Goal: Task Accomplishment & Management: Complete application form

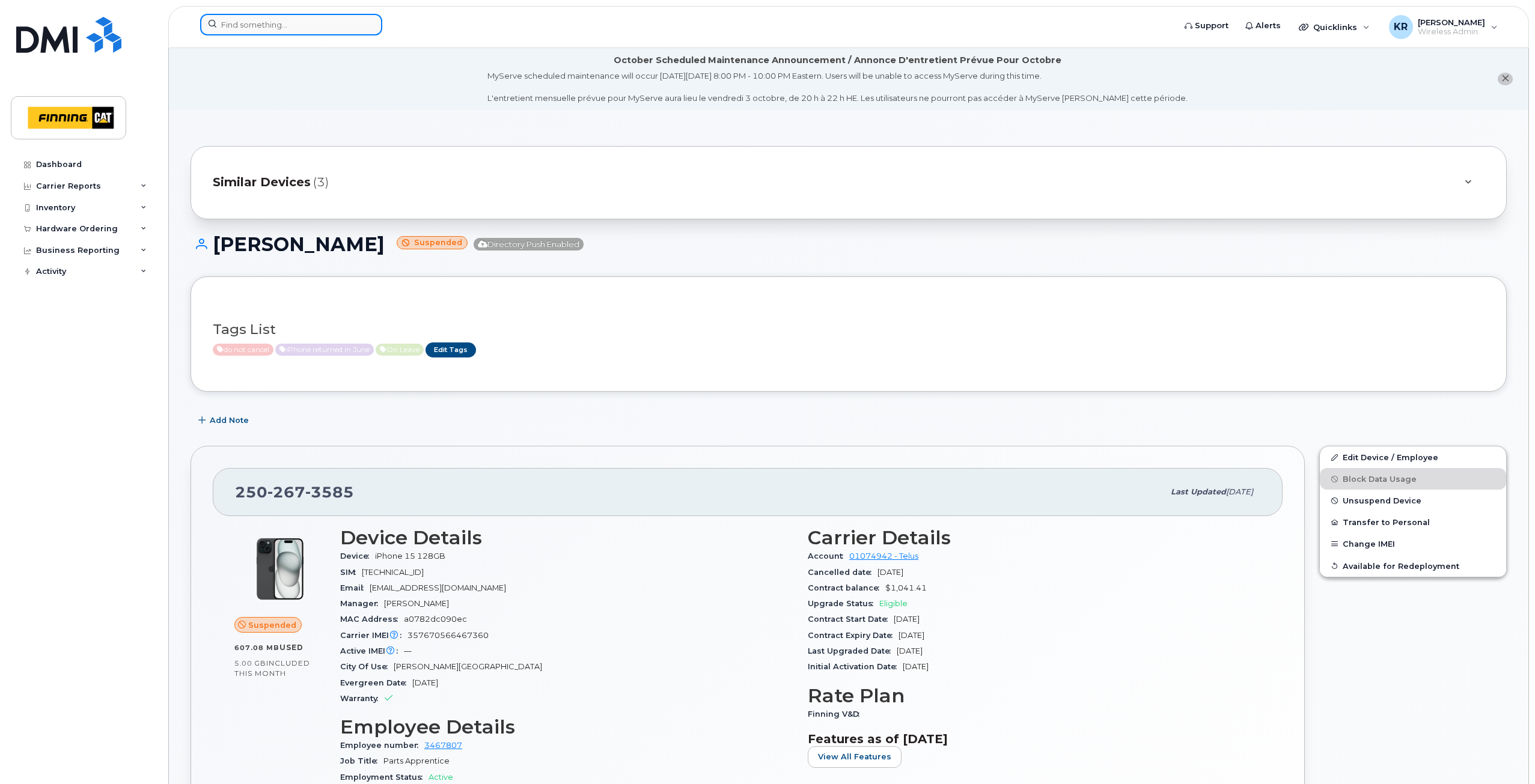
click at [245, 27] on input at bounding box center [291, 24] width 182 height 22
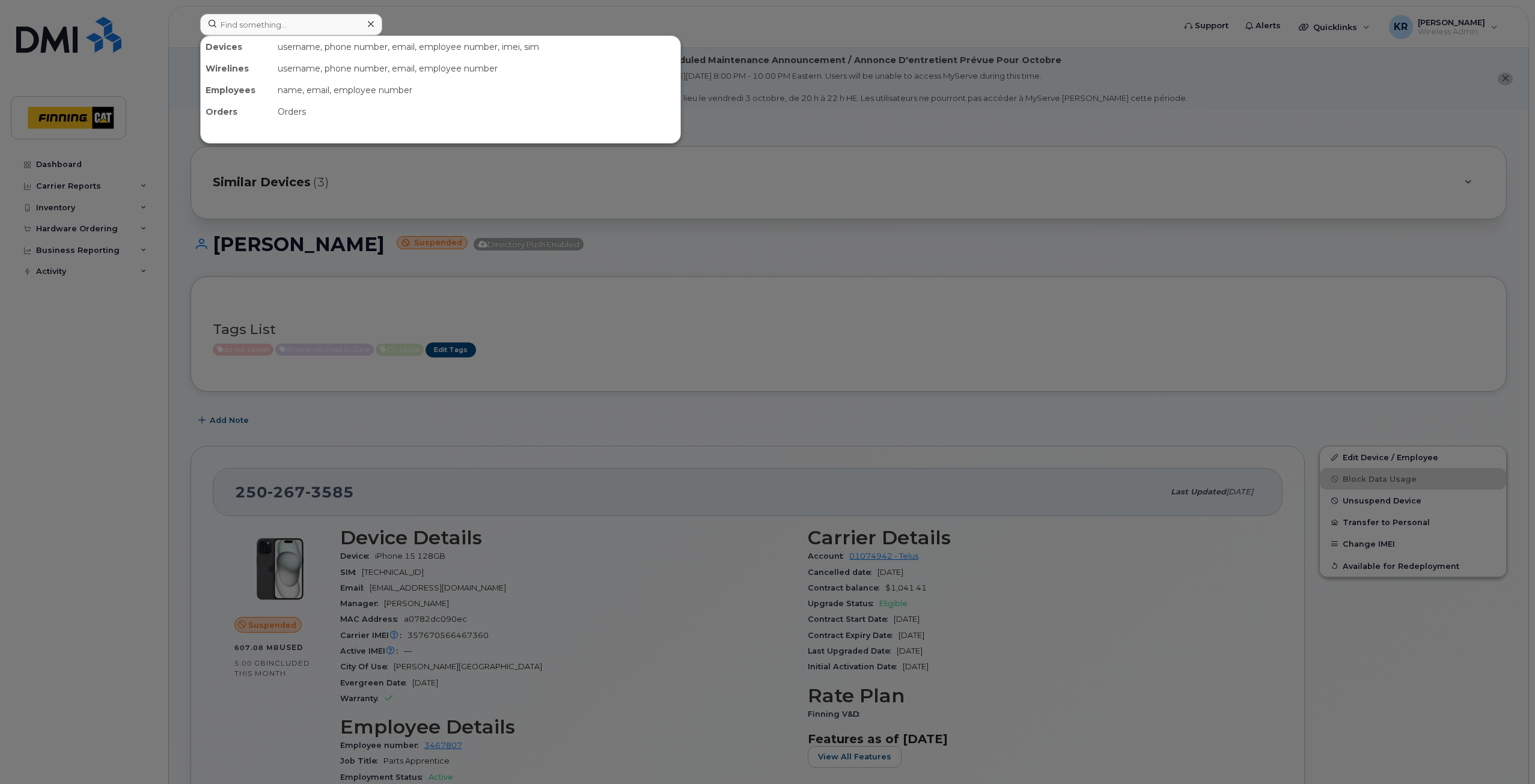
click at [935, 44] on div at bounding box center [768, 392] width 1535 height 784
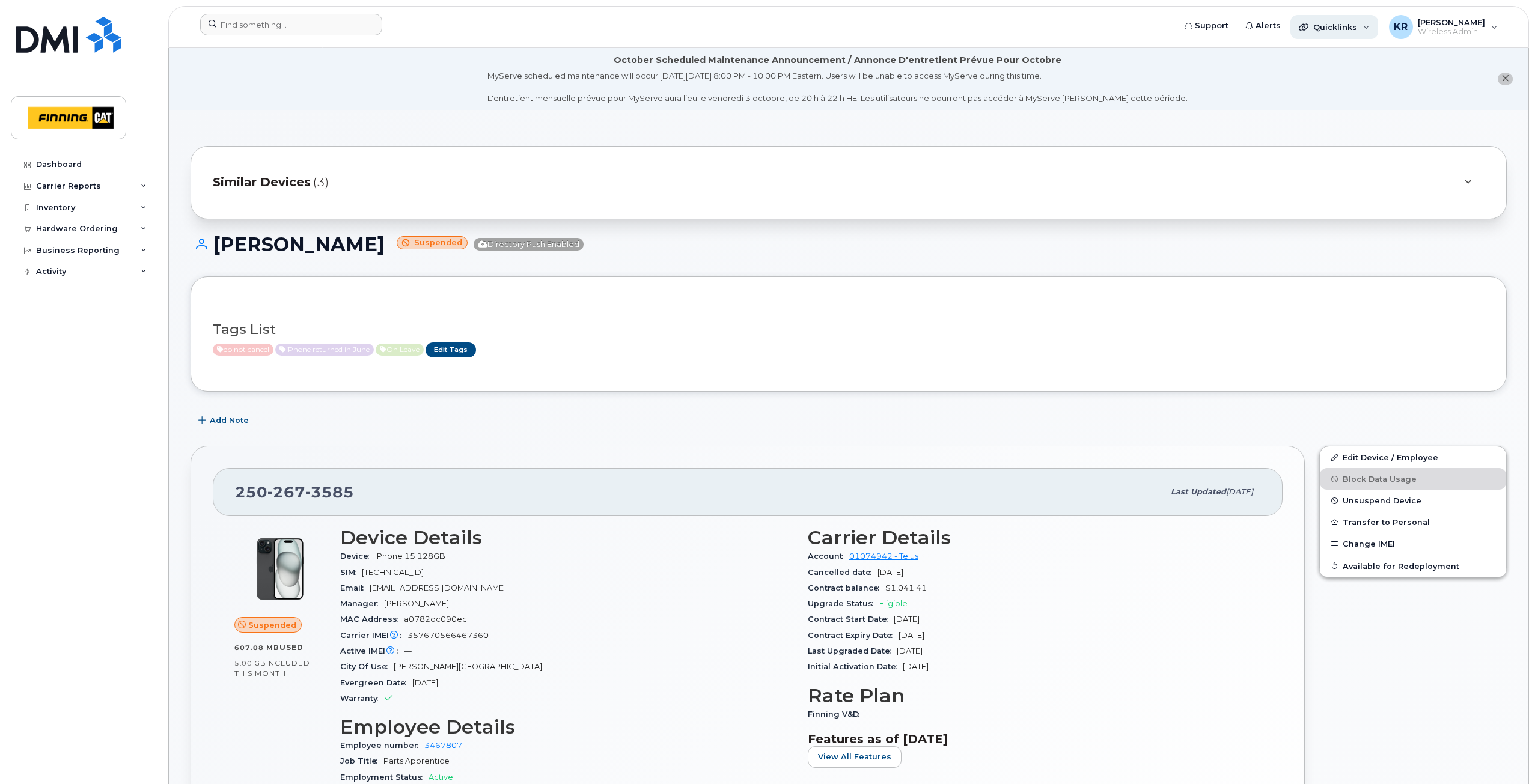
click at [1346, 30] on span "Quicklinks" at bounding box center [1335, 27] width 44 height 10
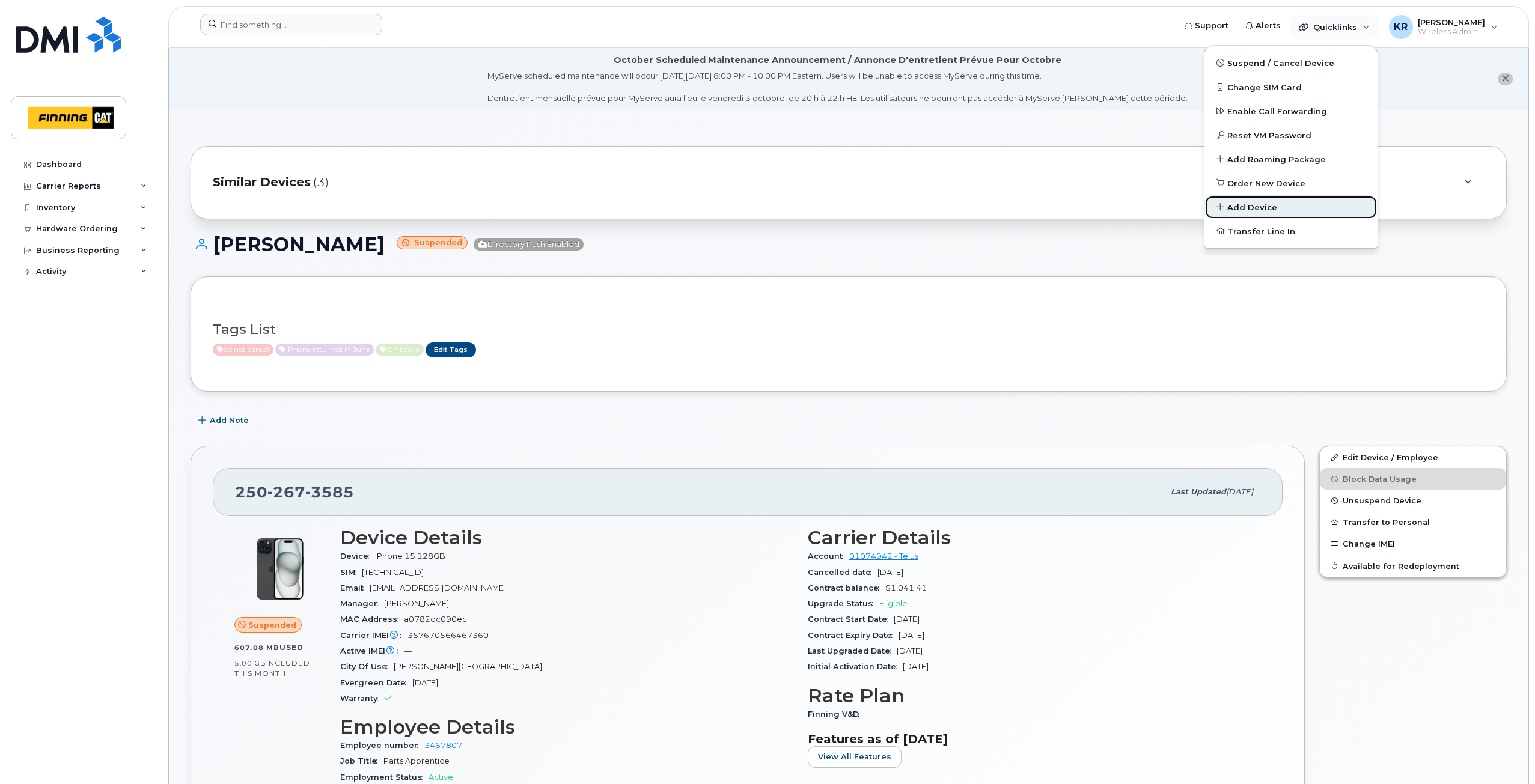
click at [1253, 212] on span "Add Device" at bounding box center [1252, 208] width 50 height 12
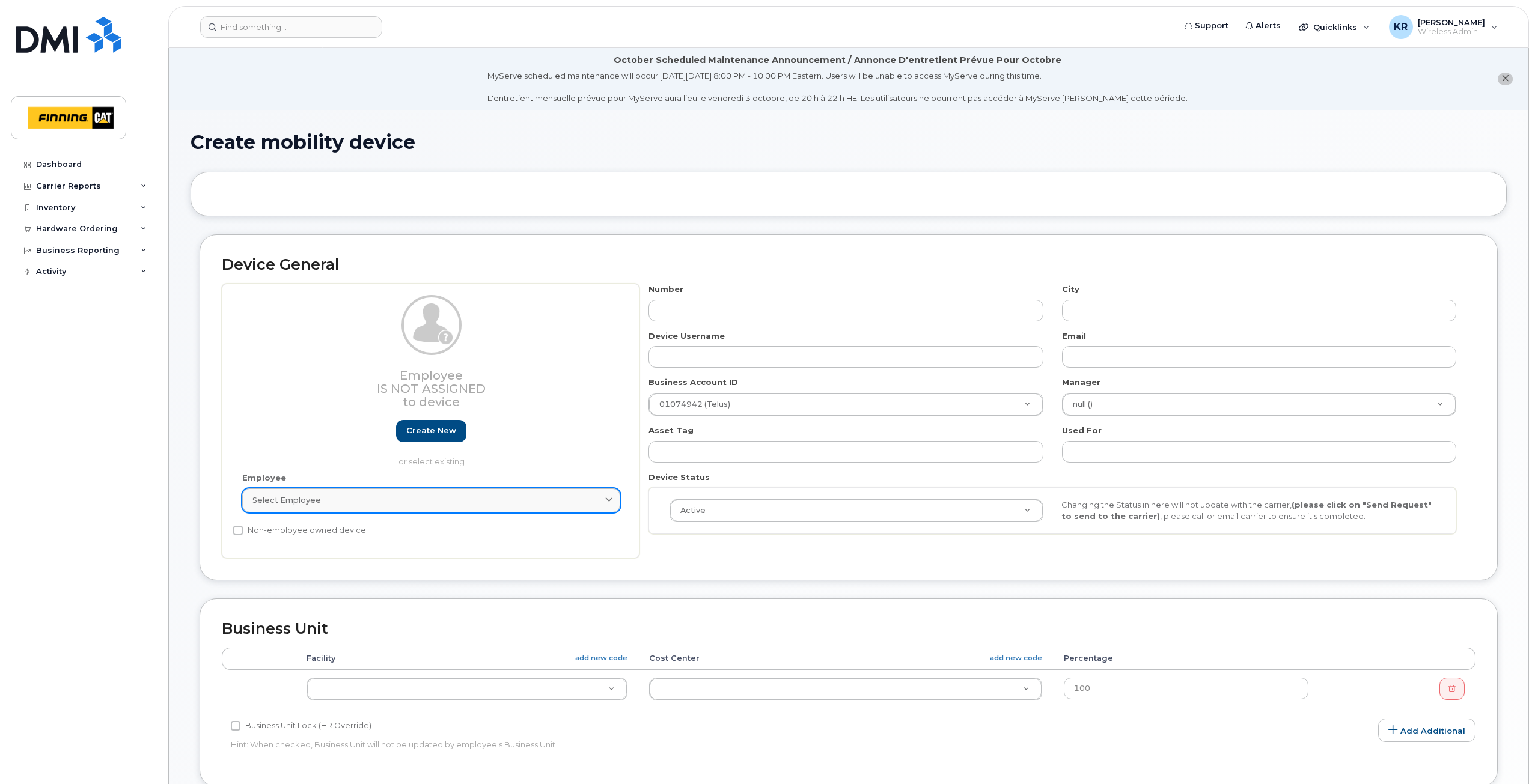
drag, startPoint x: 316, startPoint y: 501, endPoint x: 316, endPoint y: 491, distance: 10.0
click at [316, 500] on span "Select employee" at bounding box center [286, 500] width 69 height 11
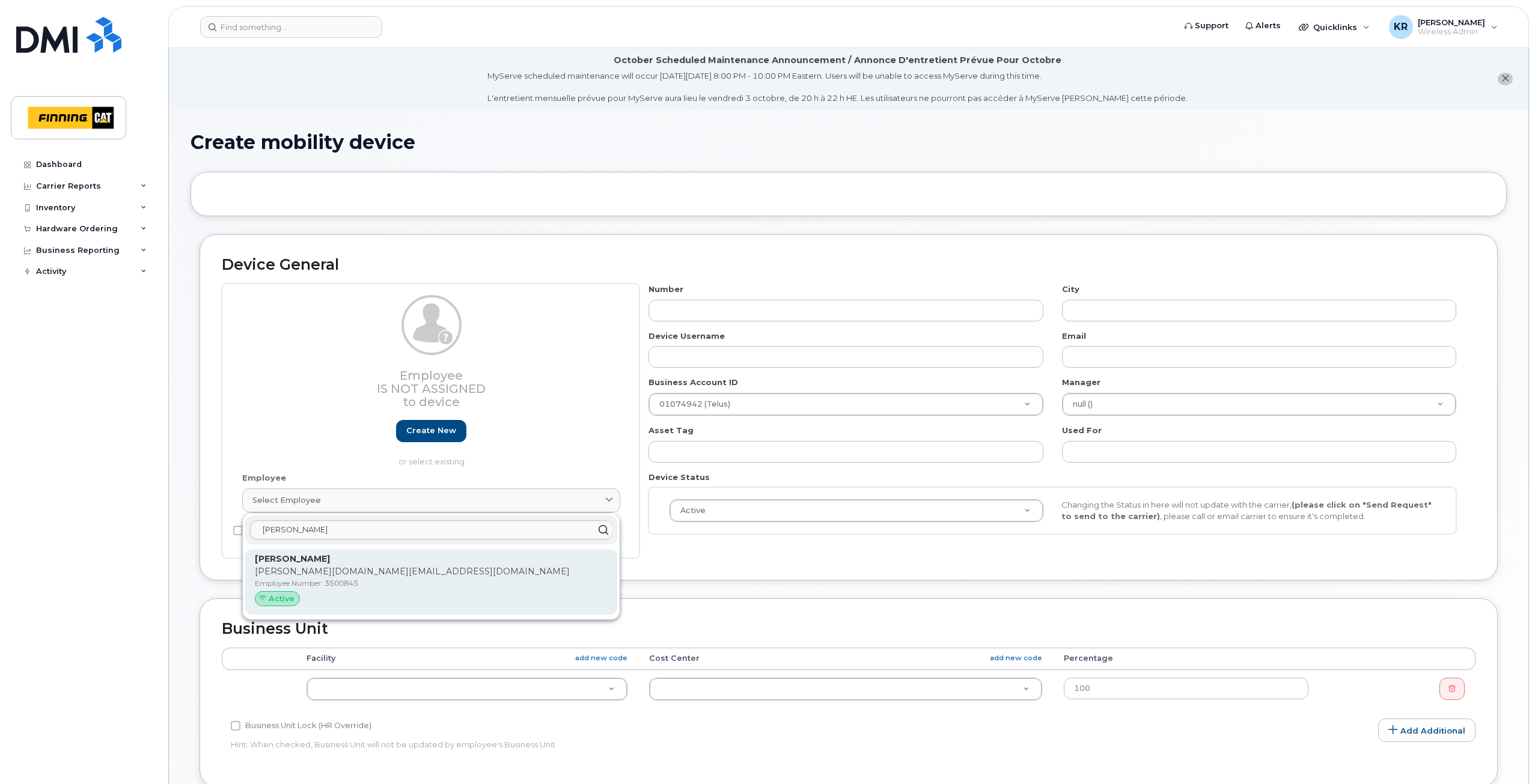
type input "[PERSON_NAME]"
click at [328, 575] on p "[PERSON_NAME][DOMAIN_NAME][EMAIL_ADDRESS][DOMAIN_NAME]" at bounding box center [431, 572] width 352 height 13
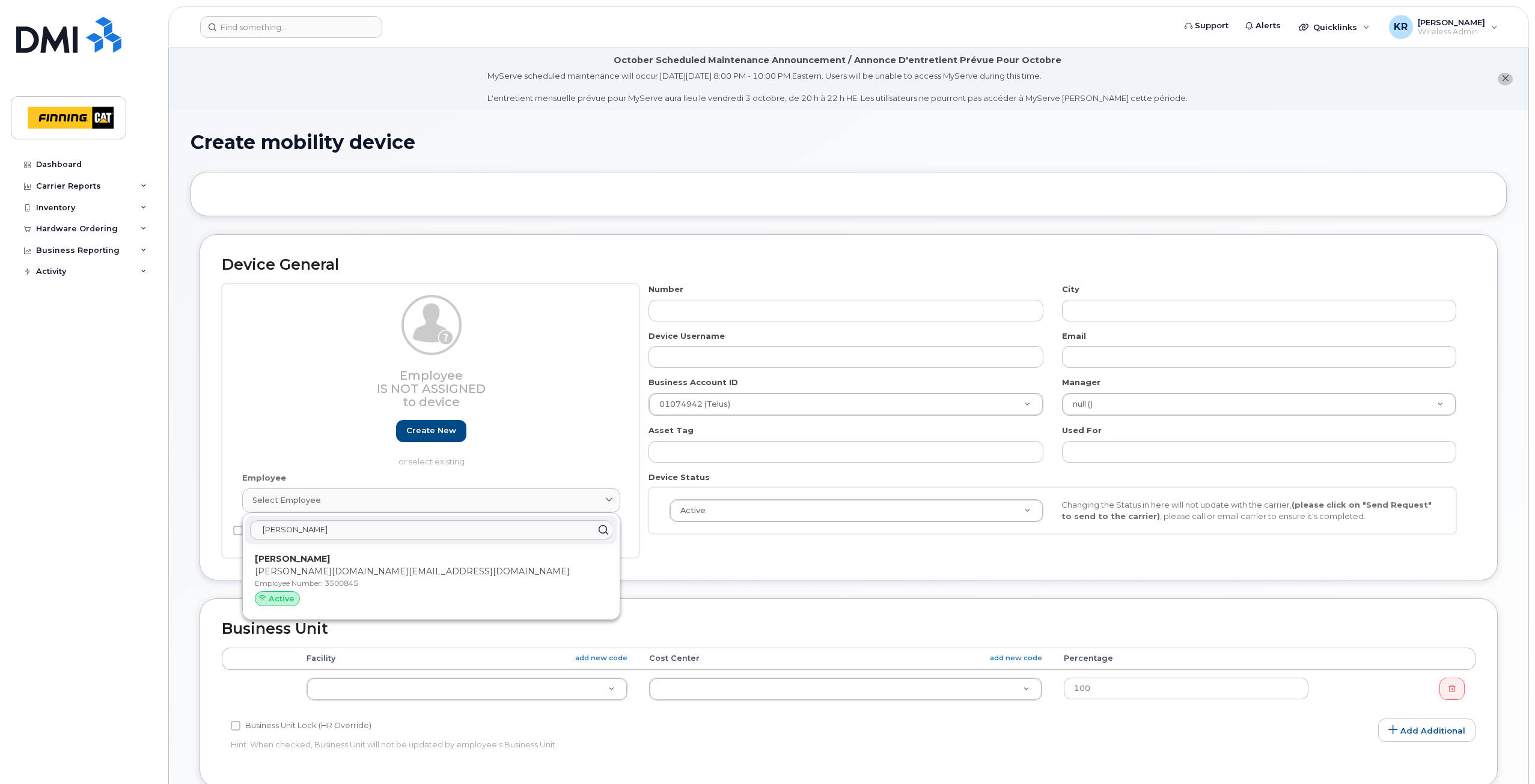
type input "3500845"
type input "[PERSON_NAME]"
type input "[PERSON_NAME][DOMAIN_NAME][EMAIL_ADDRESS][DOMAIN_NAME]"
type input "34174"
type input "34293"
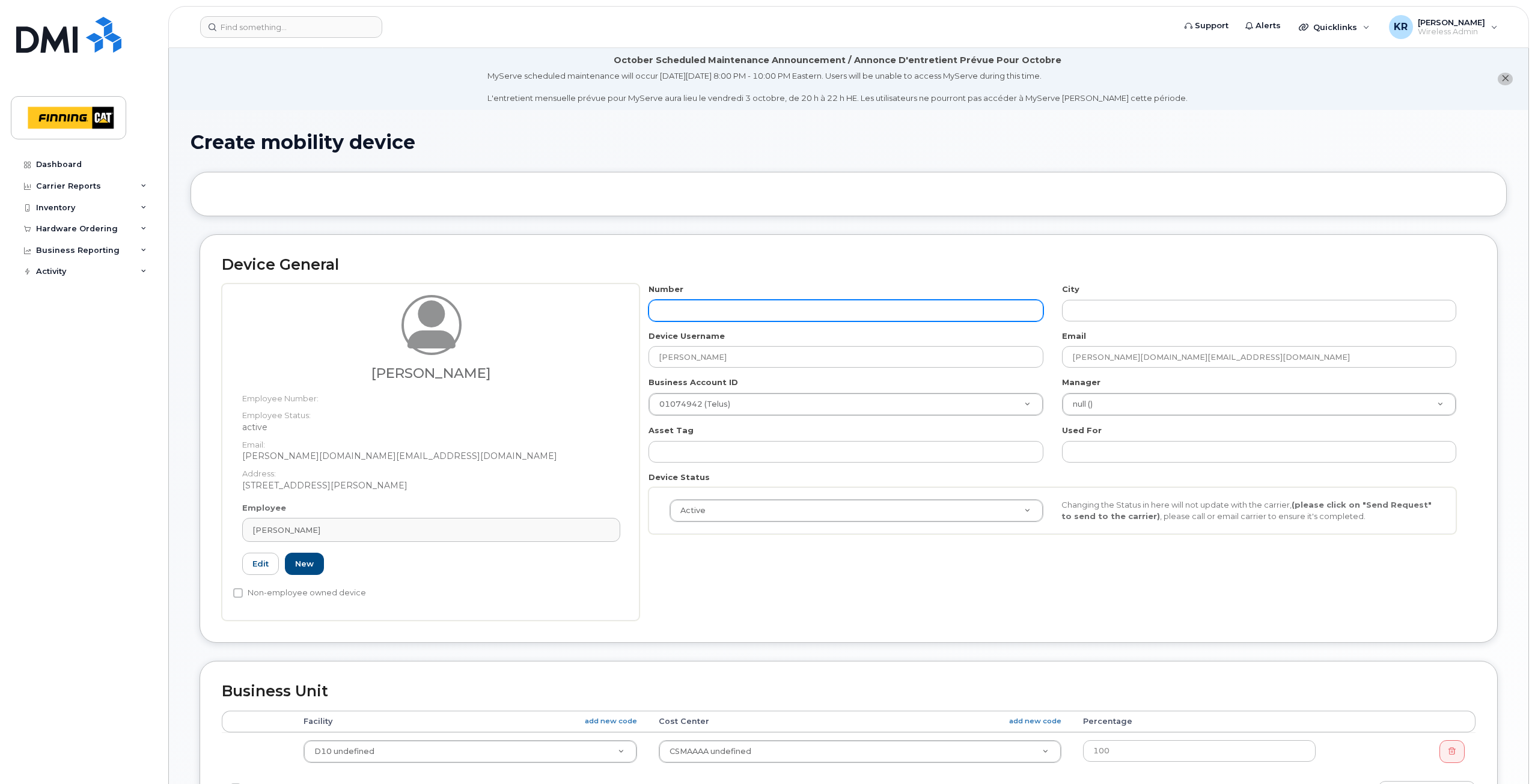
click at [700, 307] on input "text" at bounding box center [845, 310] width 394 height 22
type input "587"
type input "?"
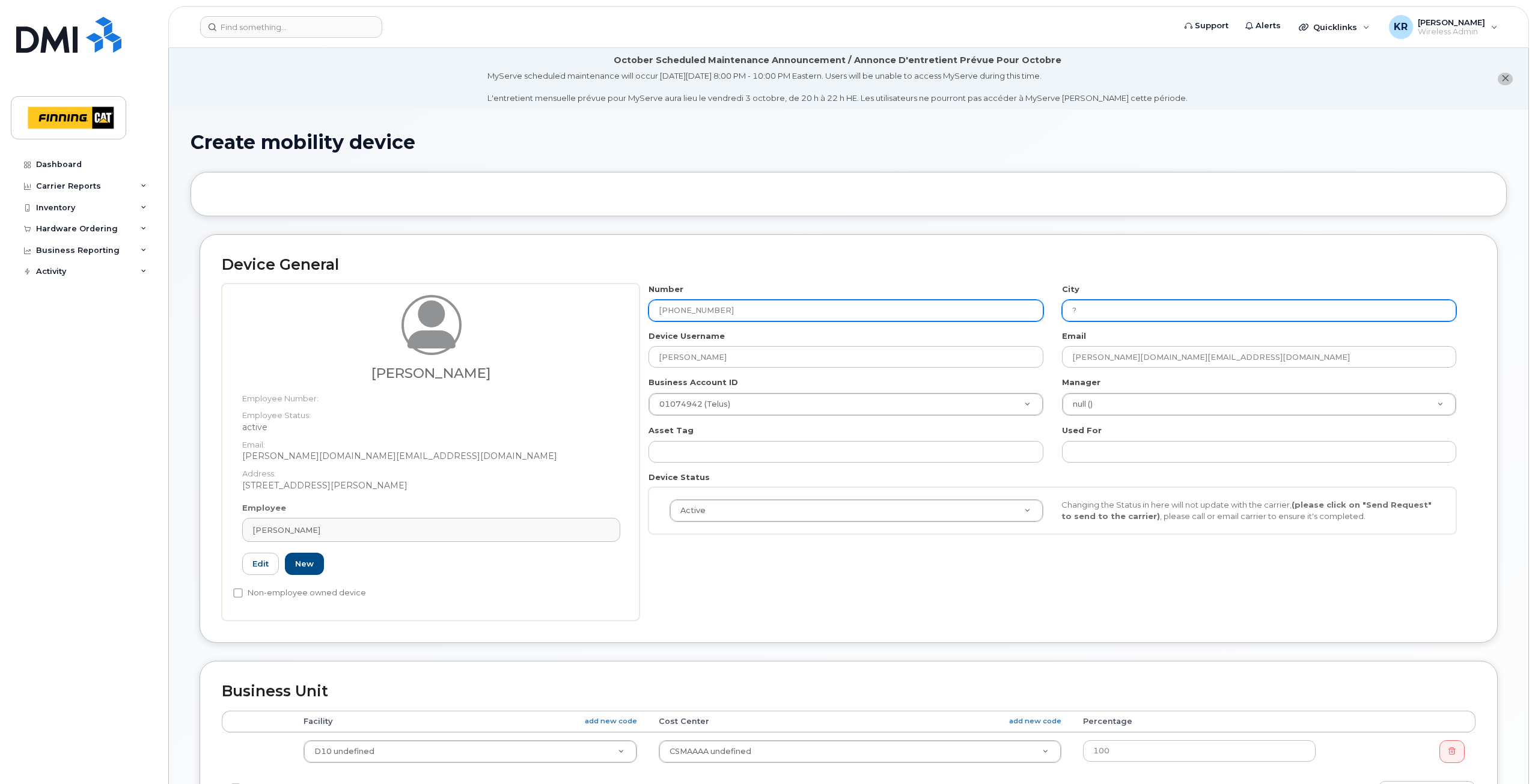
type input "587-643-3603"
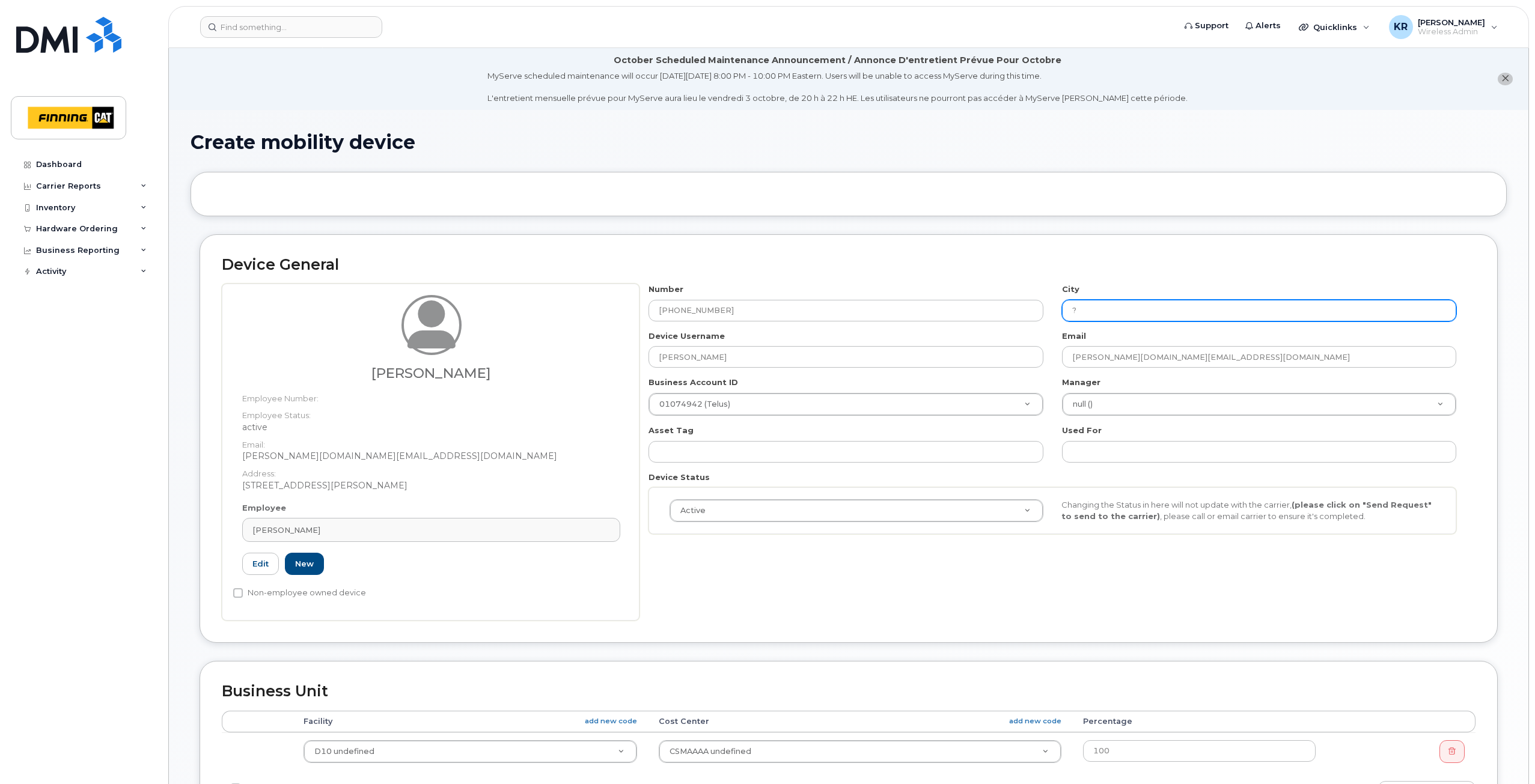
click at [1093, 305] on input "?" at bounding box center [1259, 310] width 394 height 22
type input "[GEOGRAPHIC_DATA]"
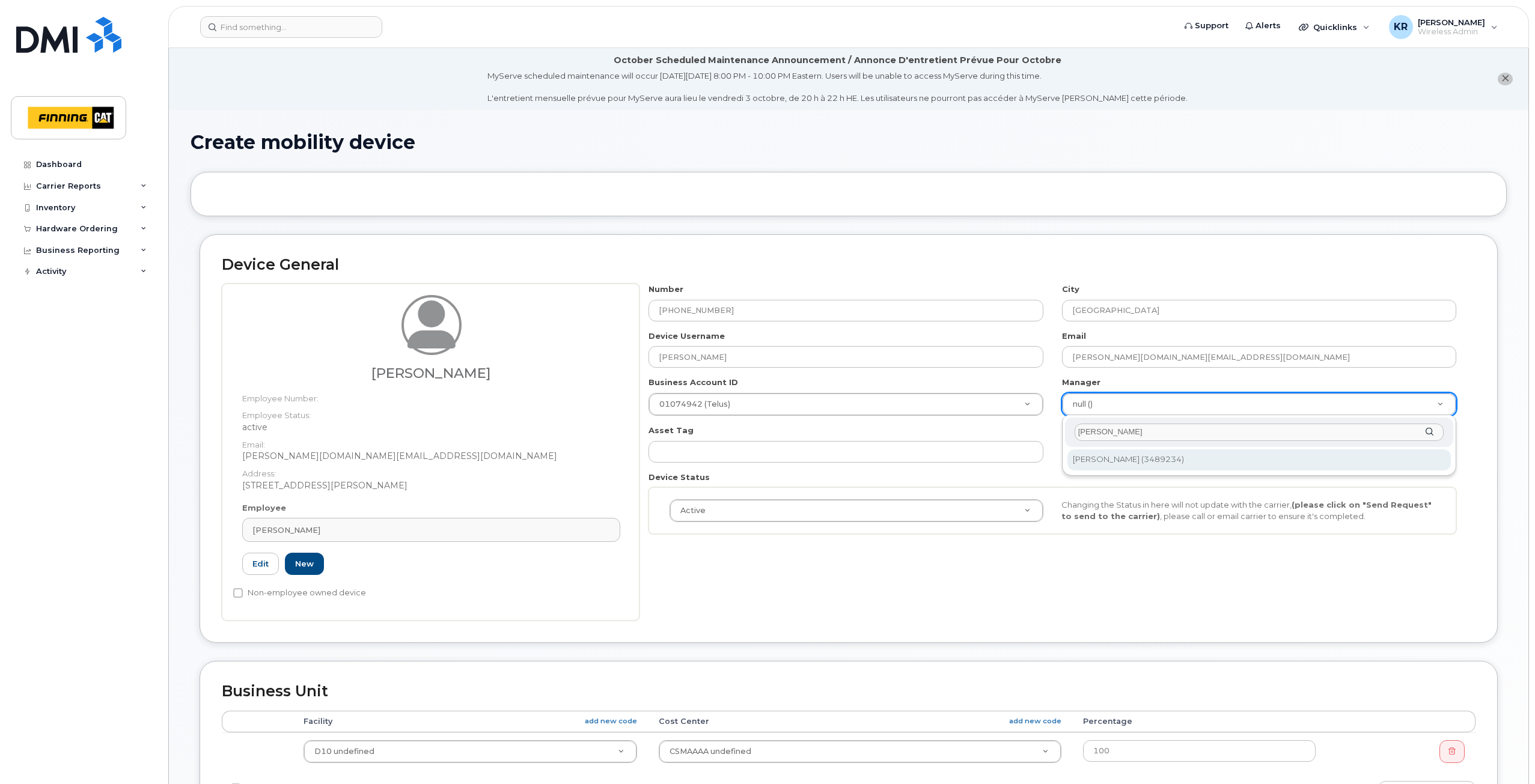
type input "james eva"
type input "467564"
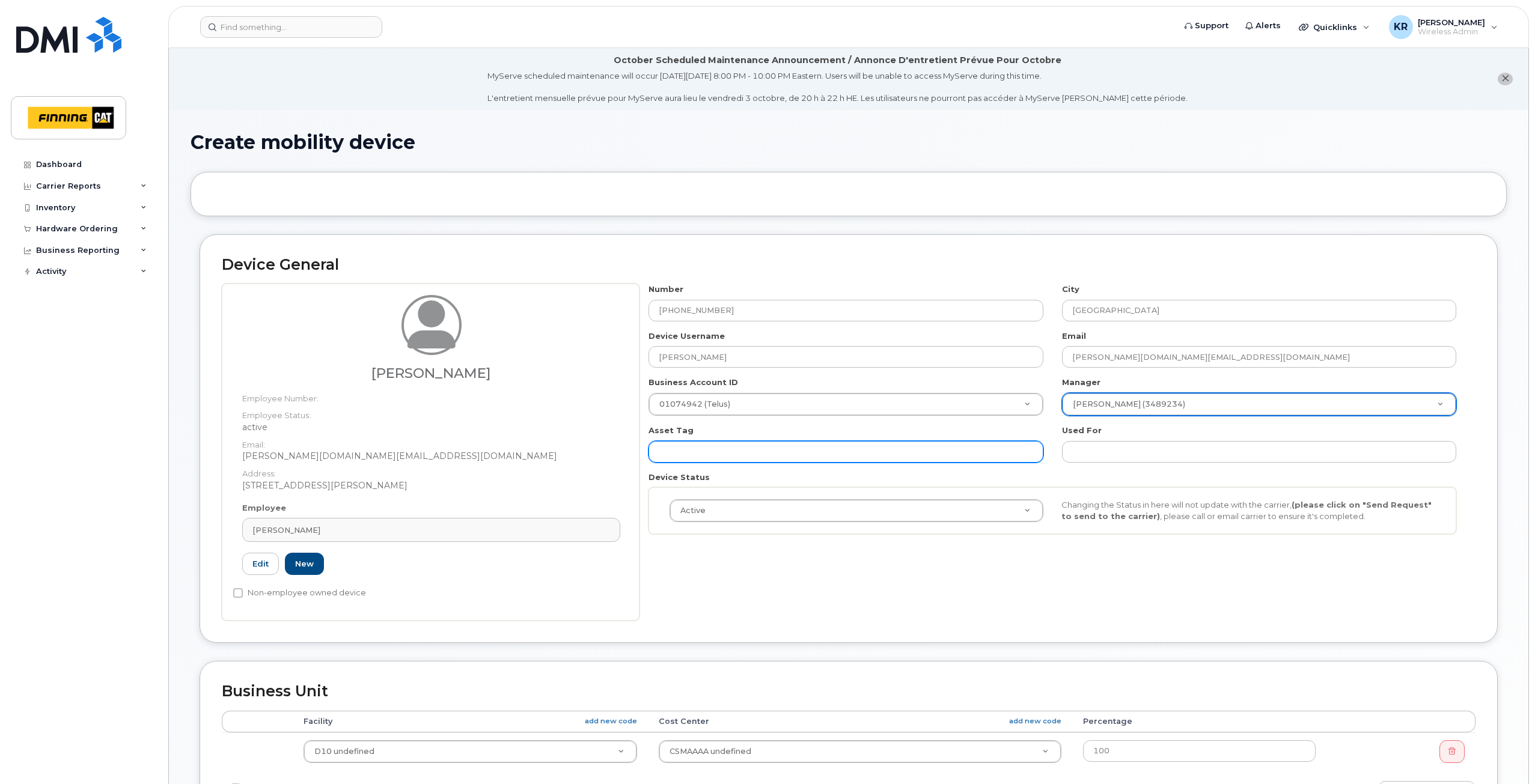
drag, startPoint x: 702, startPoint y: 456, endPoint x: 714, endPoint y: 453, distance: 12.4
click at [702, 456] on input "text" at bounding box center [845, 452] width 394 height 22
click at [673, 447] on input "text" at bounding box center [845, 452] width 394 height 22
paste input "CA-5D6FD54"
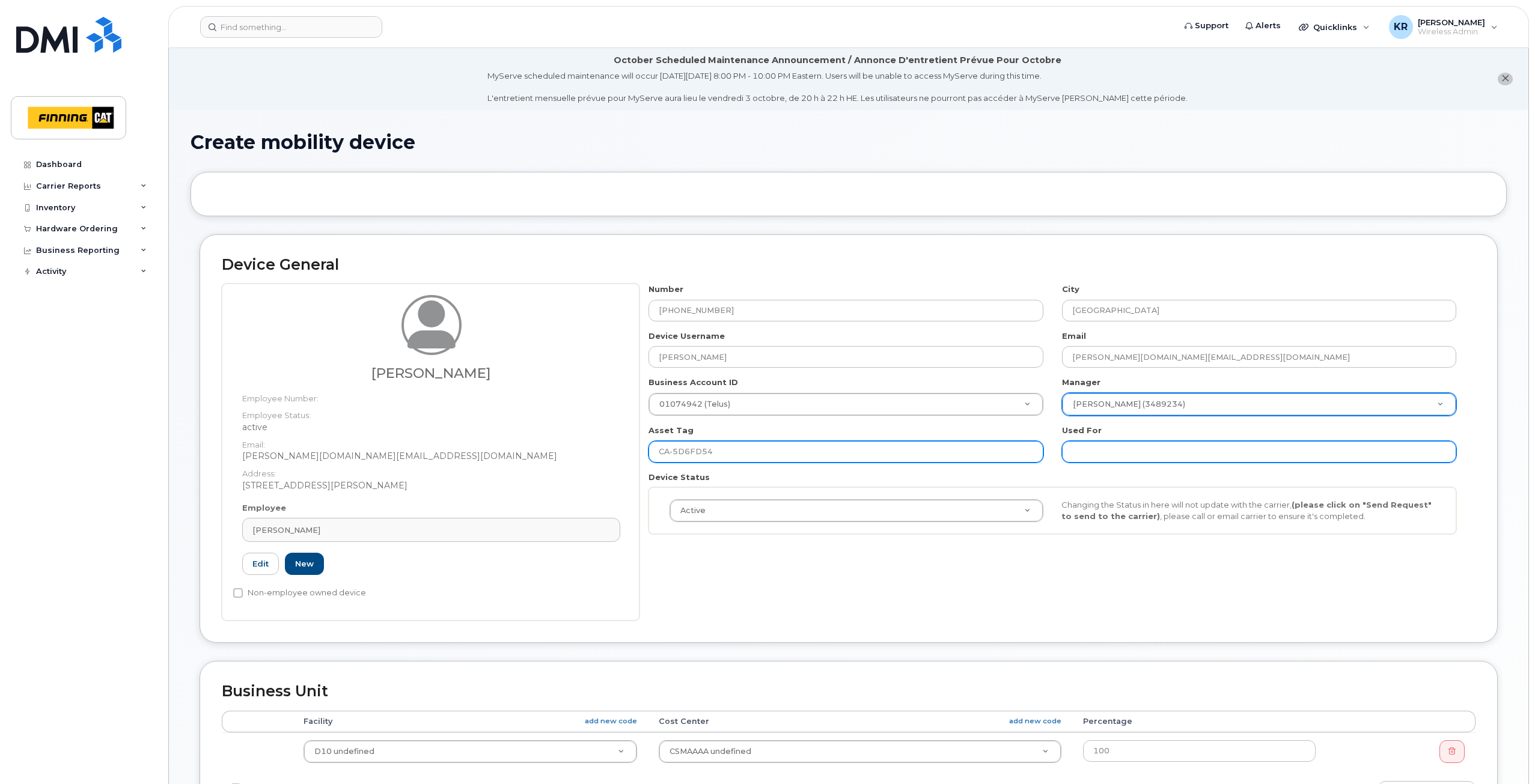
type input "CA-5D6FD54"
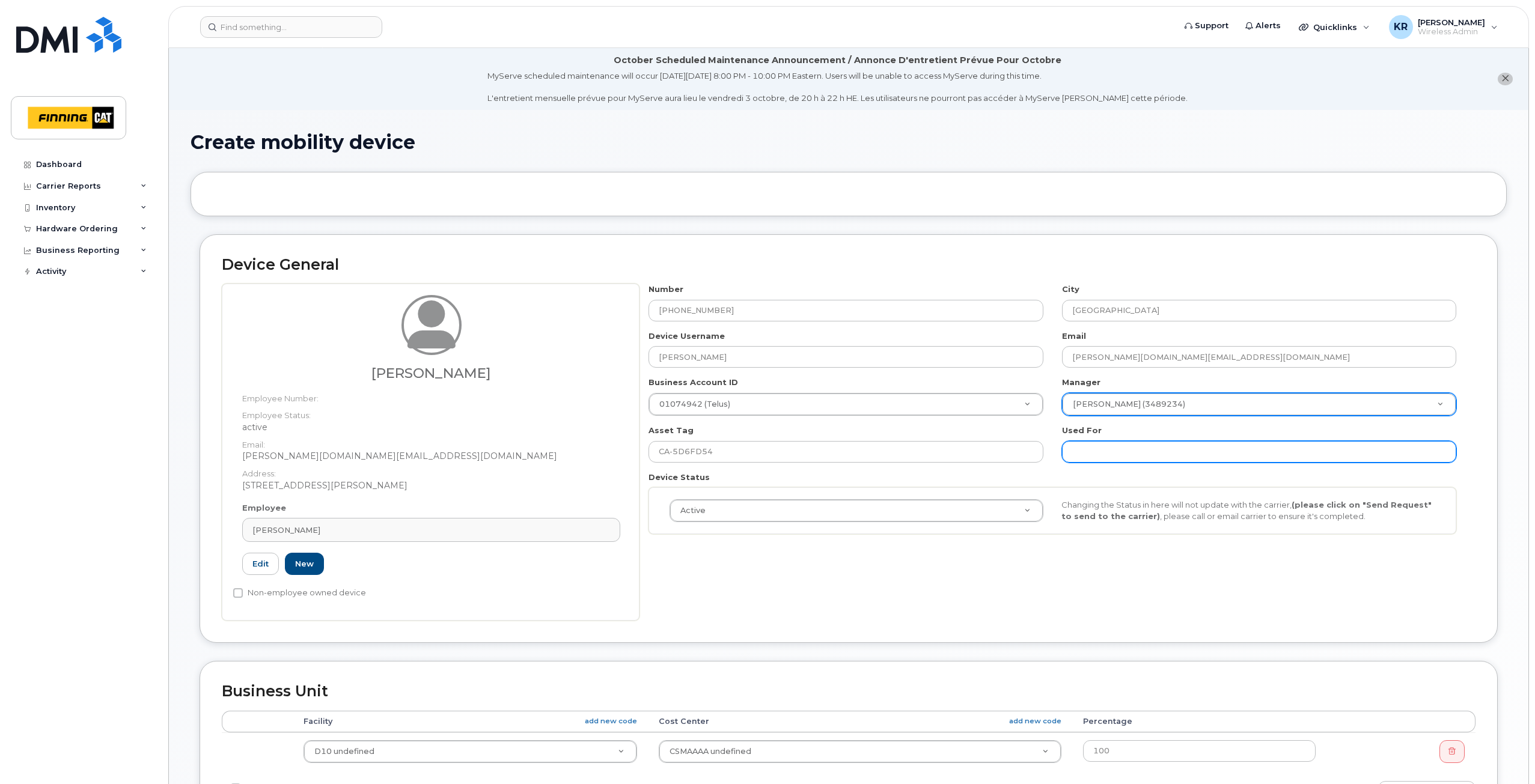
click at [1164, 453] on input "text" at bounding box center [1259, 452] width 394 height 22
paste input "CA-5D6FD54"
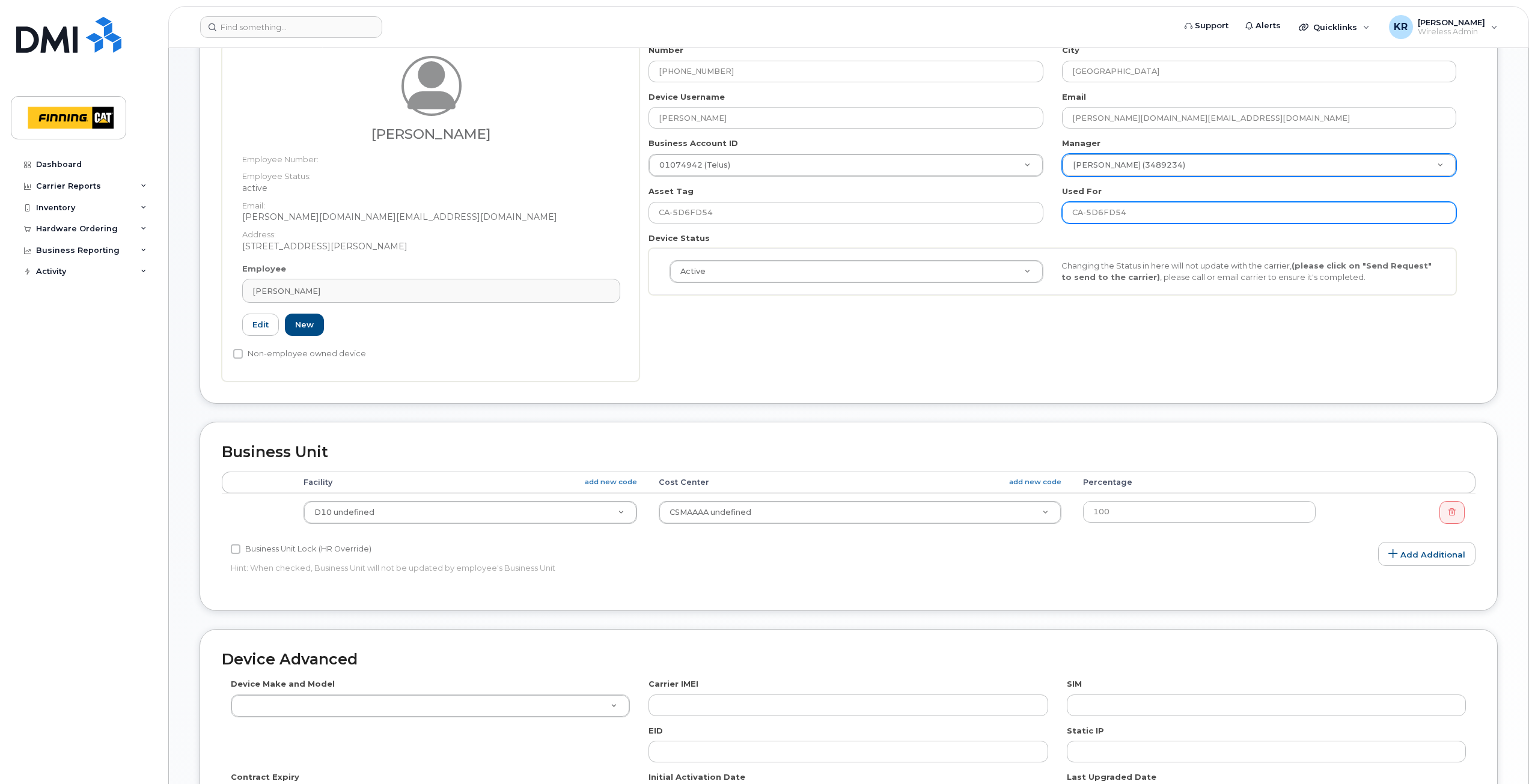
scroll to position [240, 0]
type input "CA-5D6FD54"
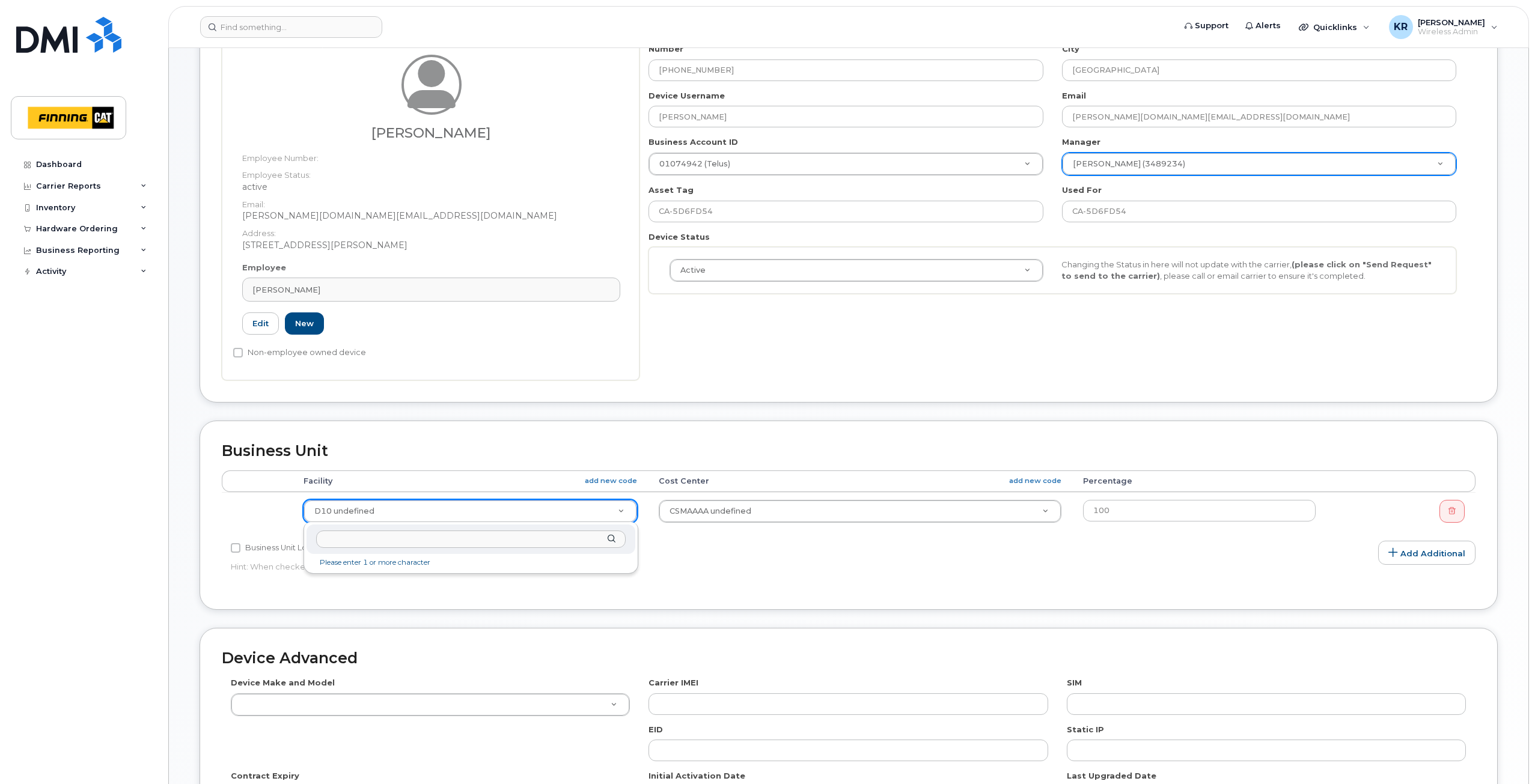
click at [345, 540] on input "text" at bounding box center [471, 539] width 309 height 17
type input "d10"
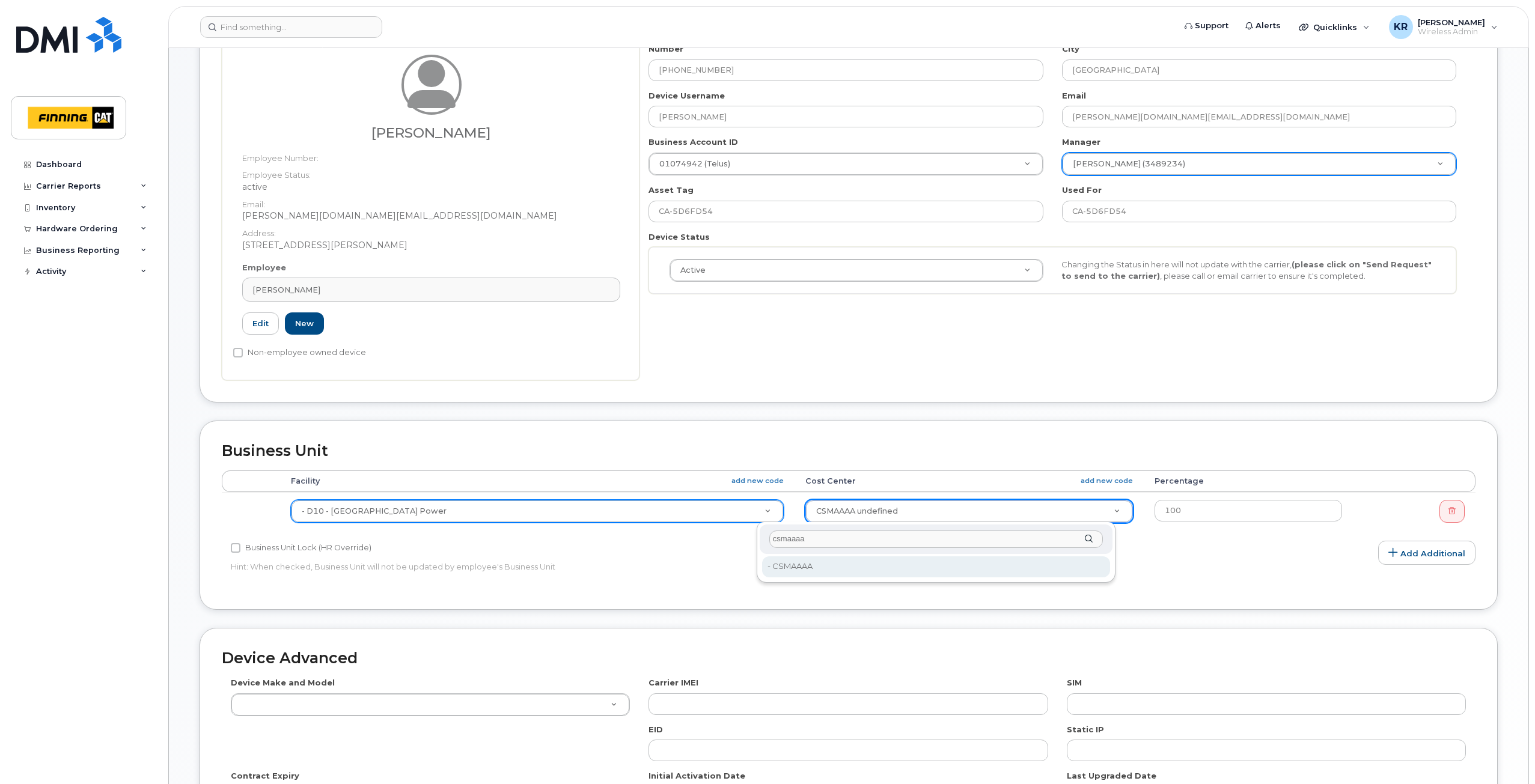
type input "csmaaaa"
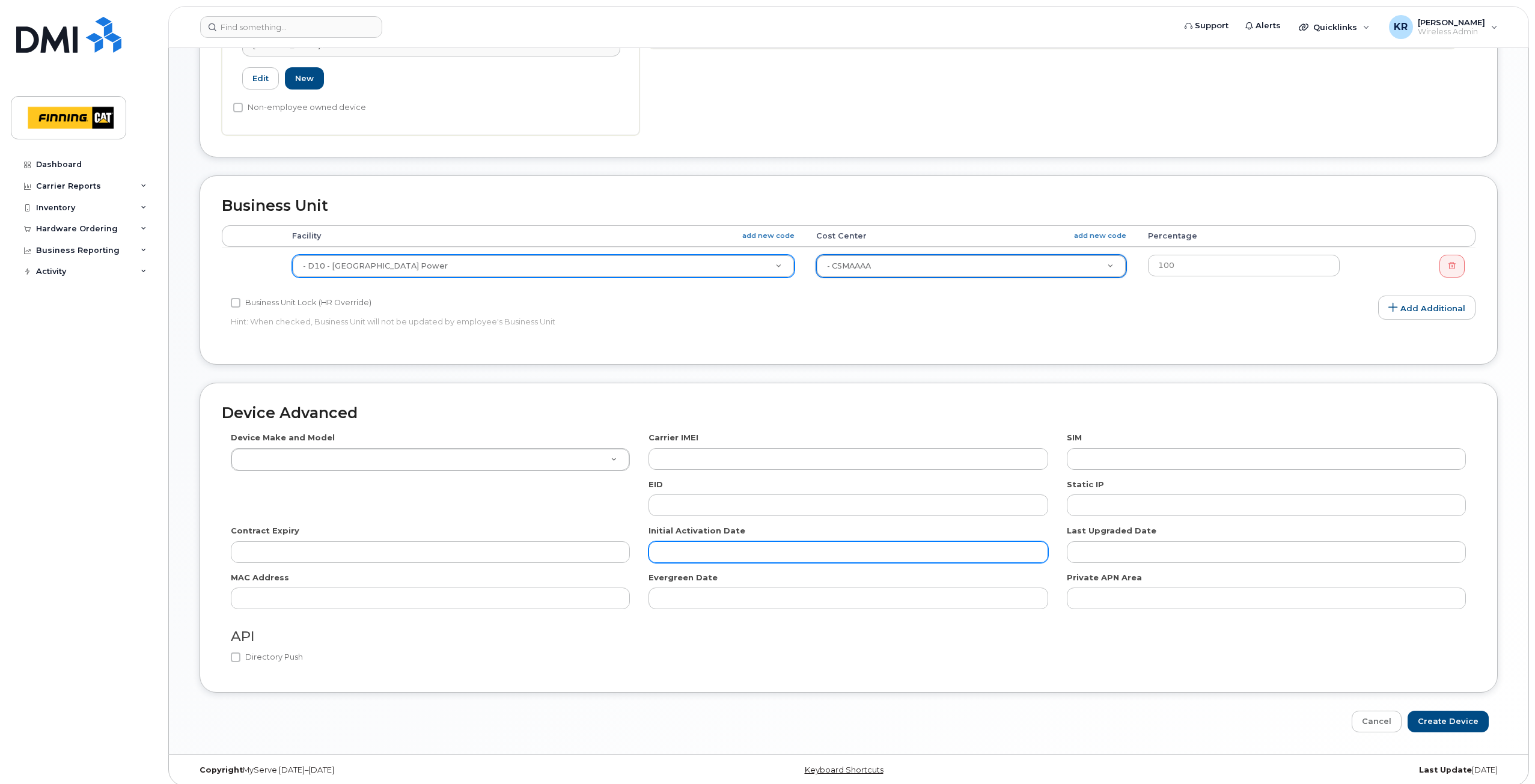
scroll to position [494, 0]
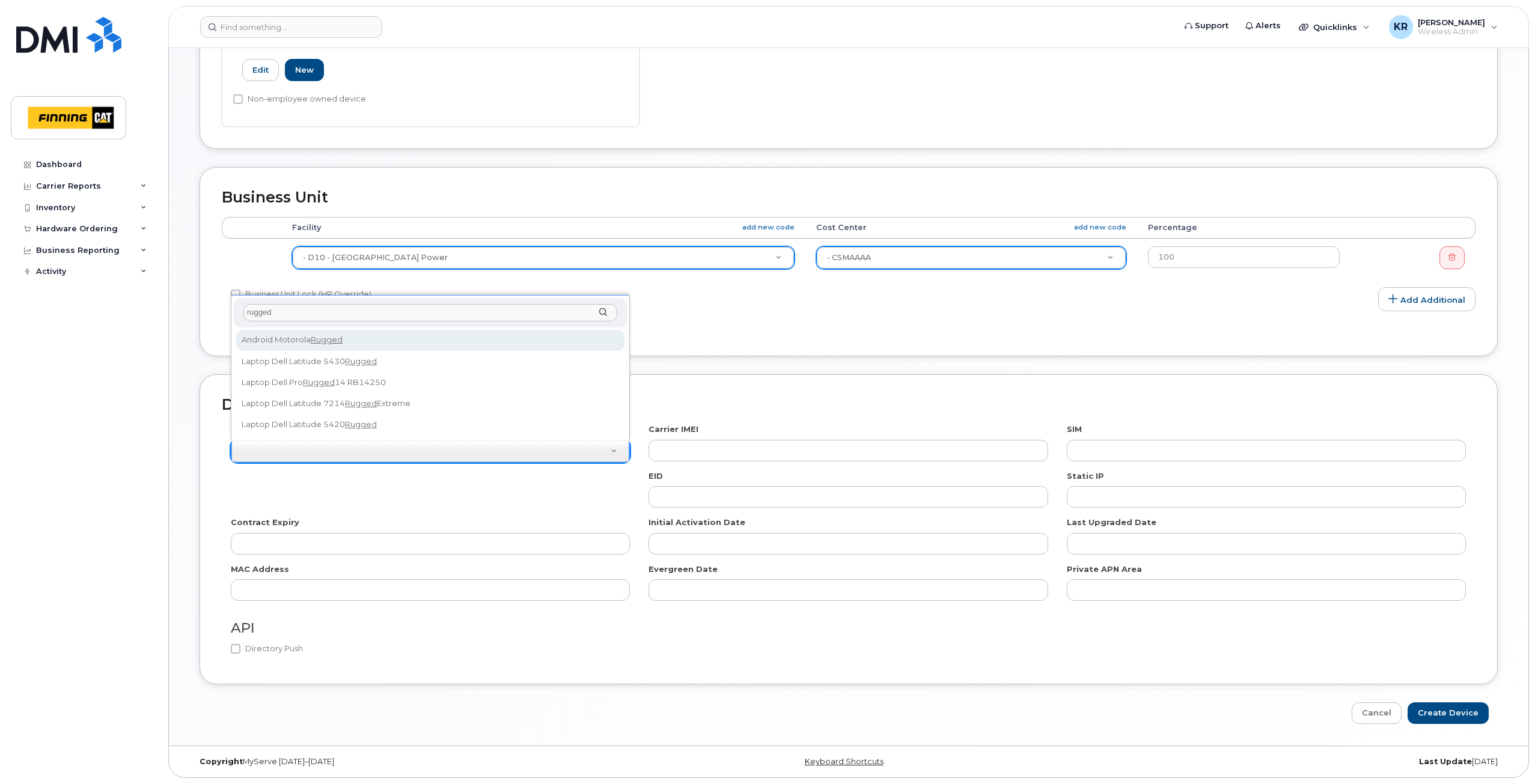
type input "rugged"
select select "2660"
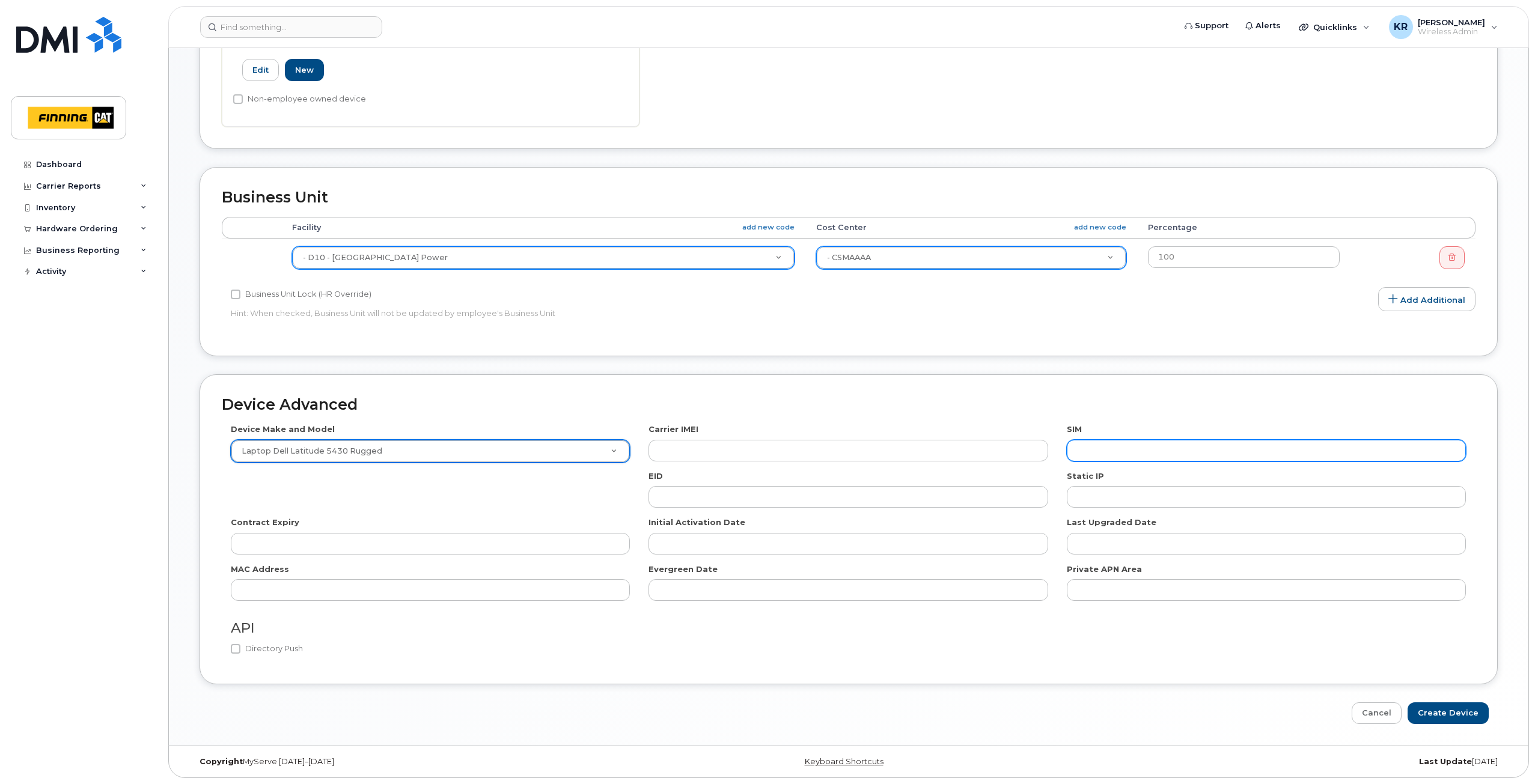
click at [1160, 454] on input "text" at bounding box center [1266, 450] width 399 height 22
click at [1189, 454] on input "text" at bounding box center [1266, 450] width 399 height 22
paste input "8912230102351110873"
type input "8912230102351110873"
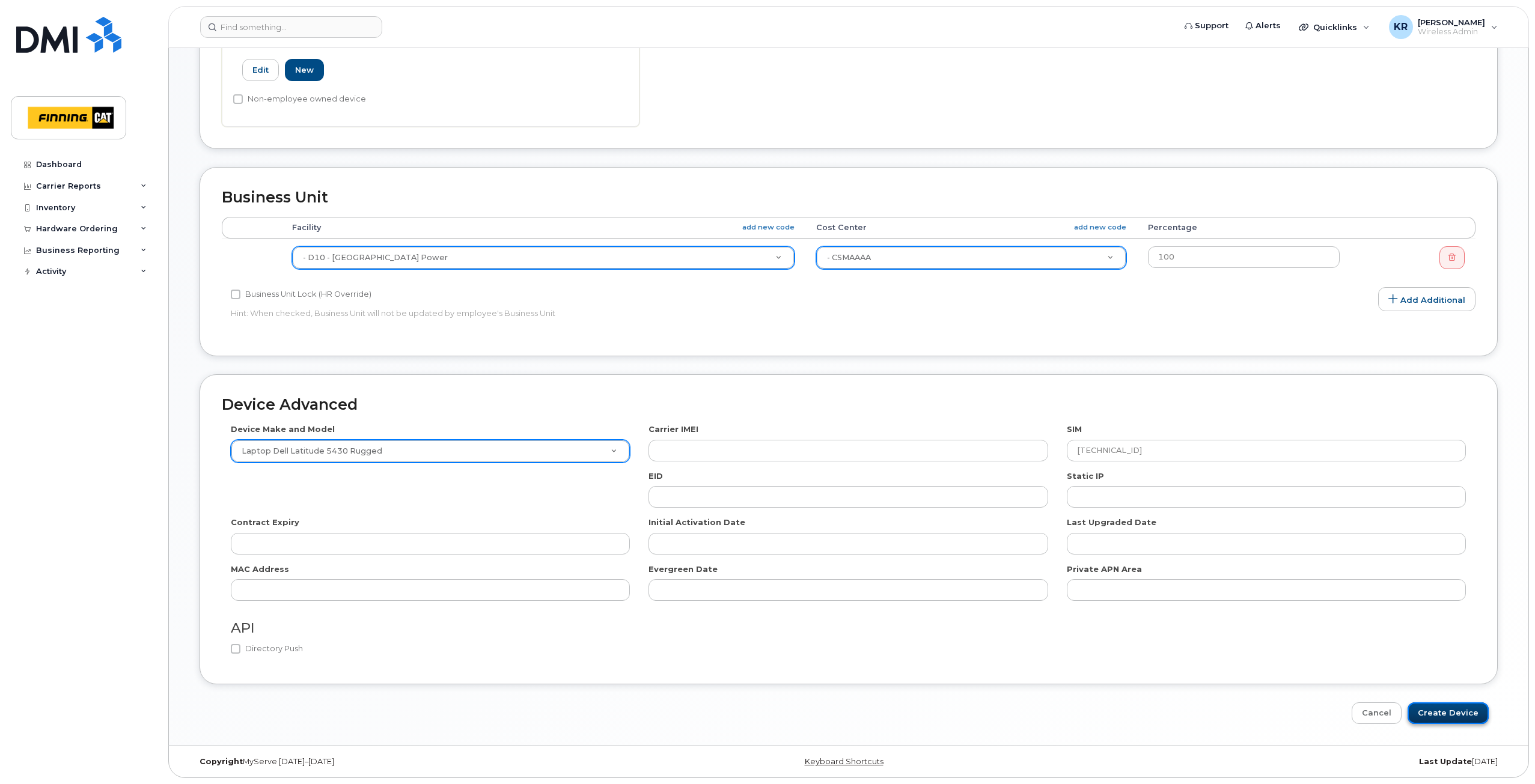
click at [1445, 715] on input "Create Device" at bounding box center [1448, 714] width 81 height 23
type input "Saving..."
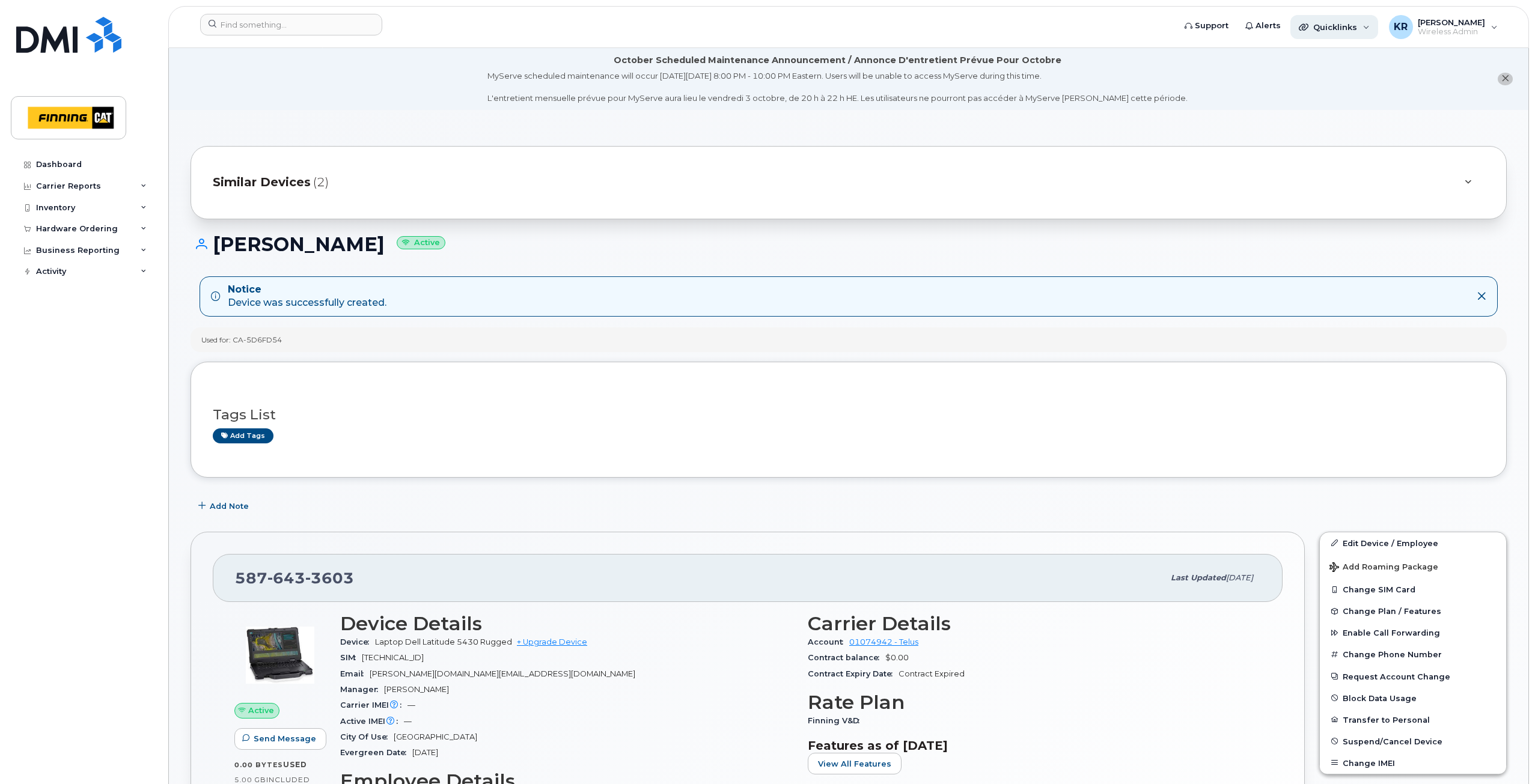
click at [1332, 27] on span "Quicklinks" at bounding box center [1335, 27] width 44 height 10
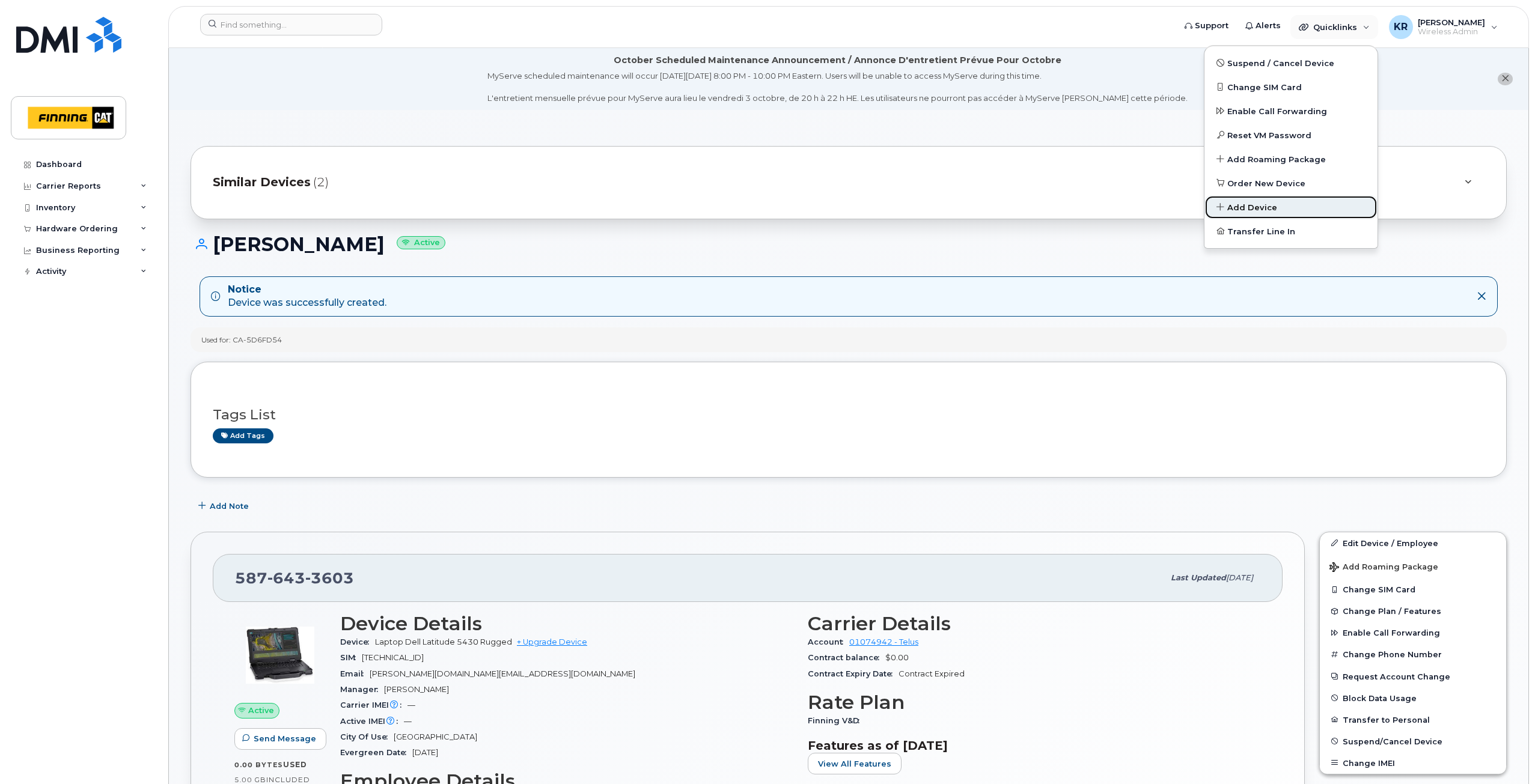
click at [1256, 207] on span "Add Device" at bounding box center [1252, 208] width 50 height 12
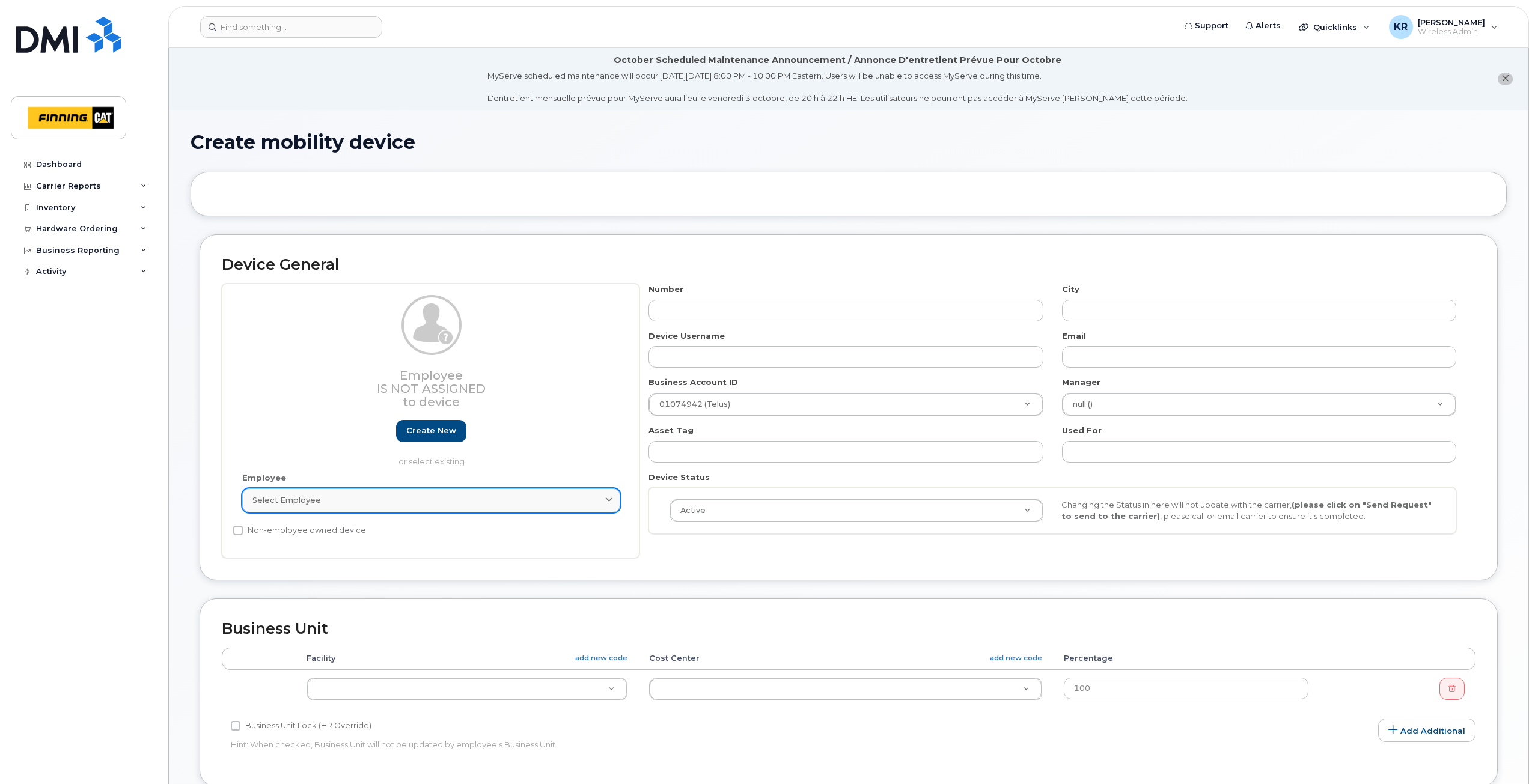
click at [308, 503] on span "Select employee" at bounding box center [286, 500] width 69 height 11
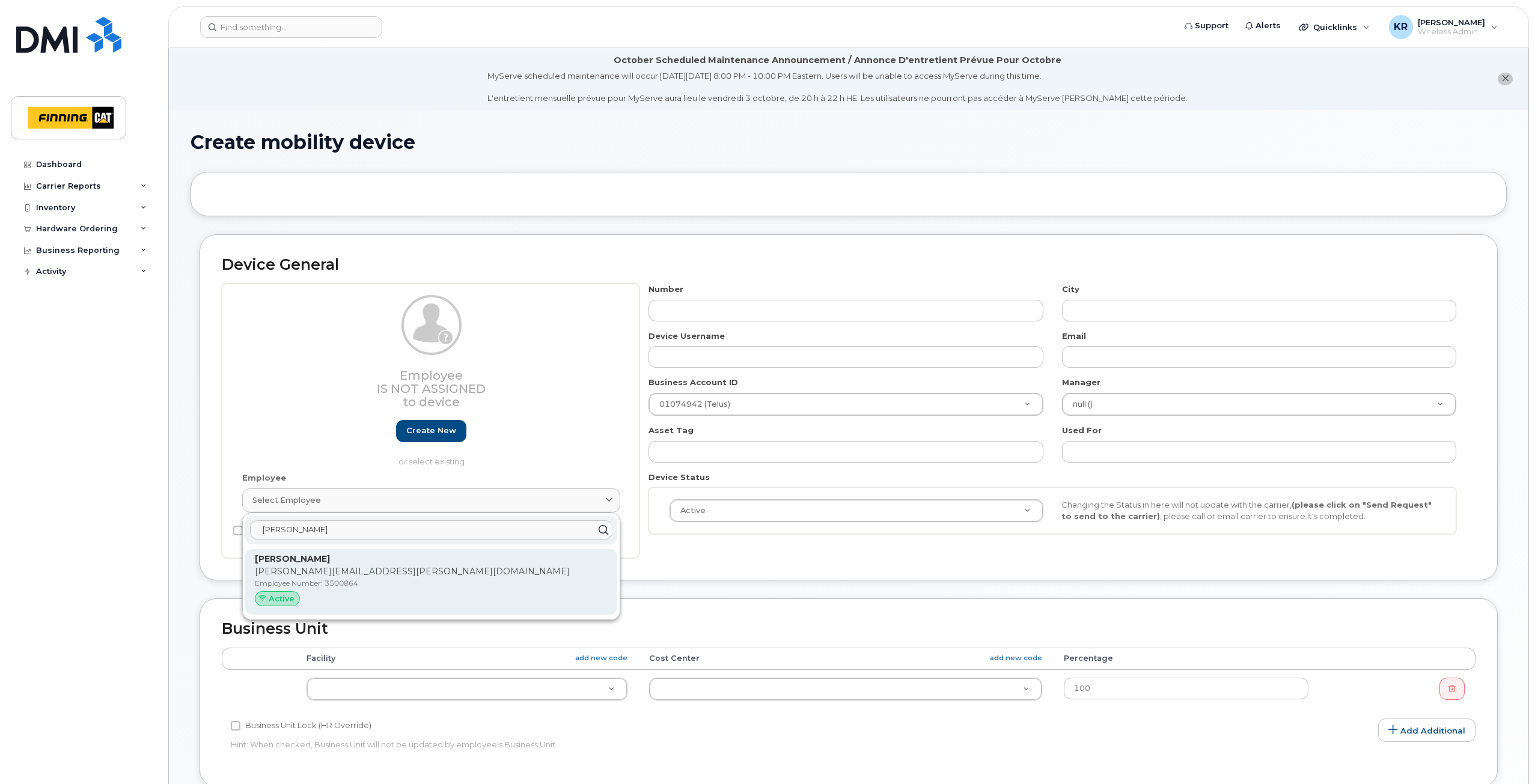
type input "eli kr"
click at [308, 576] on p "eli.krahulec@finning.com" at bounding box center [431, 572] width 352 height 13
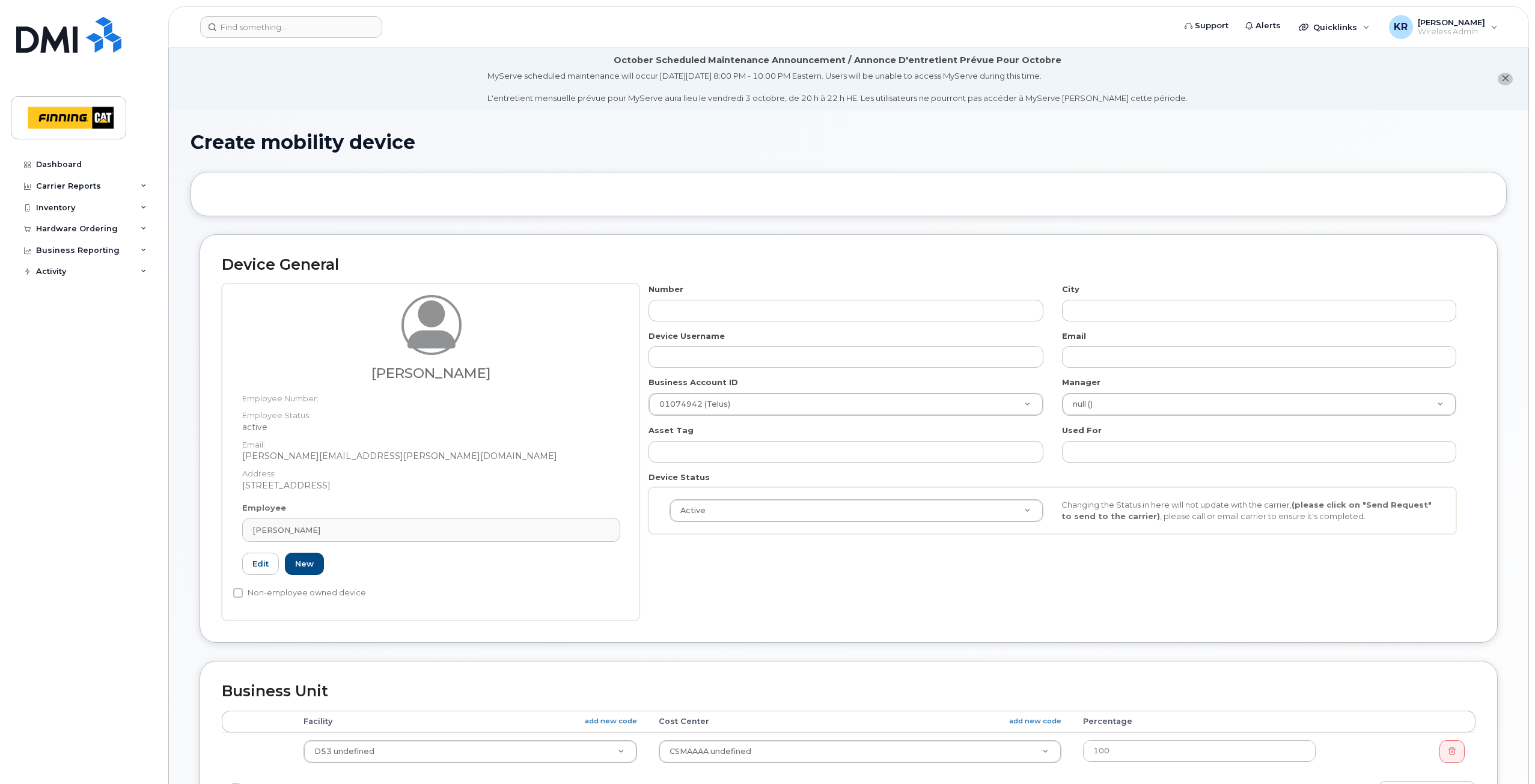
type input "Eli Krahulec"
type input "eli.krahulec@finning.com"
type input "34191"
type input "34293"
type input "3500864"
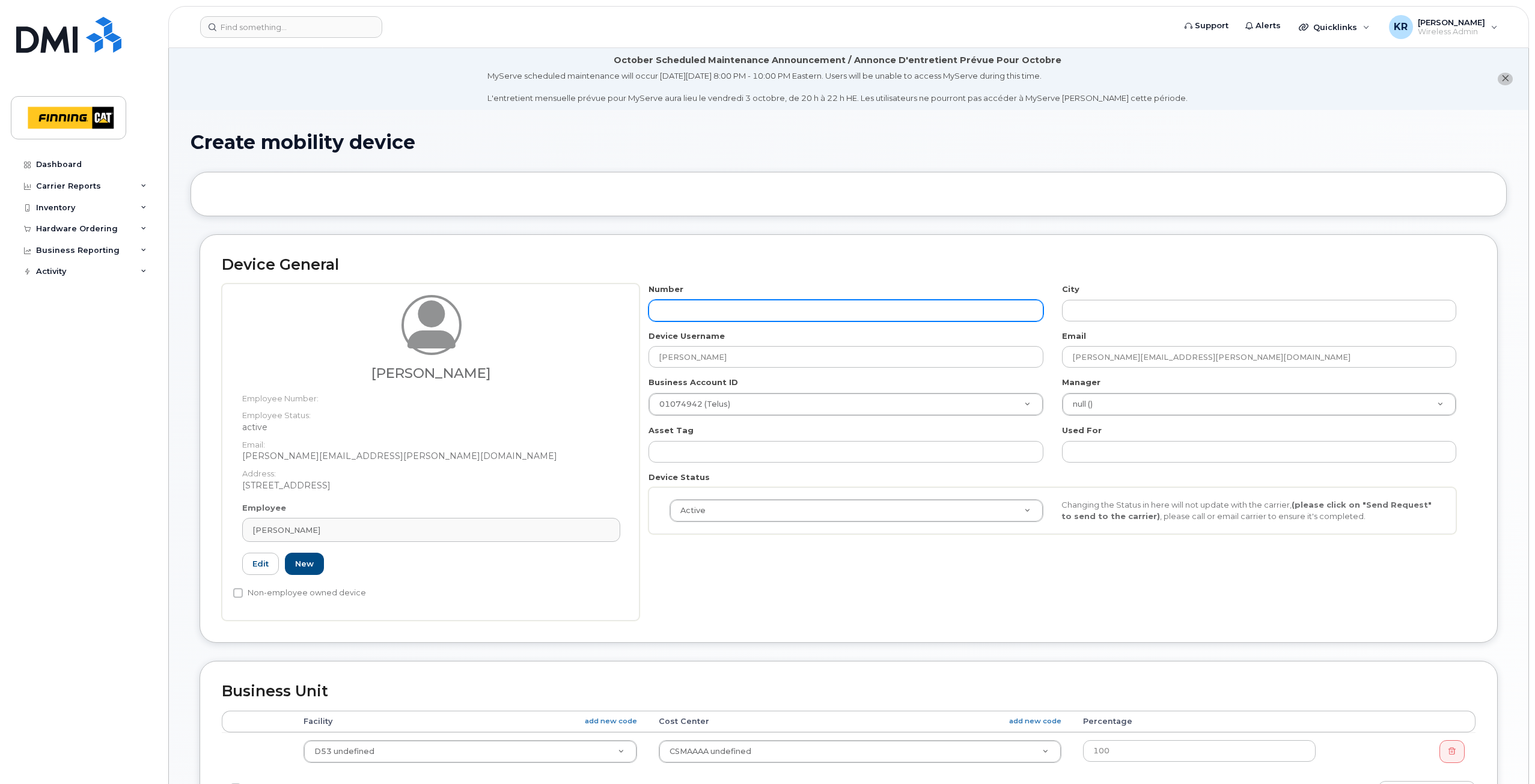
click at [759, 313] on input "text" at bounding box center [845, 310] width 394 height 22
type input "587-"
type input "?"
type input "587-643-1093"
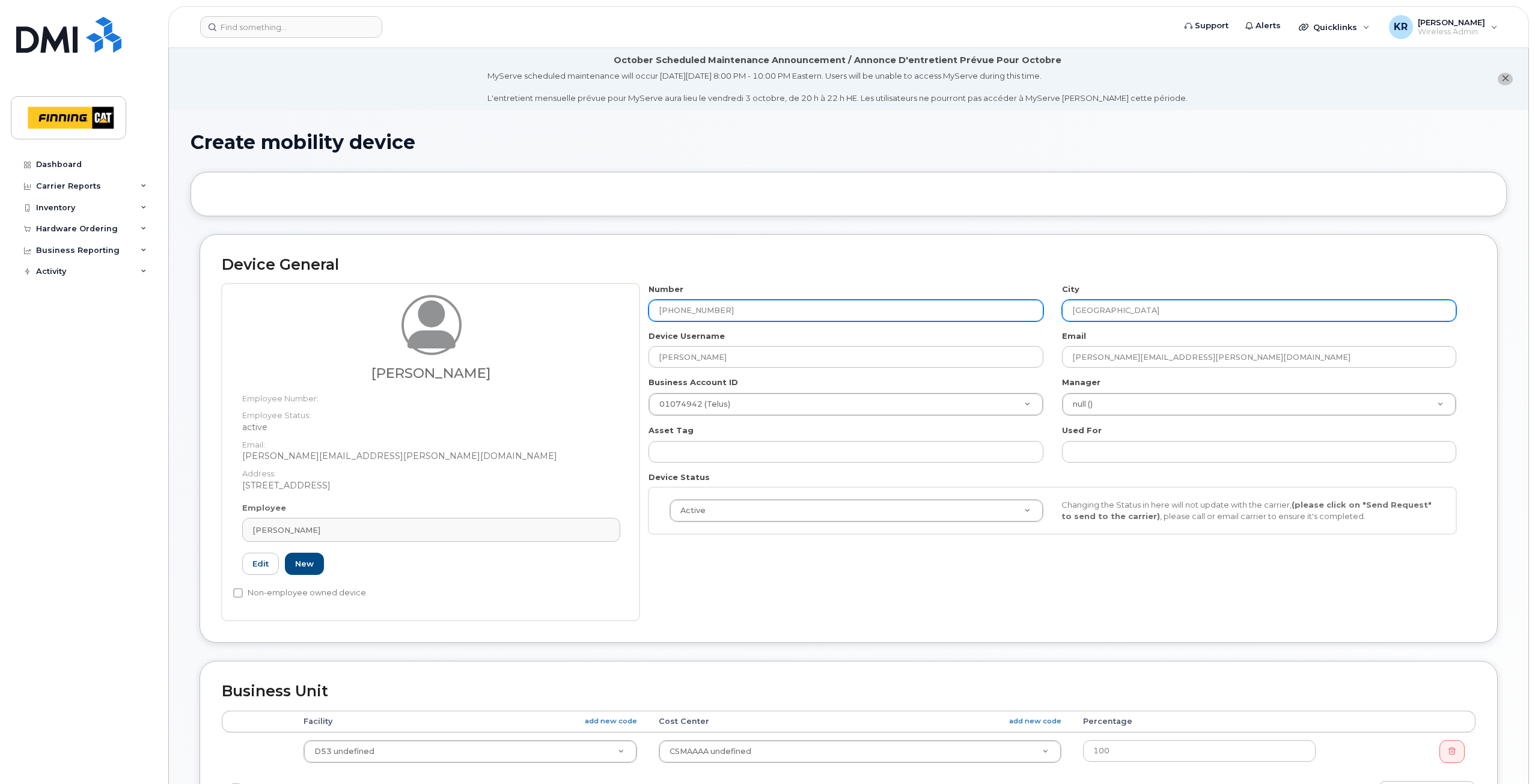
type input "Edmonton"
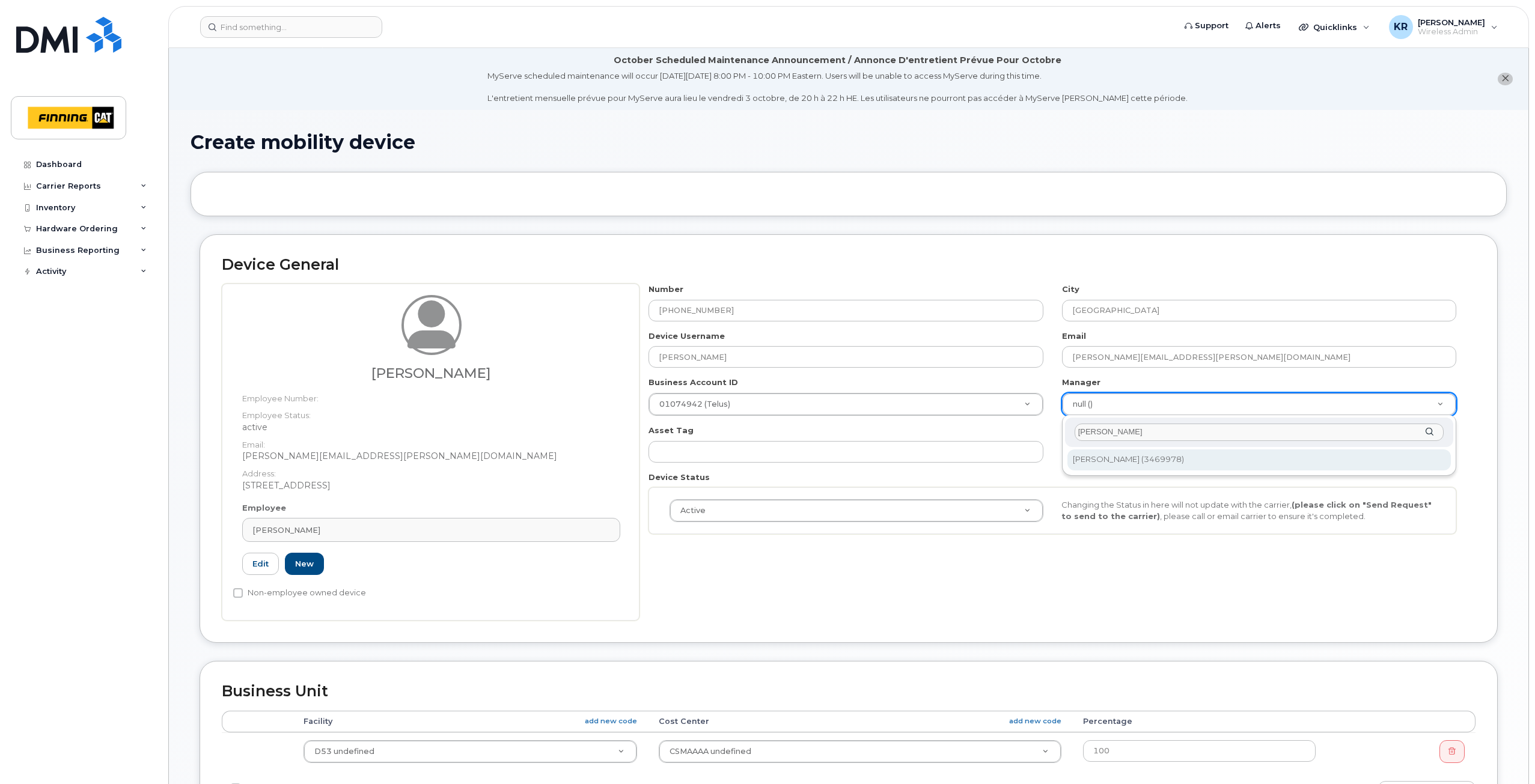
type input "bryan em"
type input "58029"
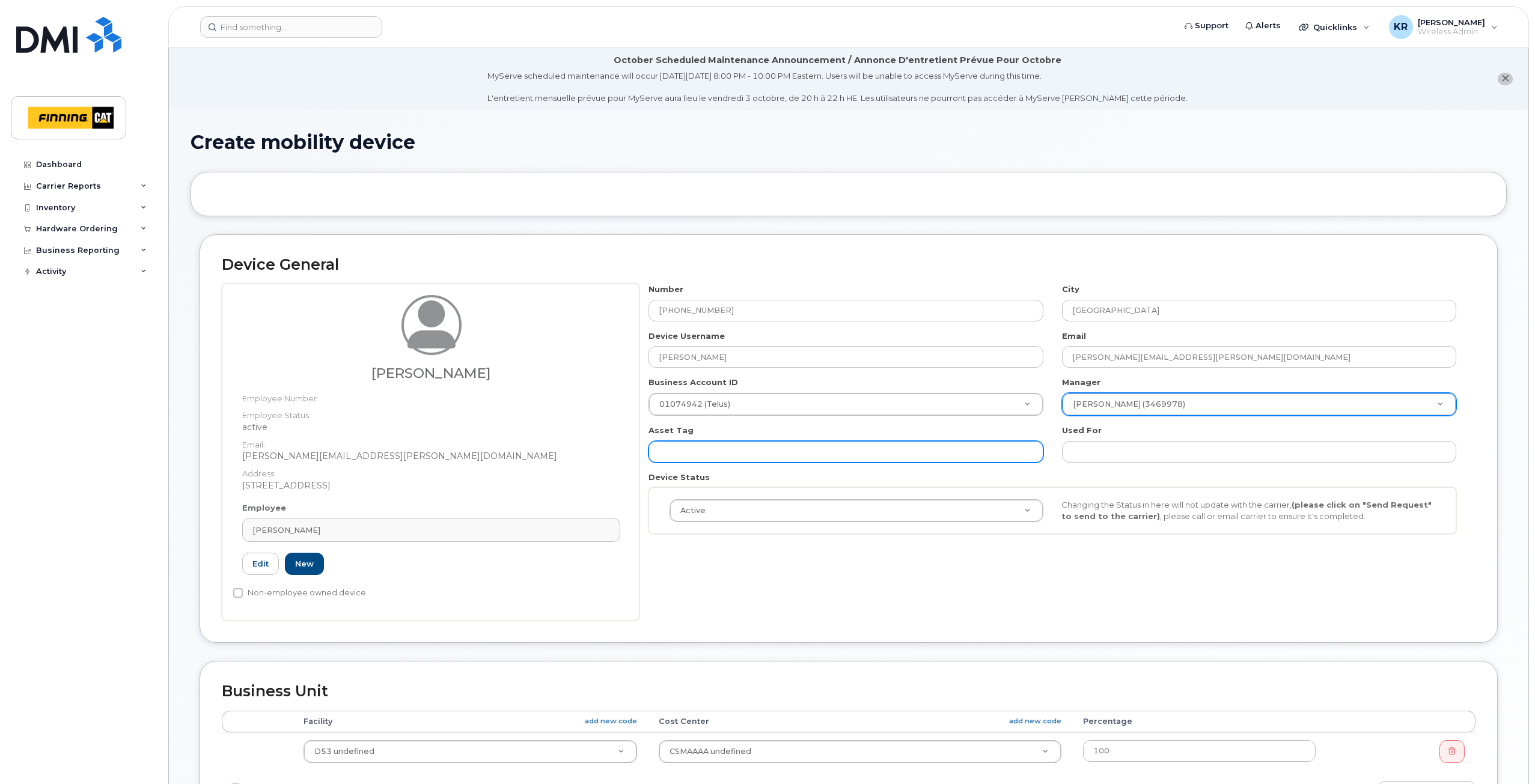
click at [698, 459] on input "text" at bounding box center [845, 452] width 394 height 22
paste input "CA-6RNVC54"
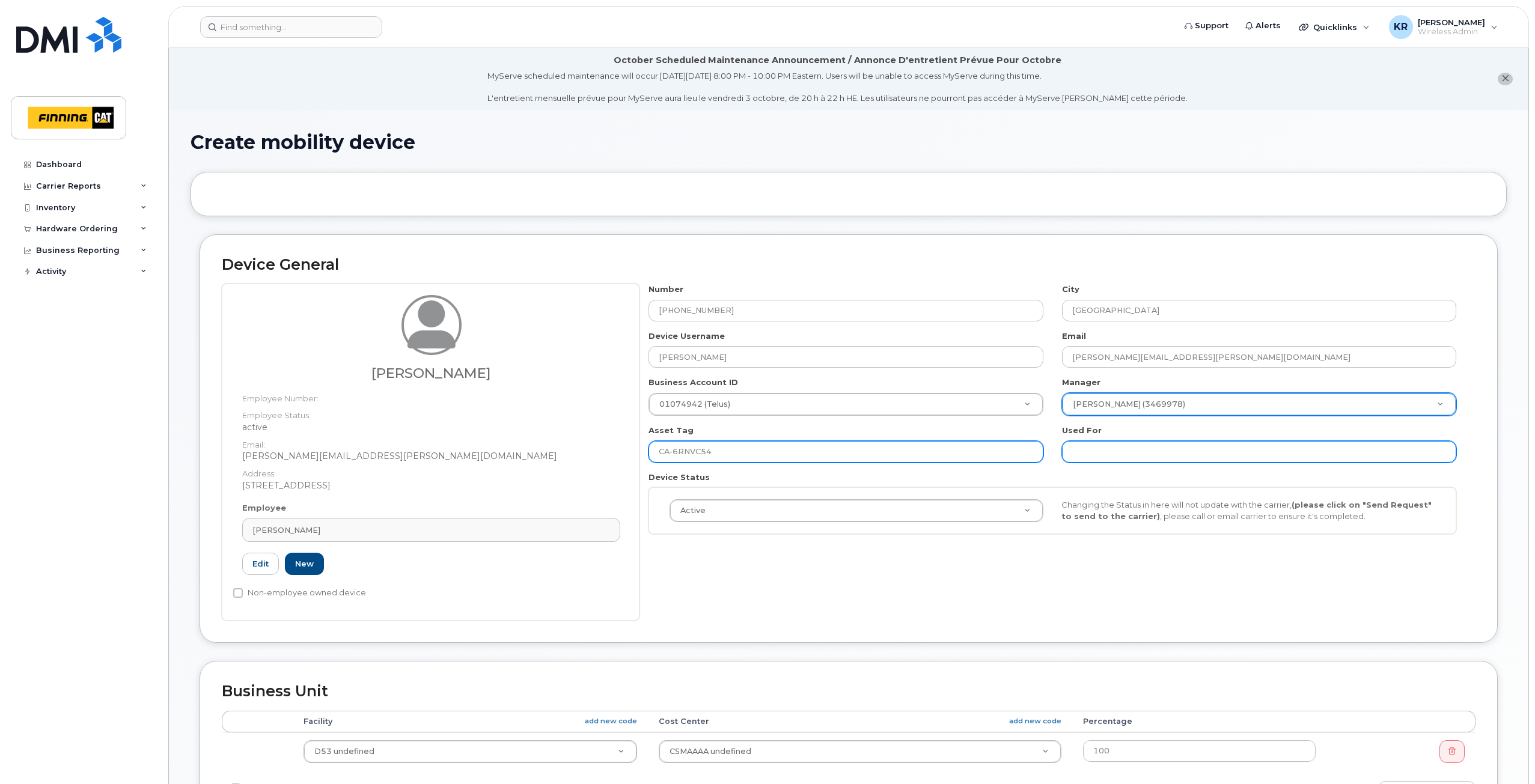
type input "CA-6RNVC54"
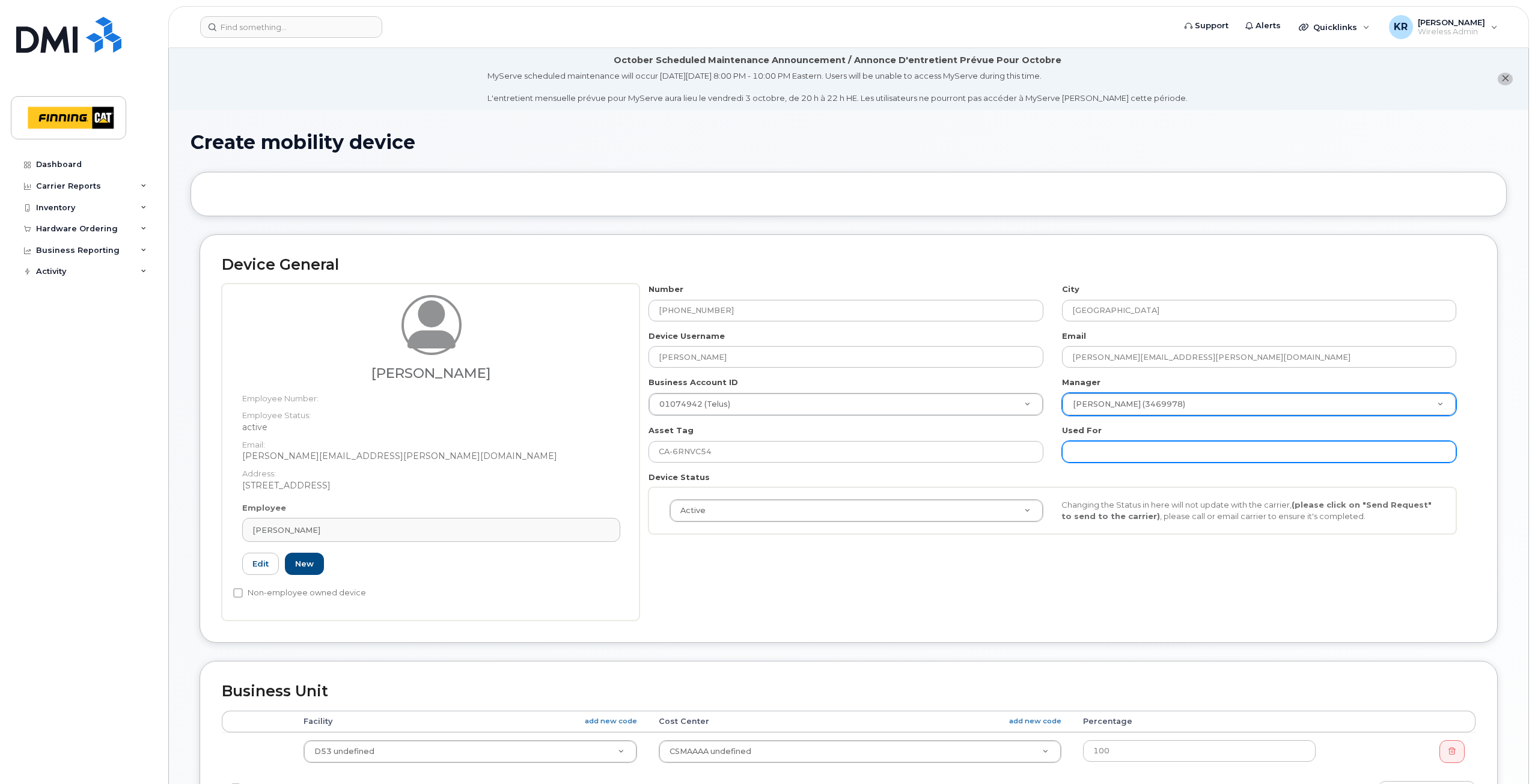
click at [1095, 445] on input "text" at bounding box center [1259, 452] width 394 height 22
paste input "CA-6RNVC54"
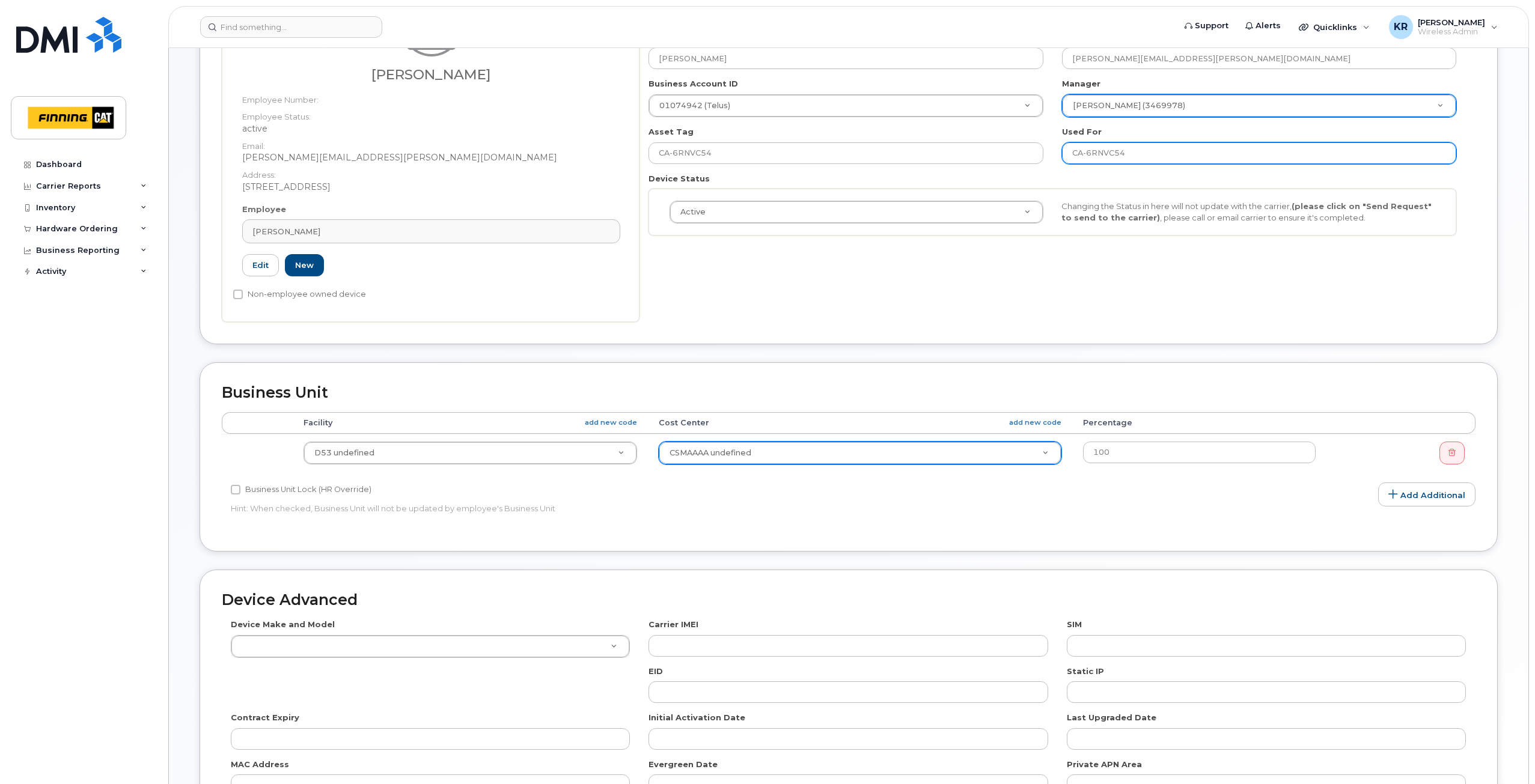
scroll to position [300, 0]
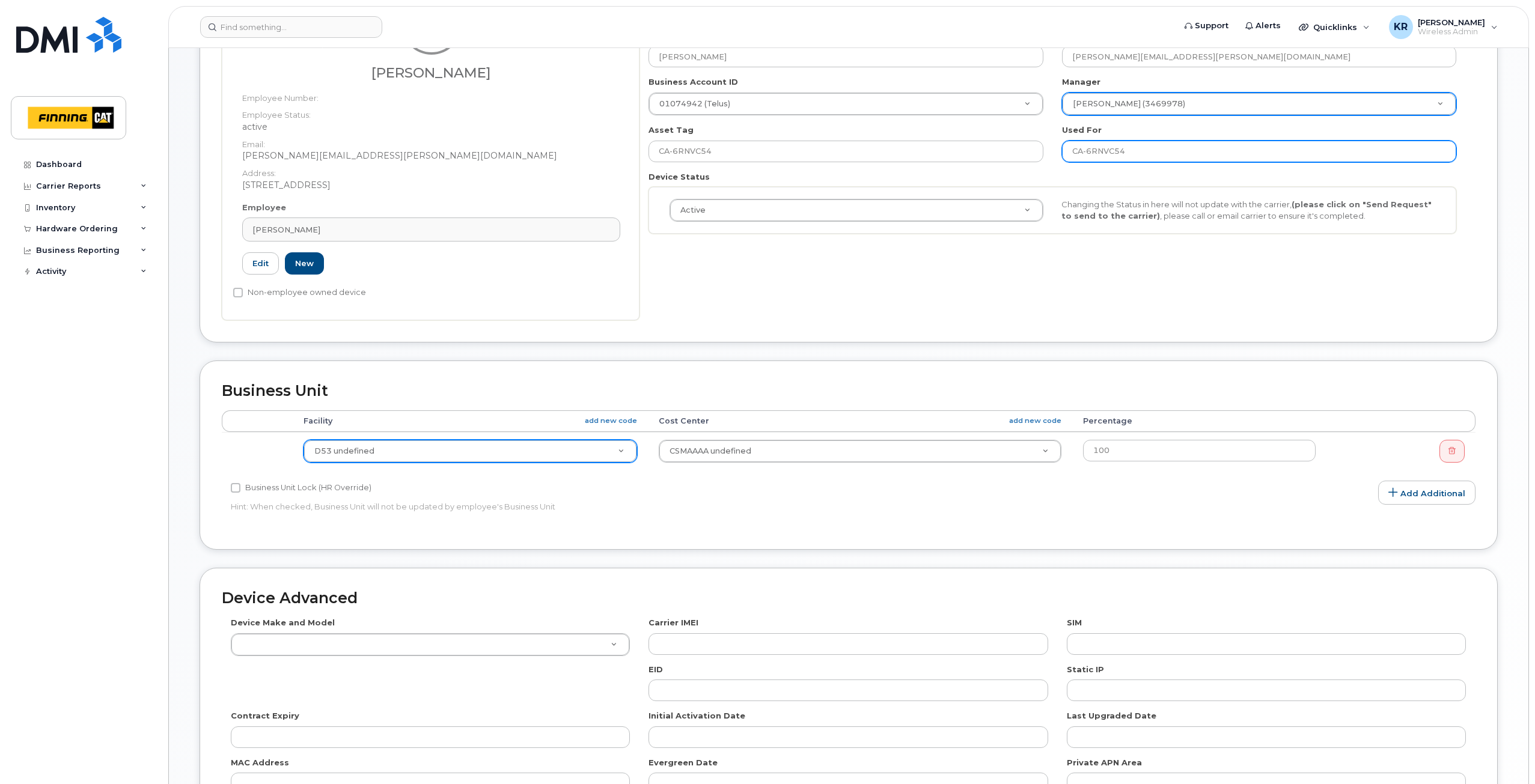
type input "CA-6RNVC54"
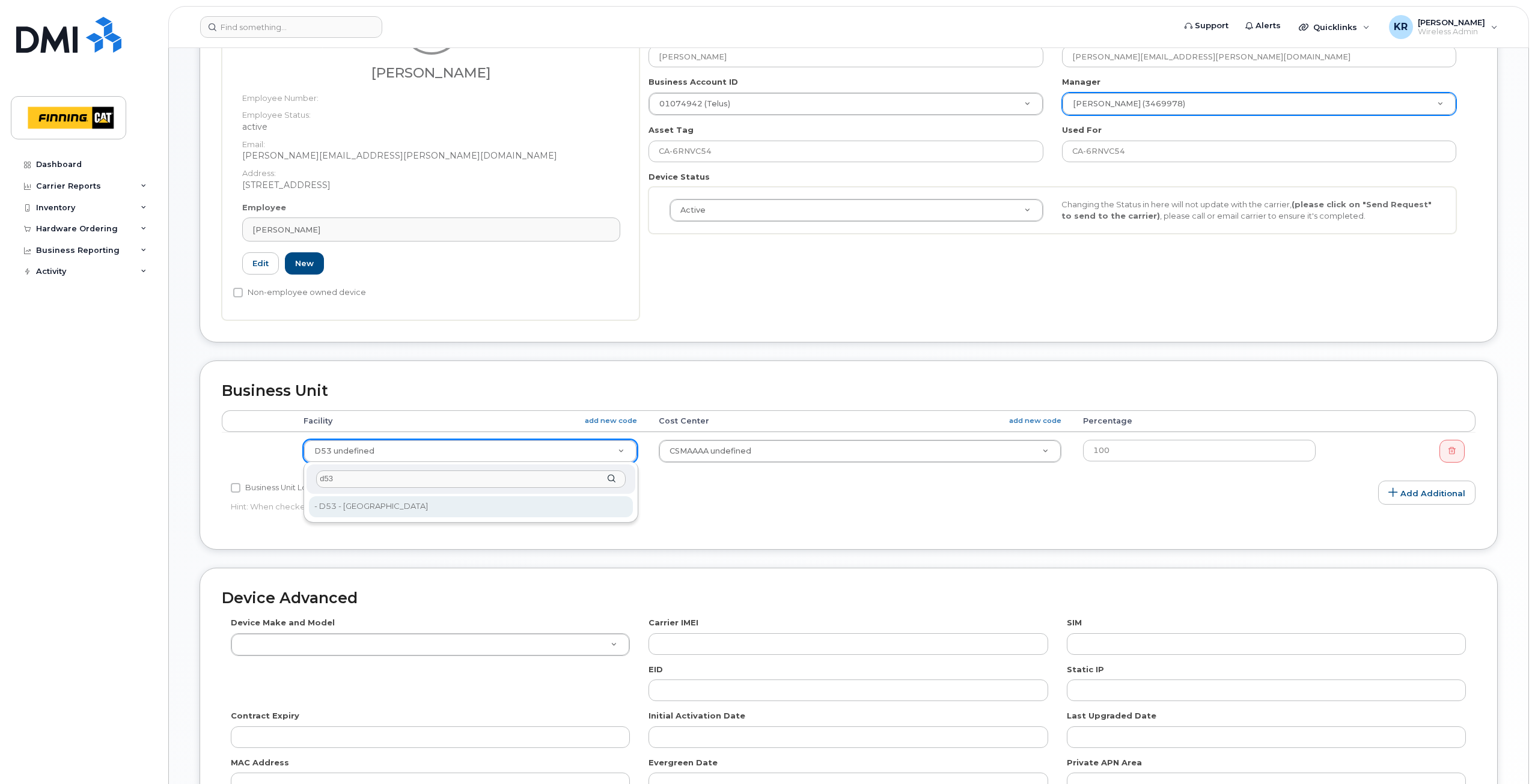
type input "d53"
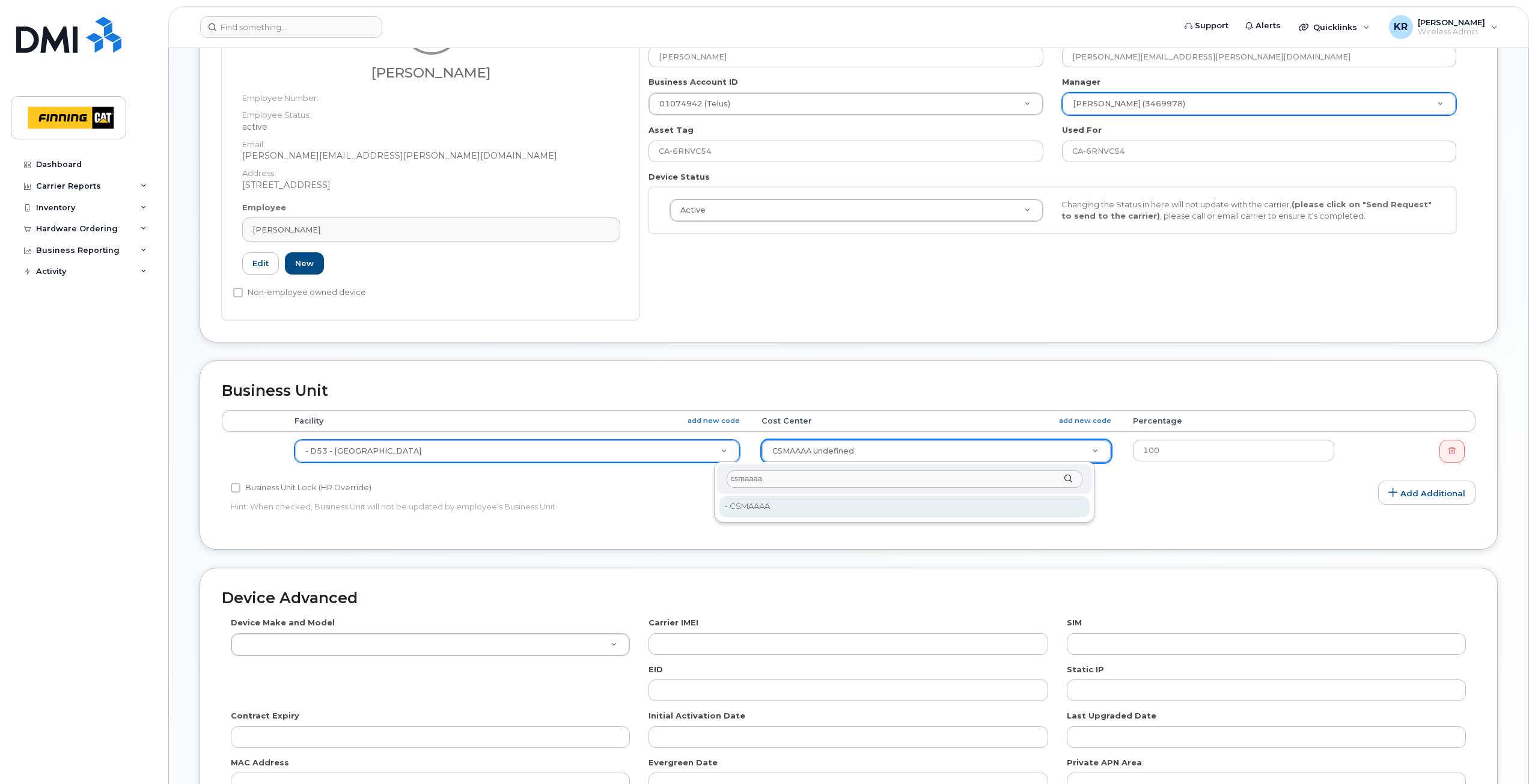
type input "csmaaaa"
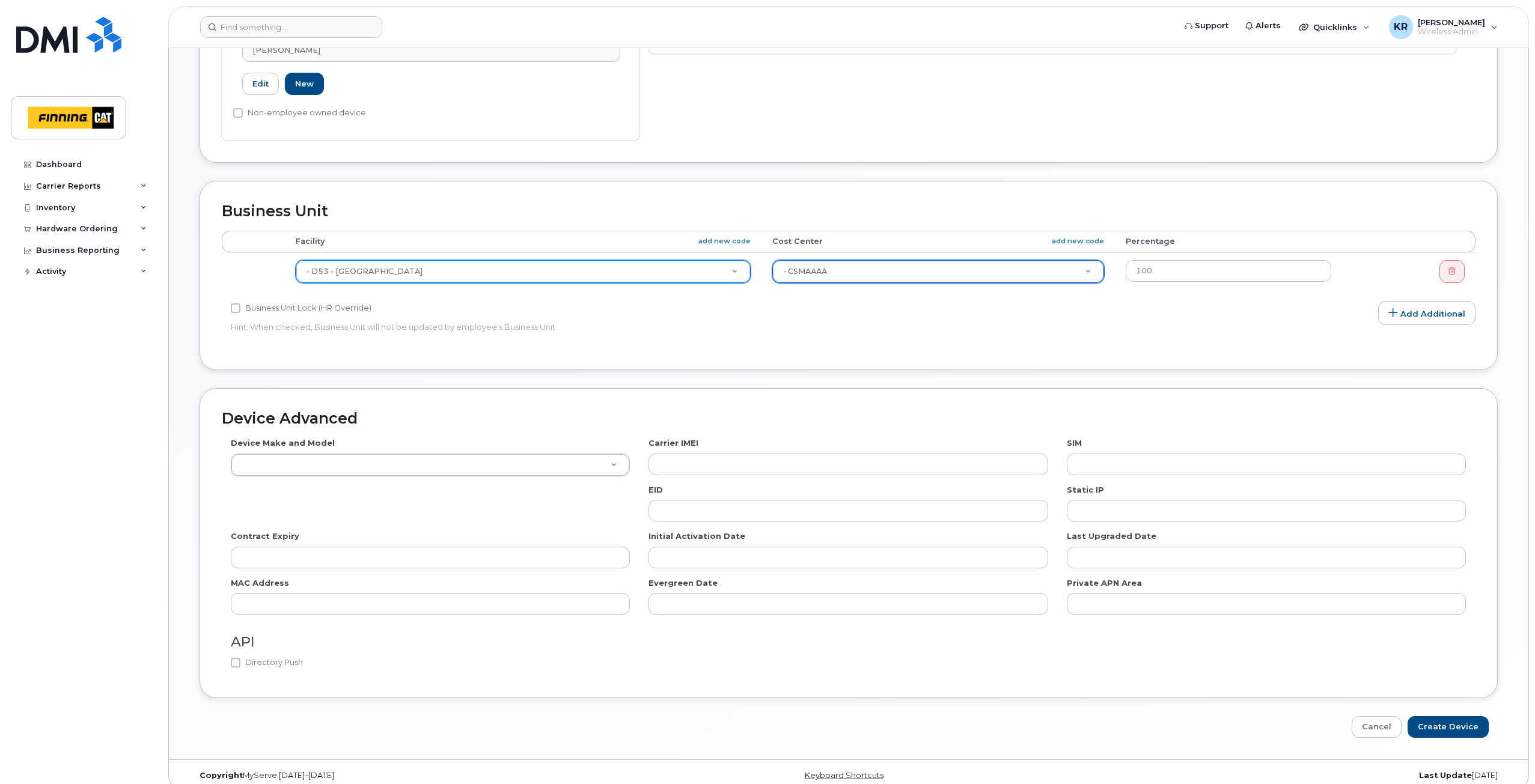
scroll to position [480, 0]
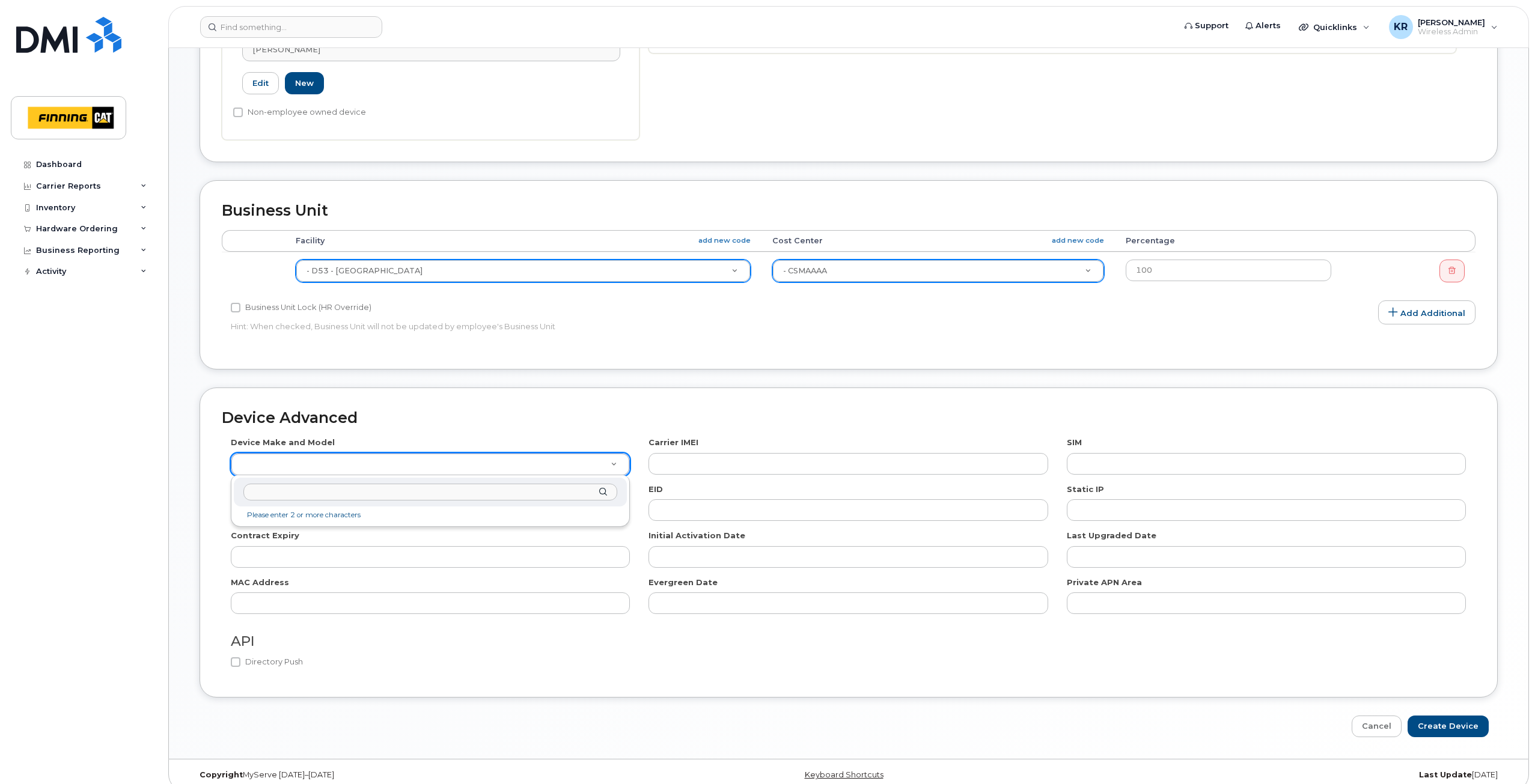
click at [267, 494] on input "text" at bounding box center [430, 492] width 374 height 17
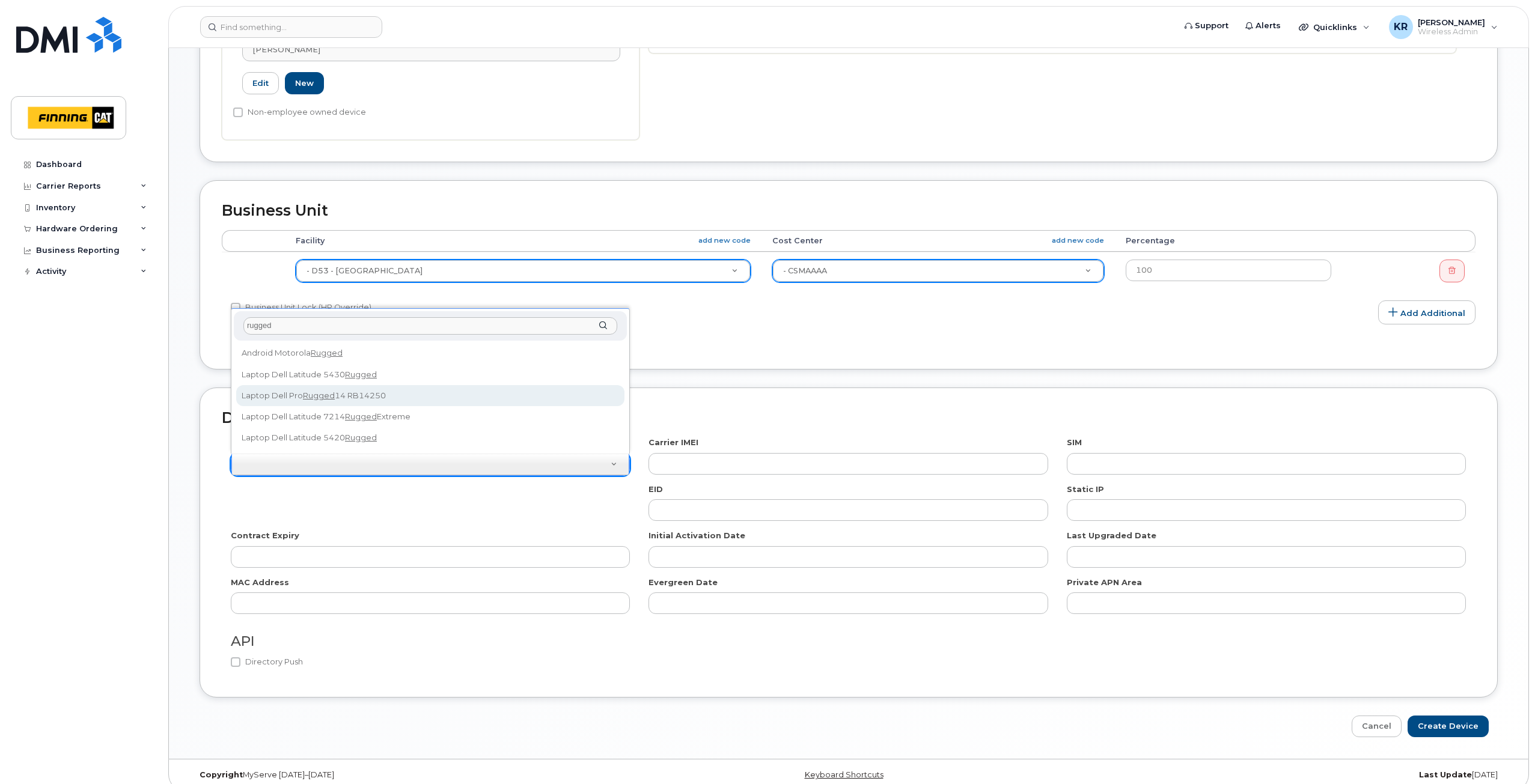
type input "rugged"
select select "2895"
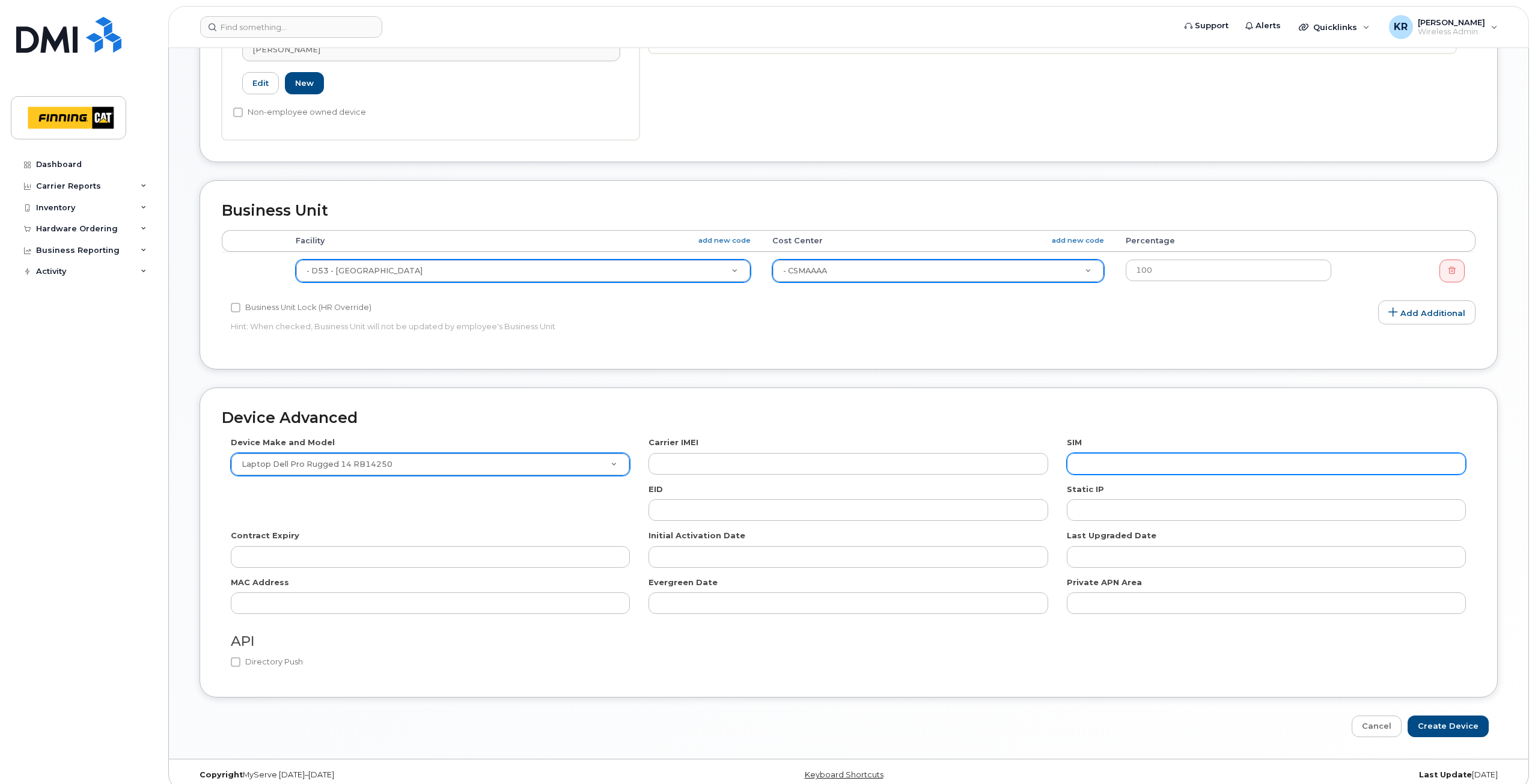
click at [1111, 460] on input "text" at bounding box center [1266, 464] width 399 height 22
paste input "8912230102351110899"
type input "8912230102351110899"
click at [1440, 730] on input "Create Device" at bounding box center [1448, 727] width 81 height 23
type input "Saving..."
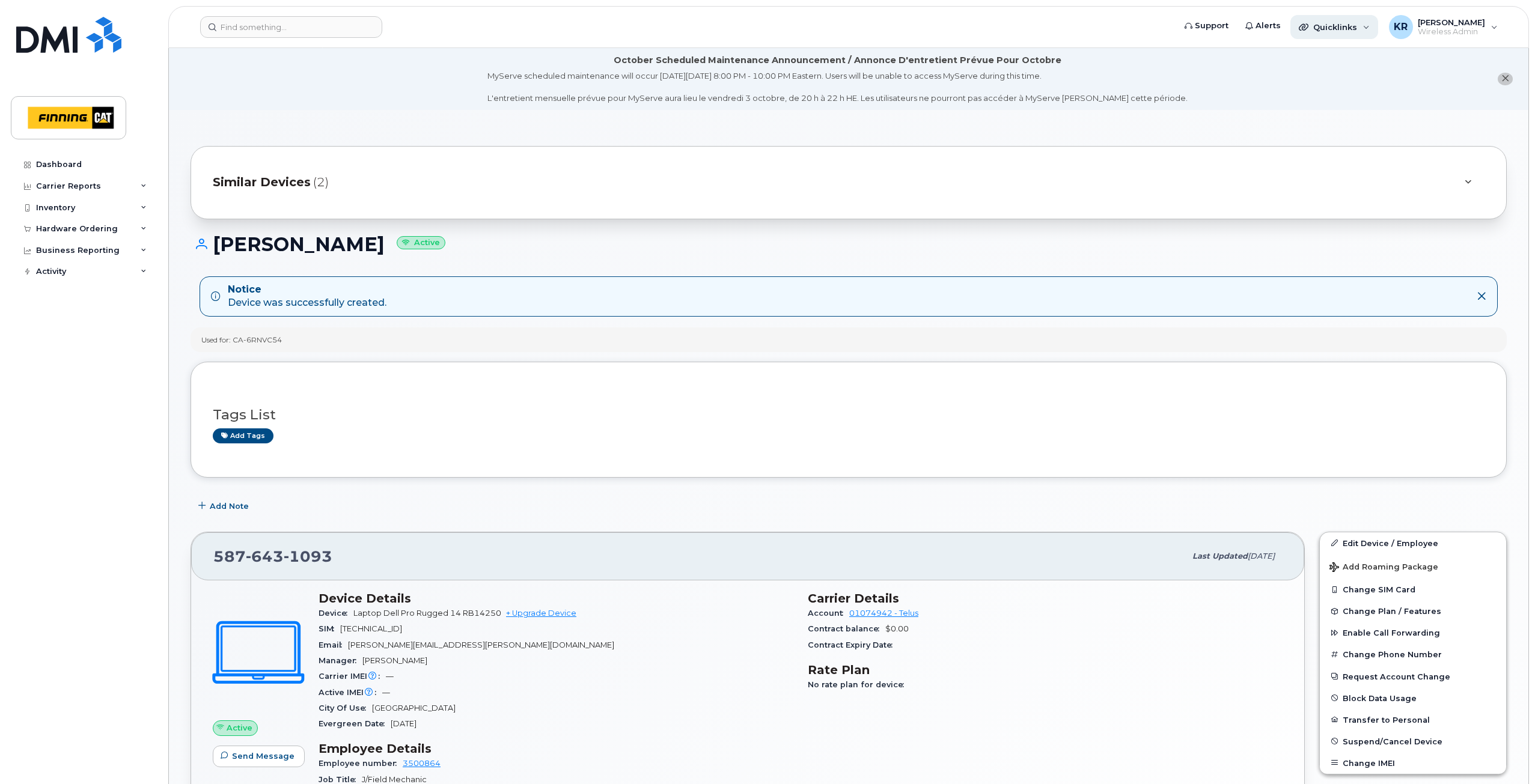
click at [1348, 29] on span "Quicklinks" at bounding box center [1335, 27] width 44 height 10
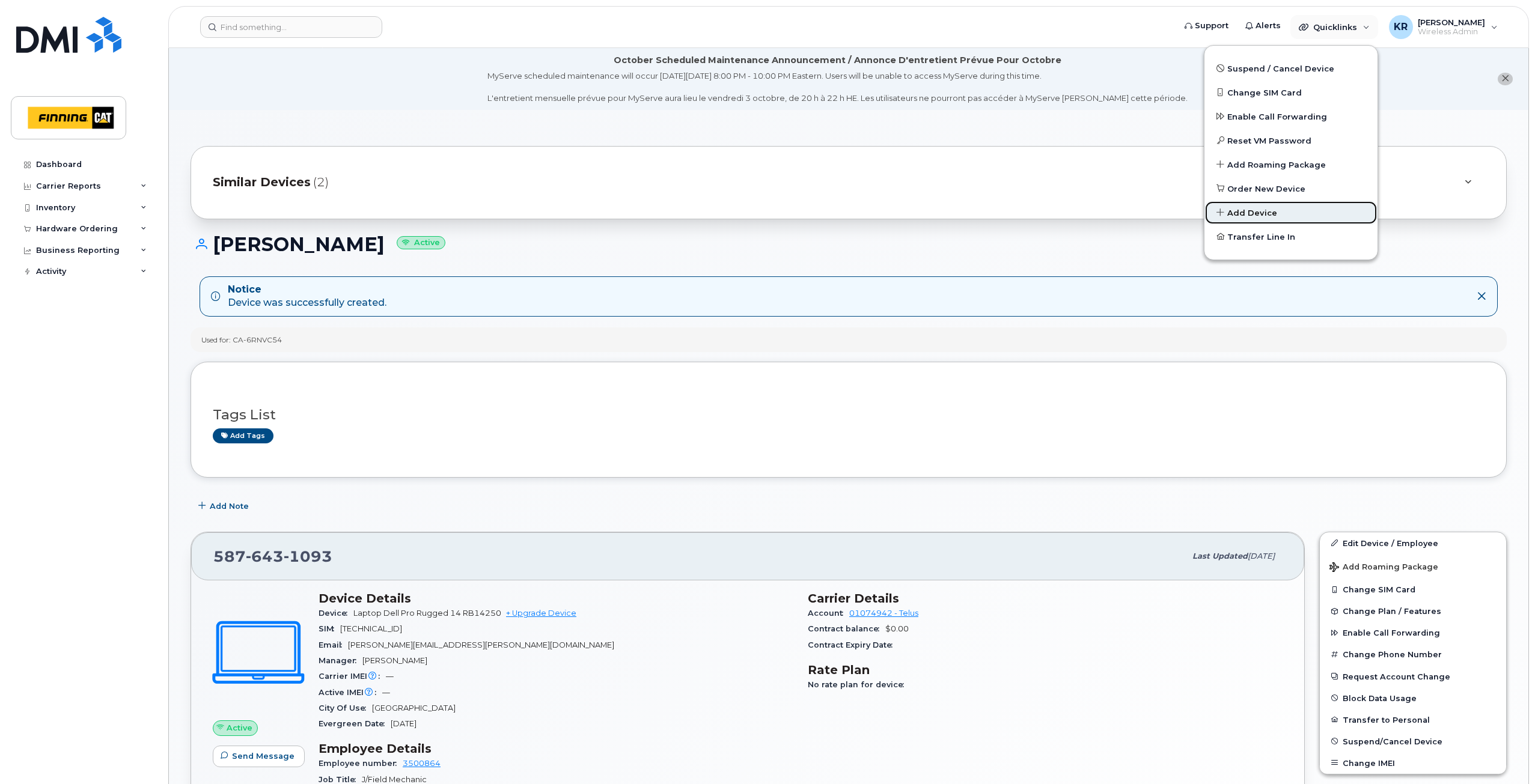
click at [1241, 213] on span "Add Device" at bounding box center [1252, 213] width 50 height 12
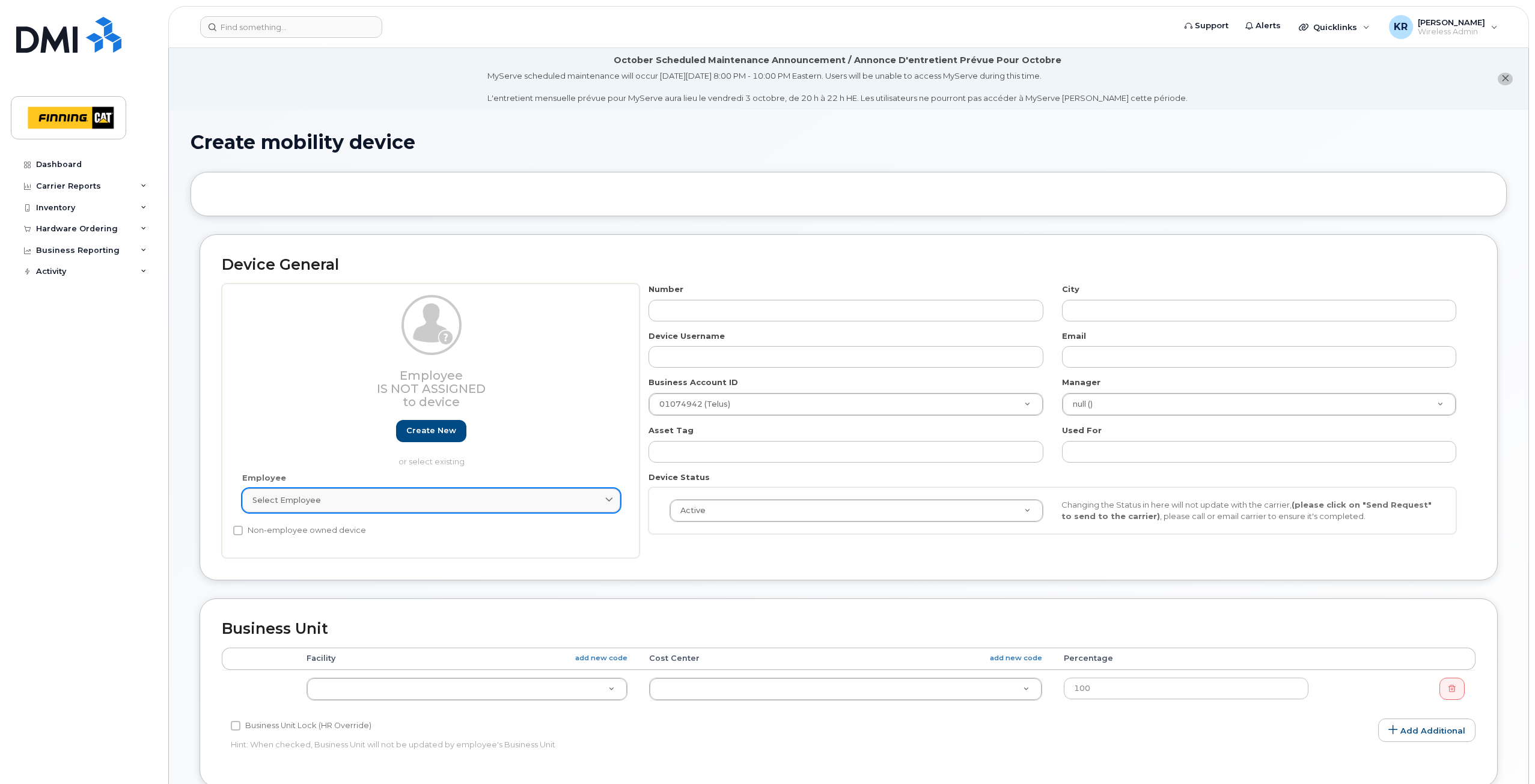
click at [474, 501] on div "Select employee" at bounding box center [431, 500] width 358 height 11
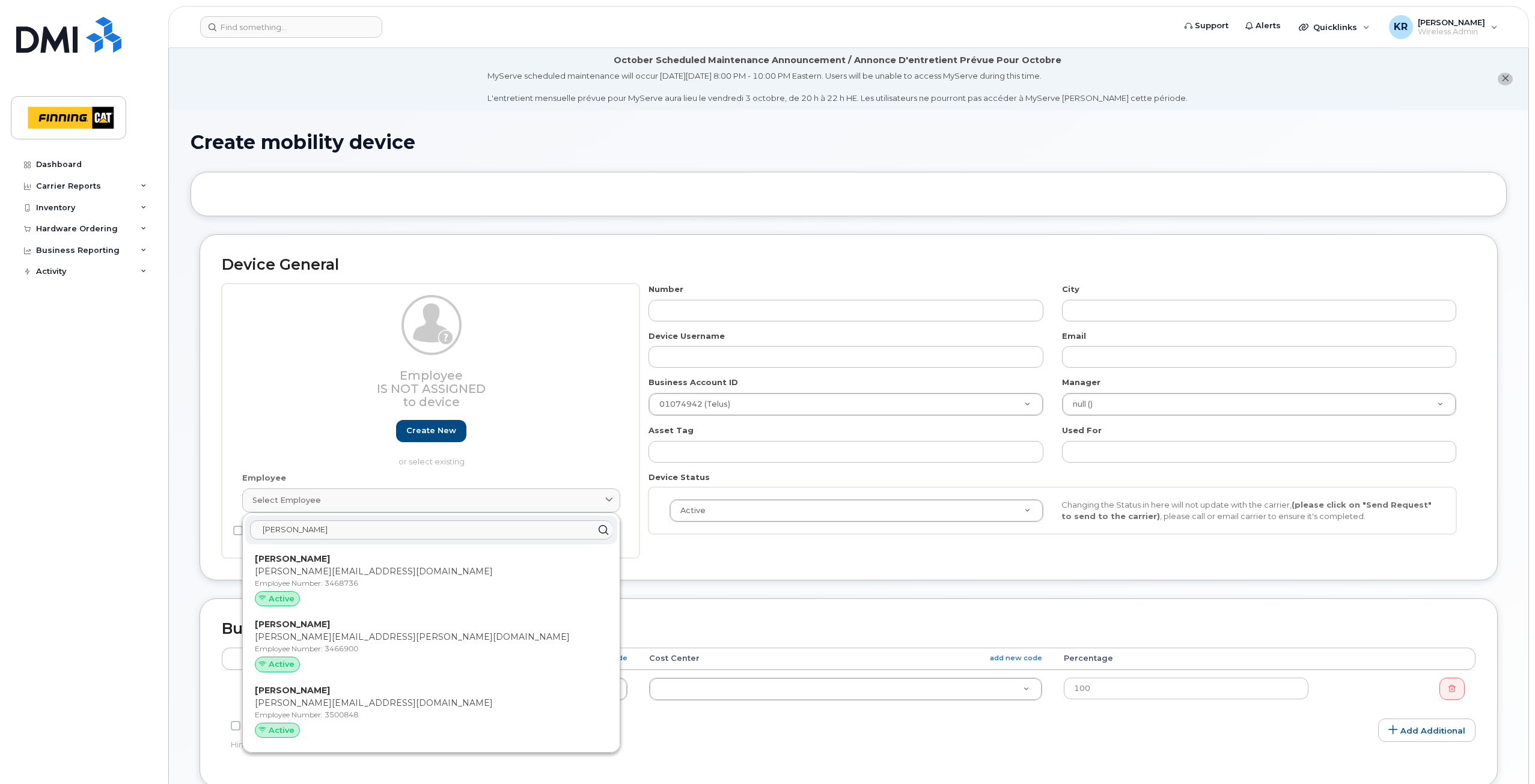
type input "bret"
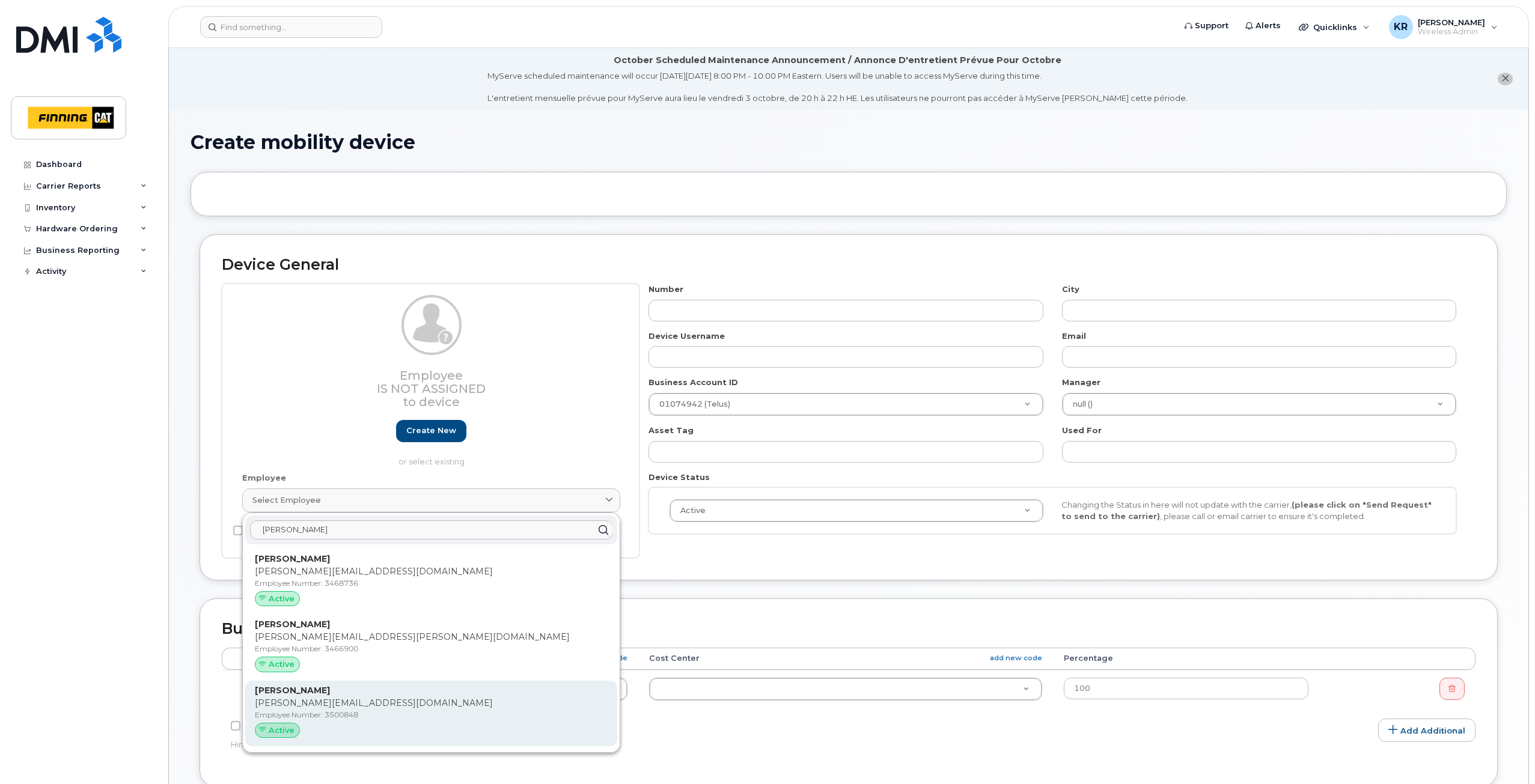
click at [400, 718] on p "Employee Number: 3500848" at bounding box center [431, 715] width 352 height 11
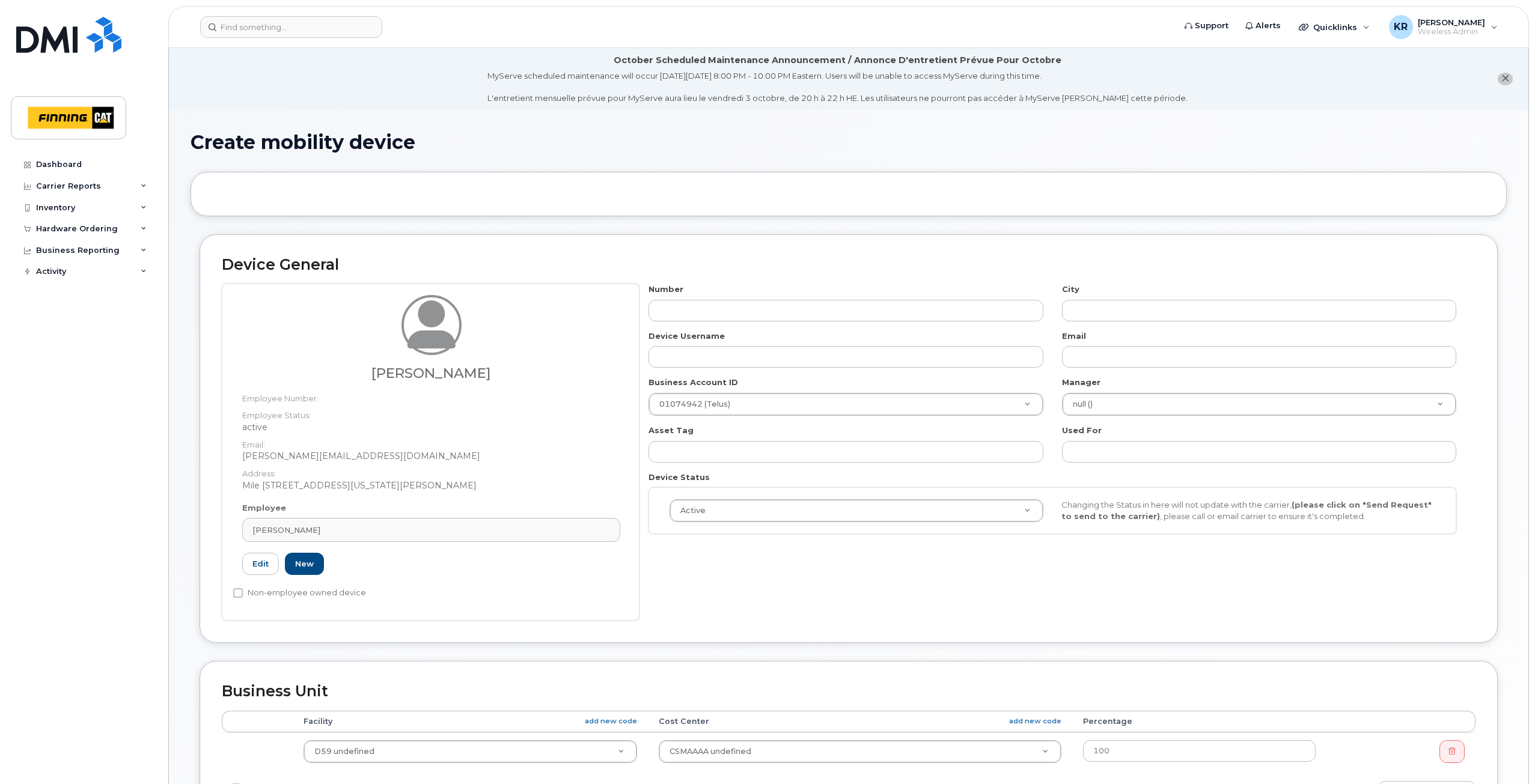
type input "3500848"
type input "Bret Musyowski"
type input "bret.musyowski@finning.com"
type input "34159"
type input "34293"
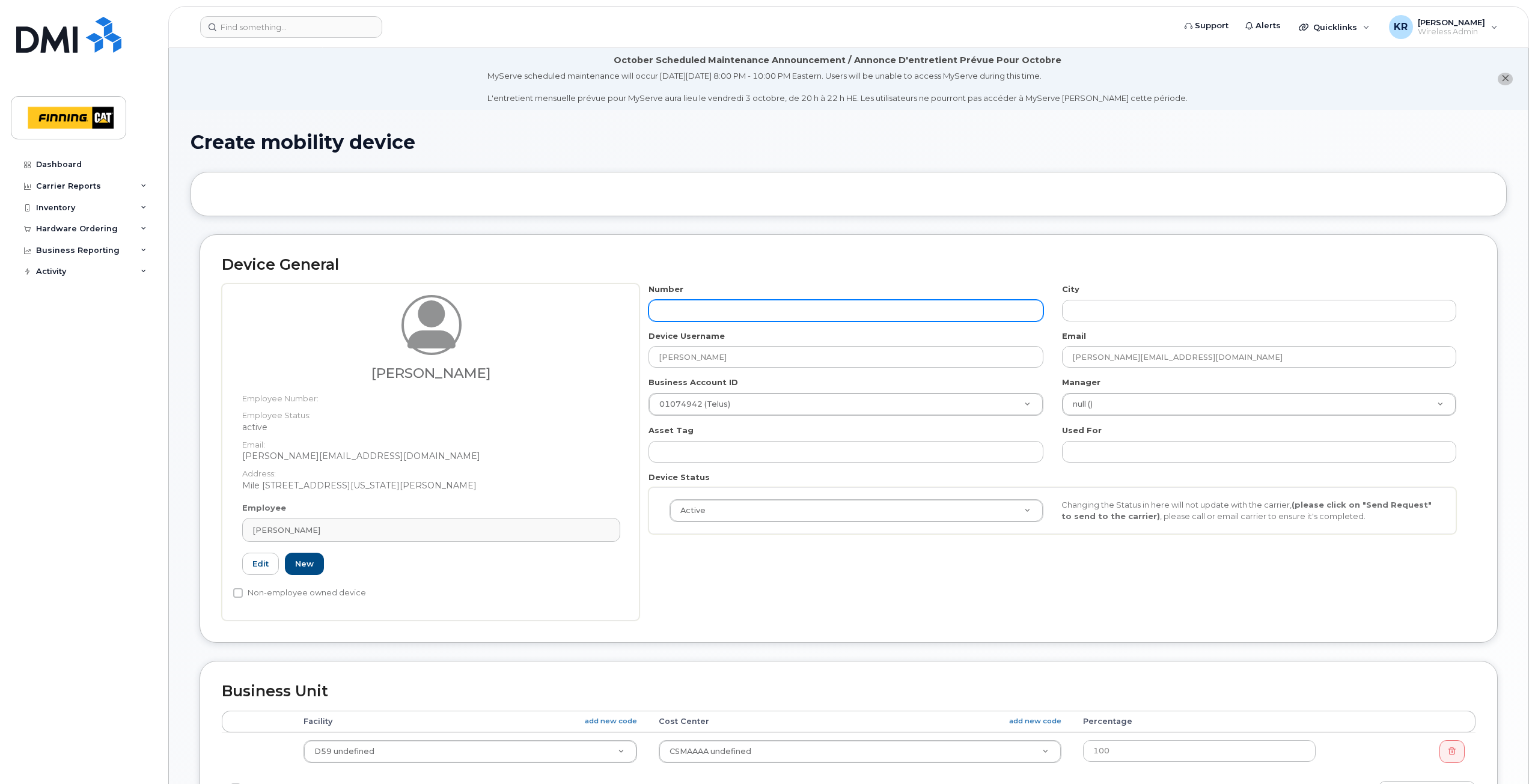
click at [960, 311] on input "text" at bounding box center [845, 310] width 394 height 22
type input "587"
type input "?"
type input "587-643-2362"
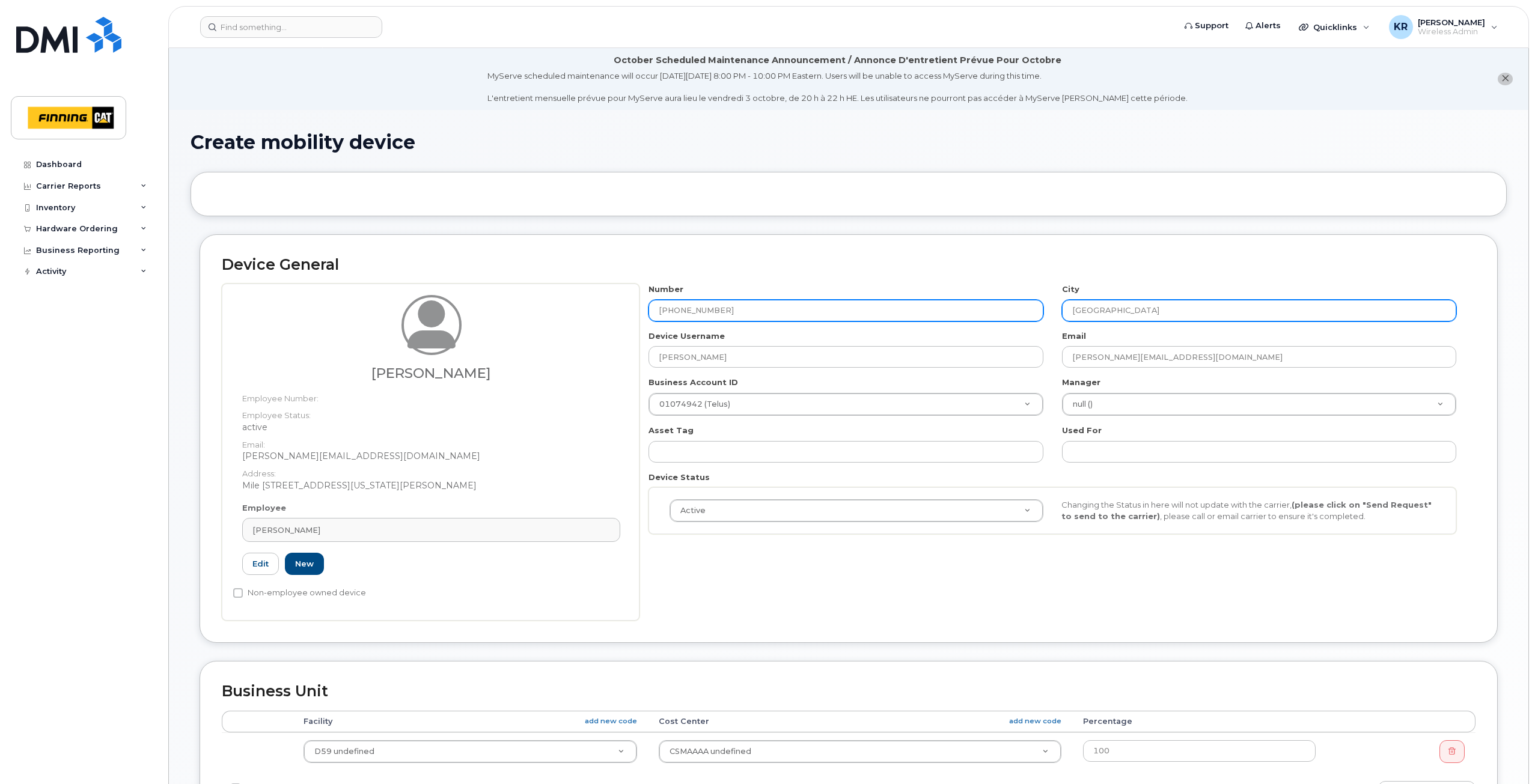
type input "Edmonton"
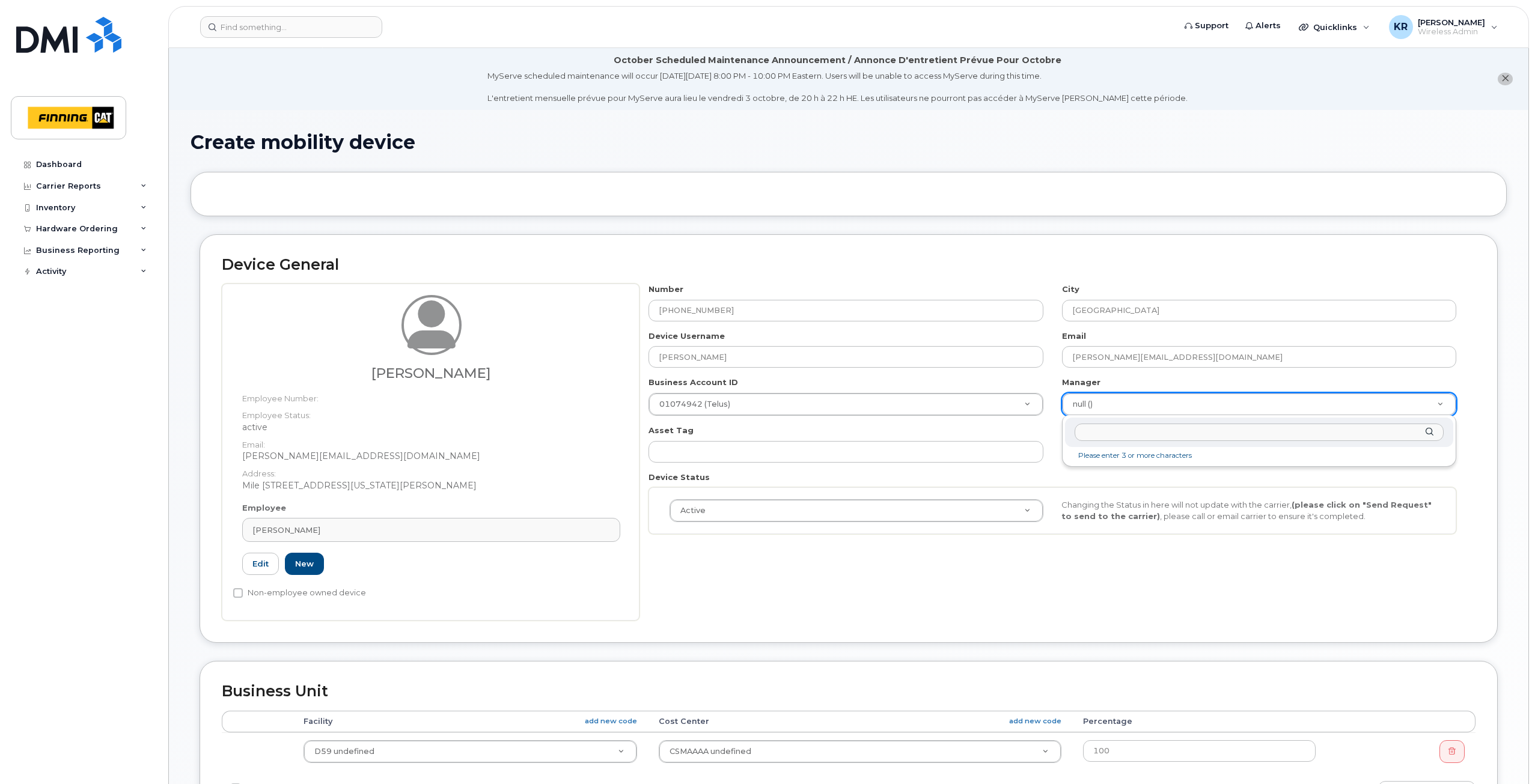
click at [1114, 437] on input "text" at bounding box center [1259, 432] width 369 height 17
type input "brian im"
type input "713505"
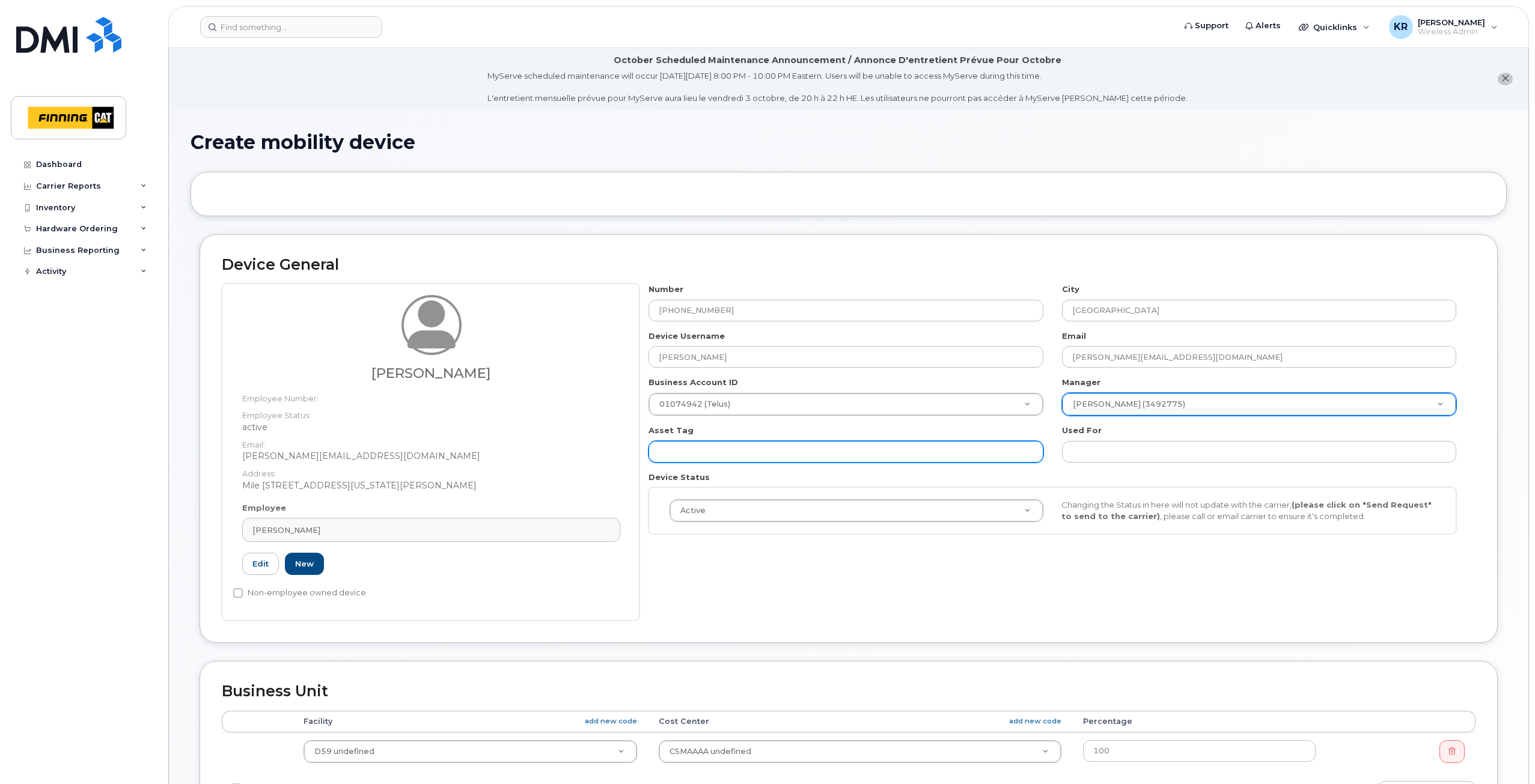
drag, startPoint x: 676, startPoint y: 450, endPoint x: 704, endPoint y: 450, distance: 28.0
click at [676, 450] on input "text" at bounding box center [845, 452] width 394 height 22
paste input "CA-HLNVC54"
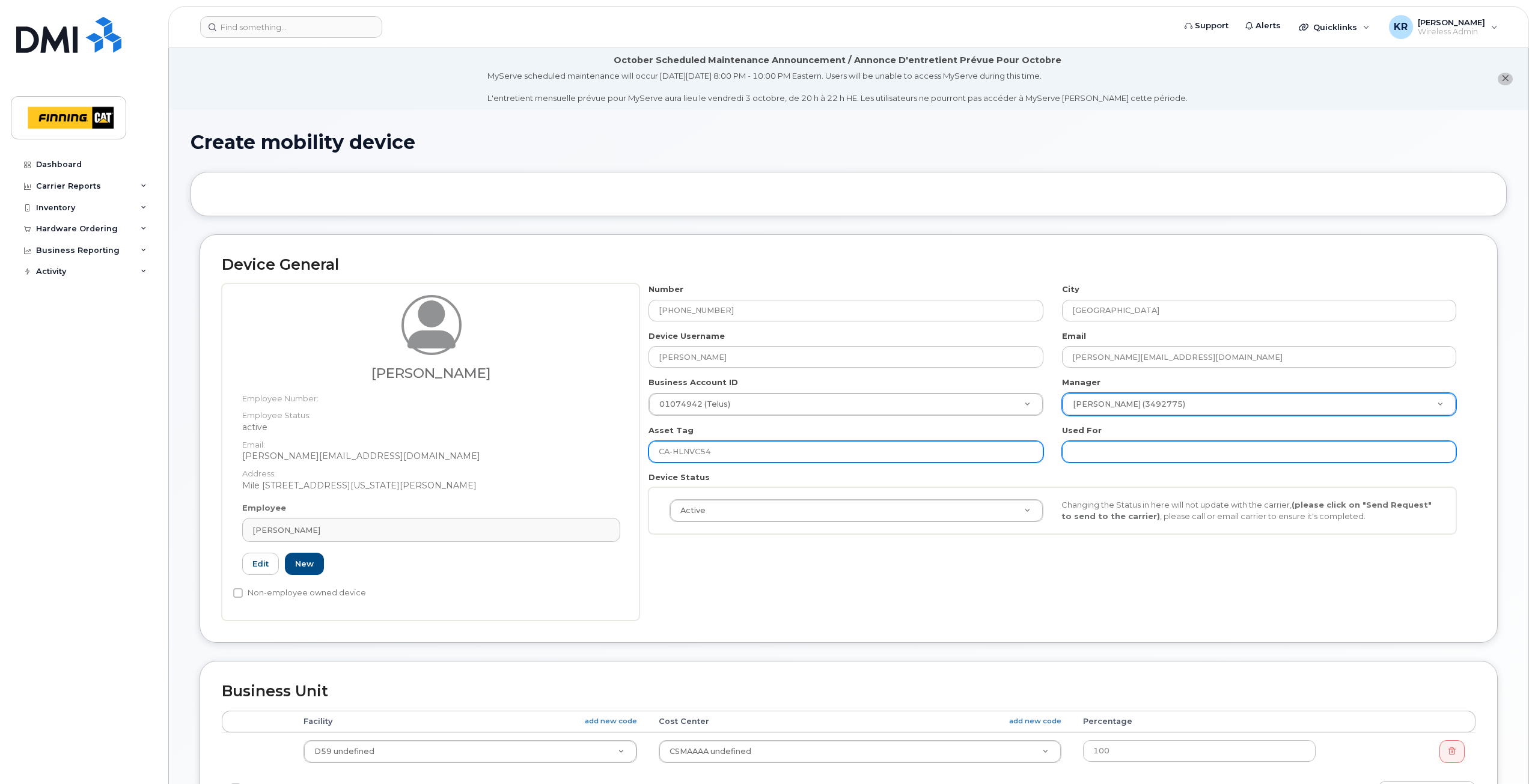
type input "CA-HLNVC54"
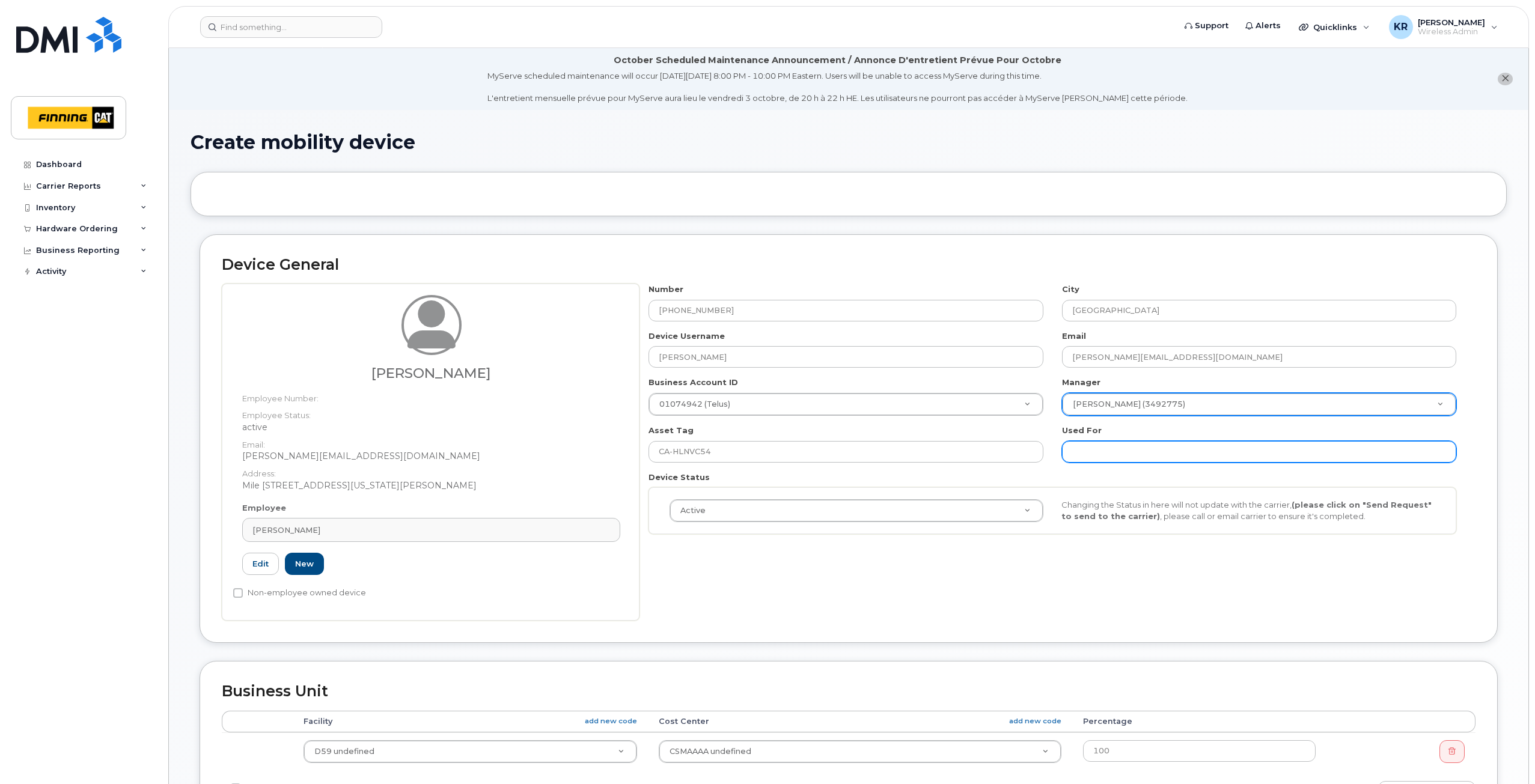
click at [1104, 457] on input "text" at bounding box center [1259, 452] width 394 height 22
paste input "CA-HLNVC54"
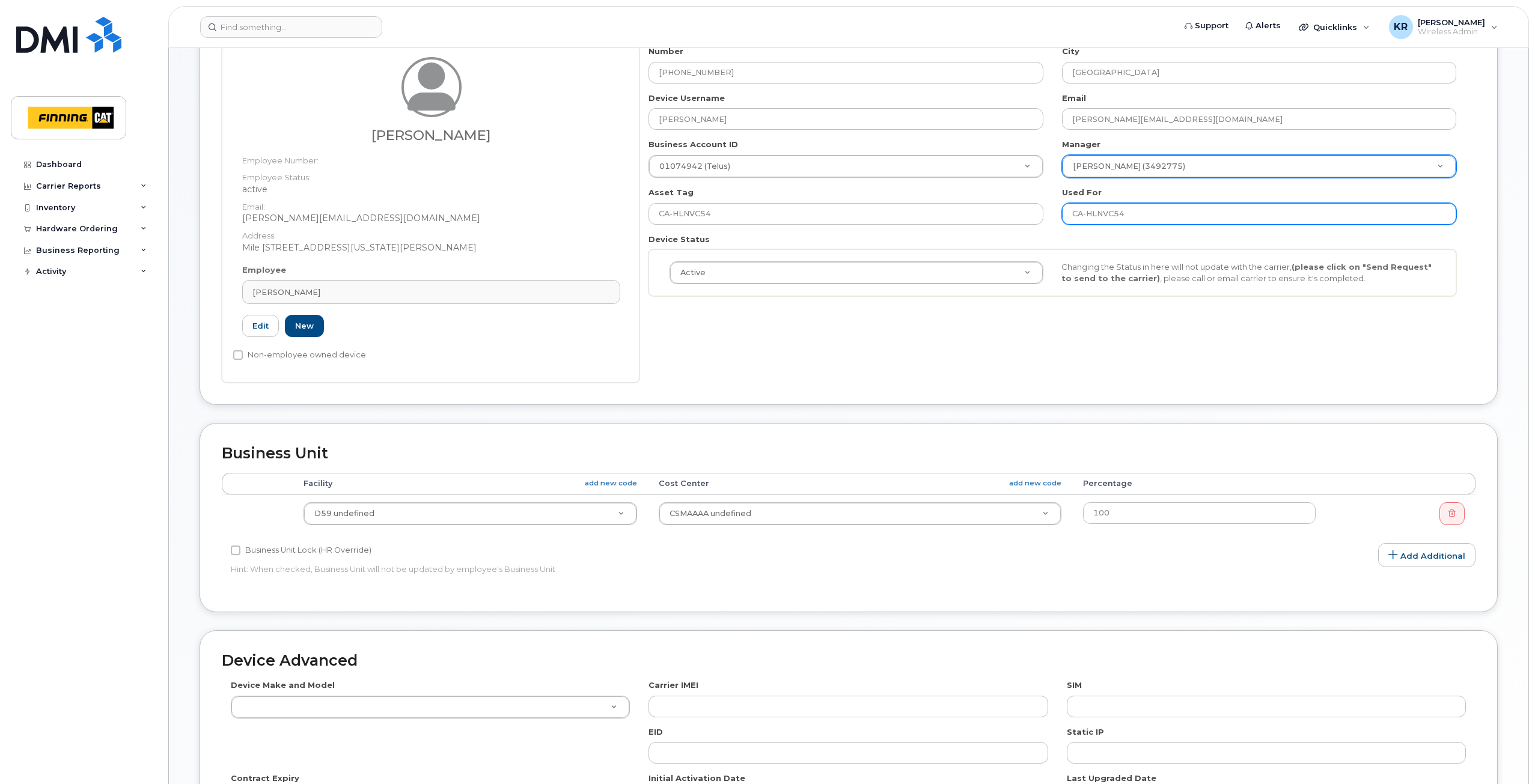
scroll to position [240, 0]
type input "CA-HLNVC54"
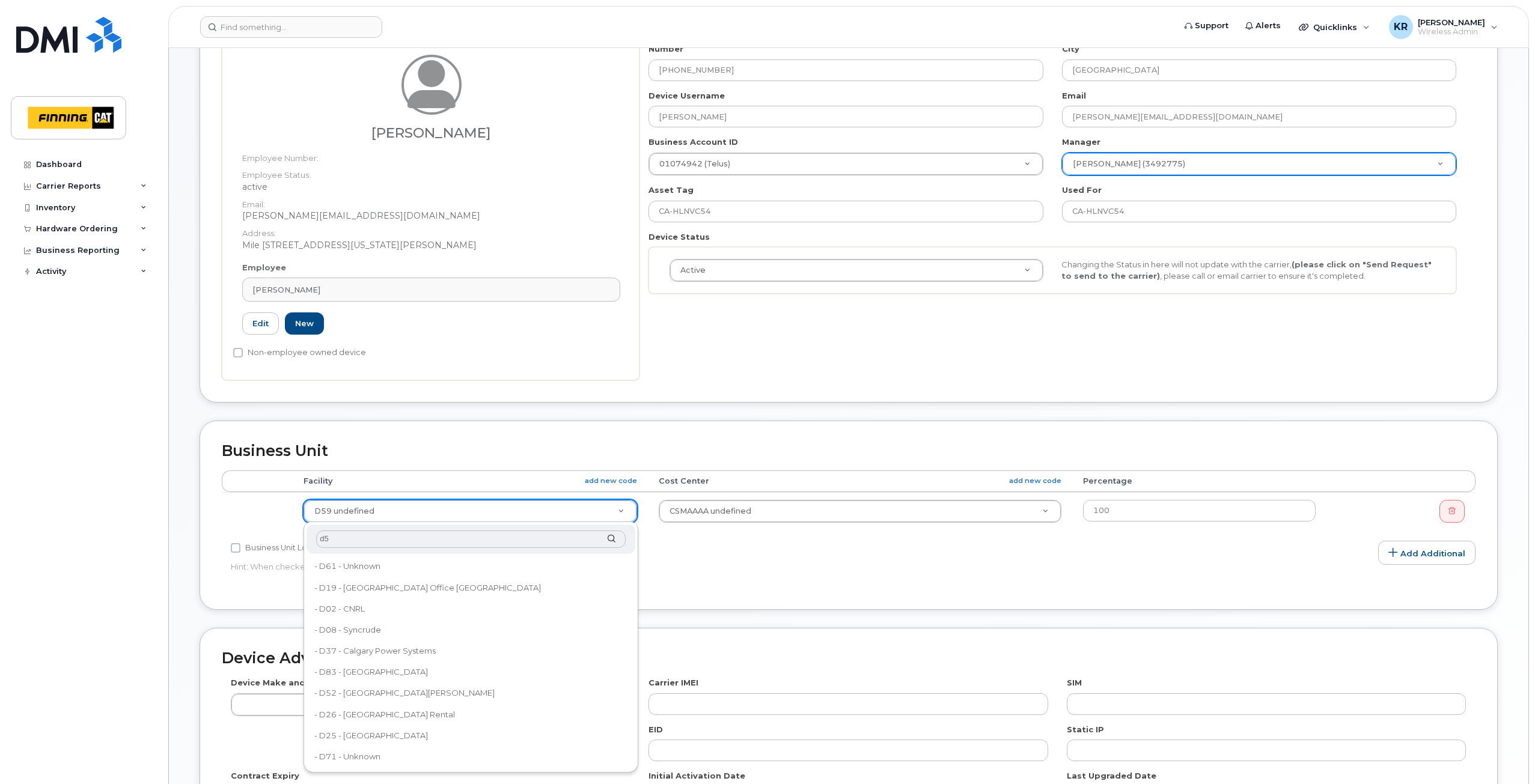
type input "d59"
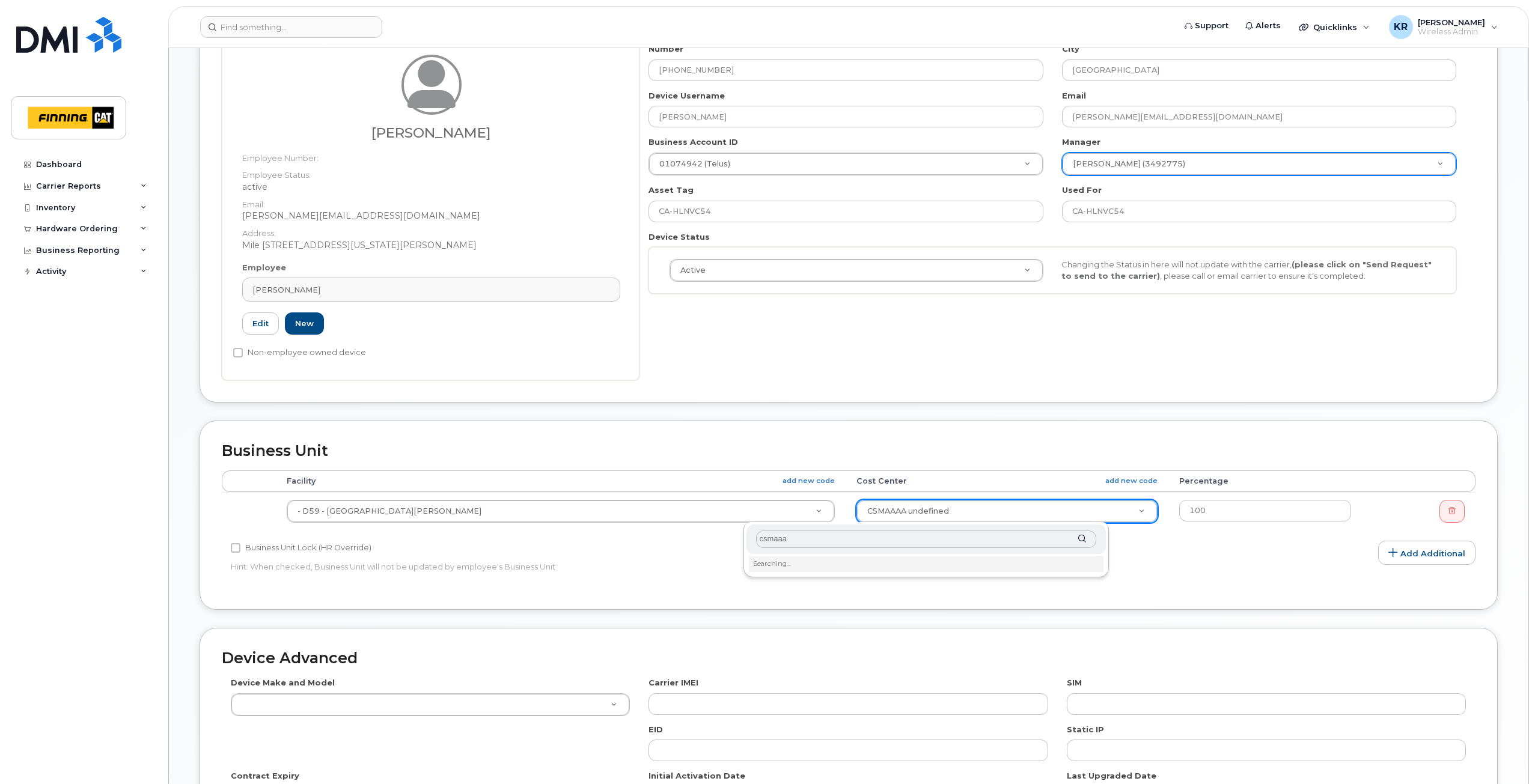
type input "csmaaaa"
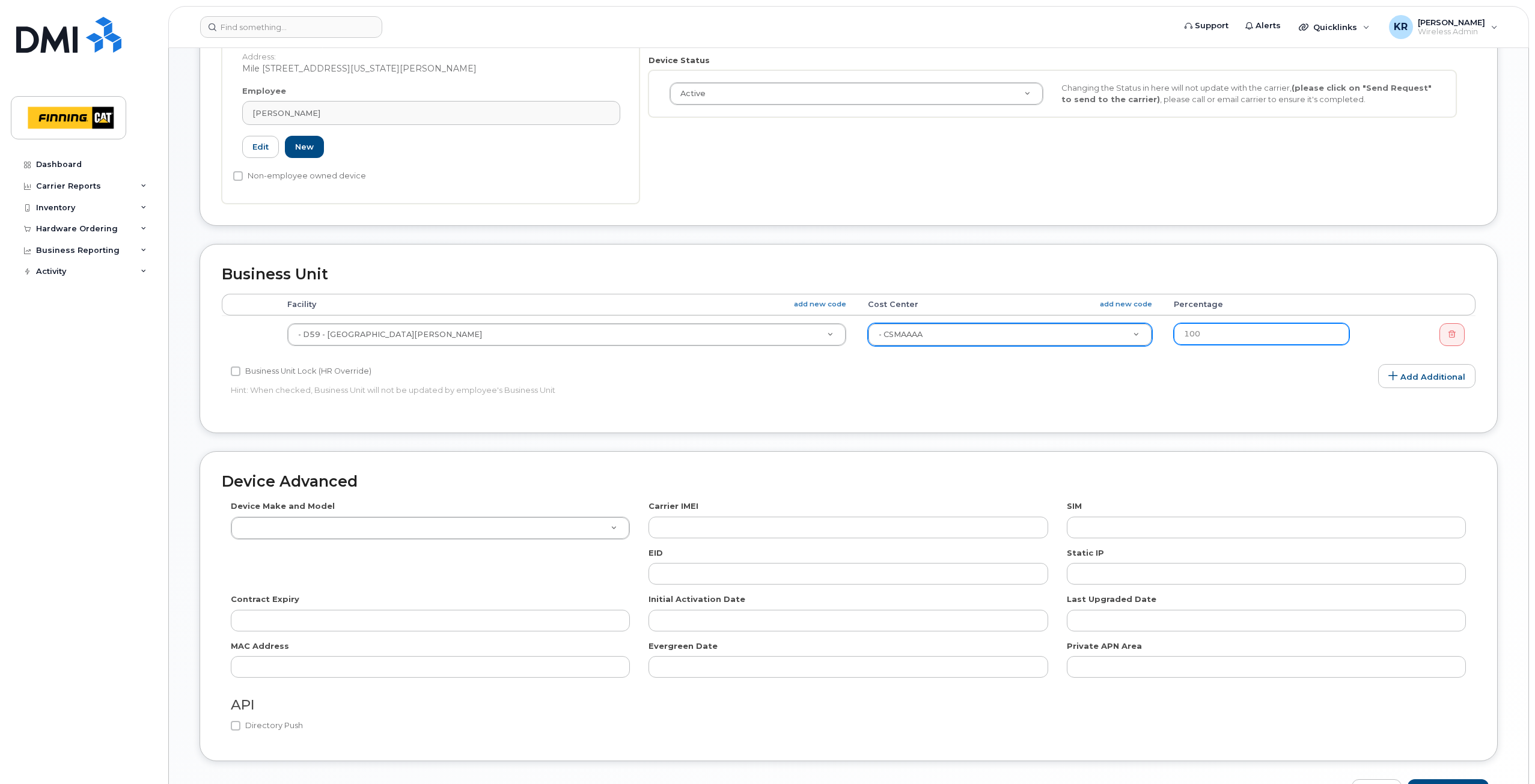
scroll to position [421, 0]
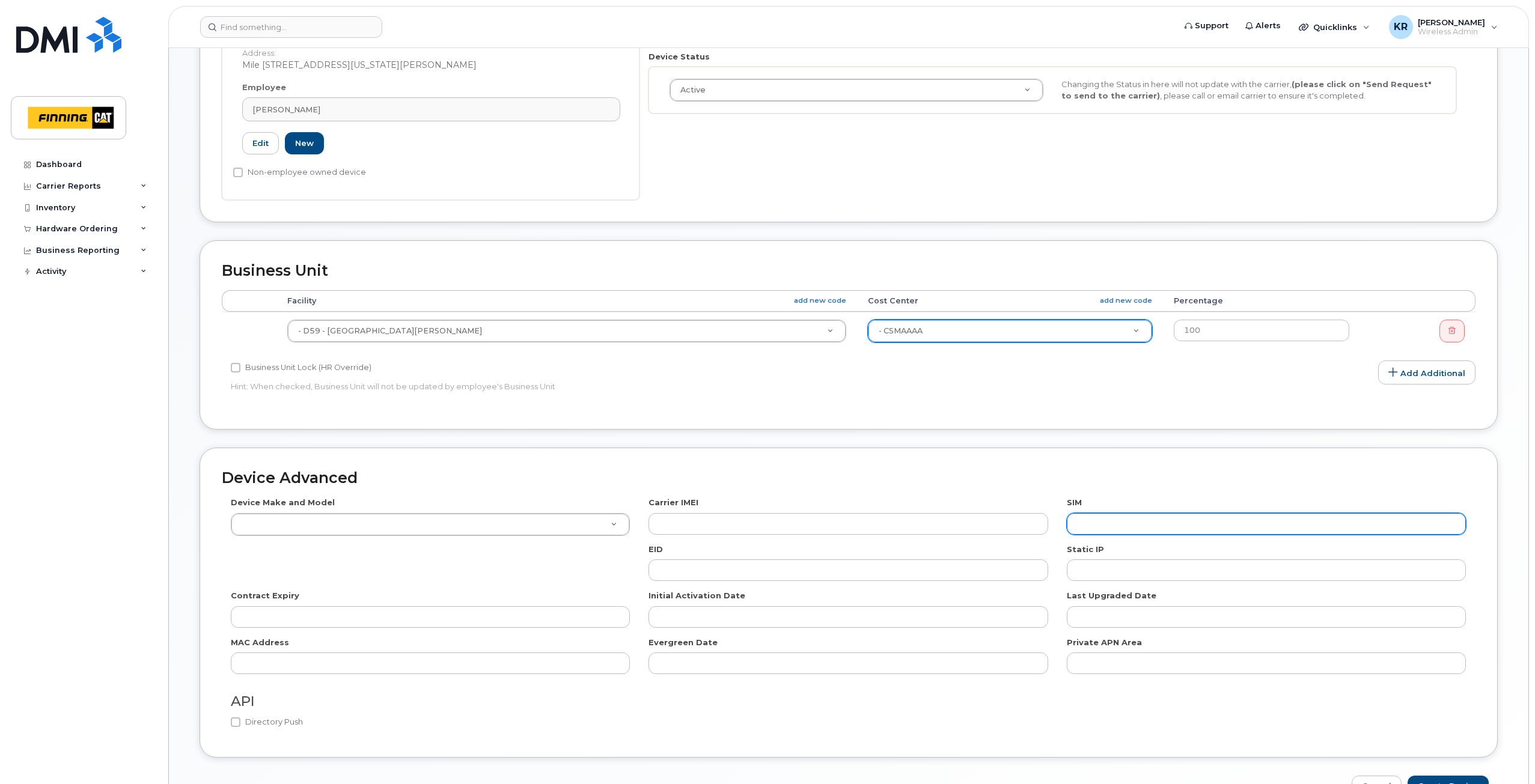
click at [1121, 525] on input "text" at bounding box center [1266, 523] width 399 height 22
paste input "8912230102351110881"
type input "8912230102351110881"
drag, startPoint x: 252, startPoint y: 522, endPoint x: 305, endPoint y: 516, distance: 53.3
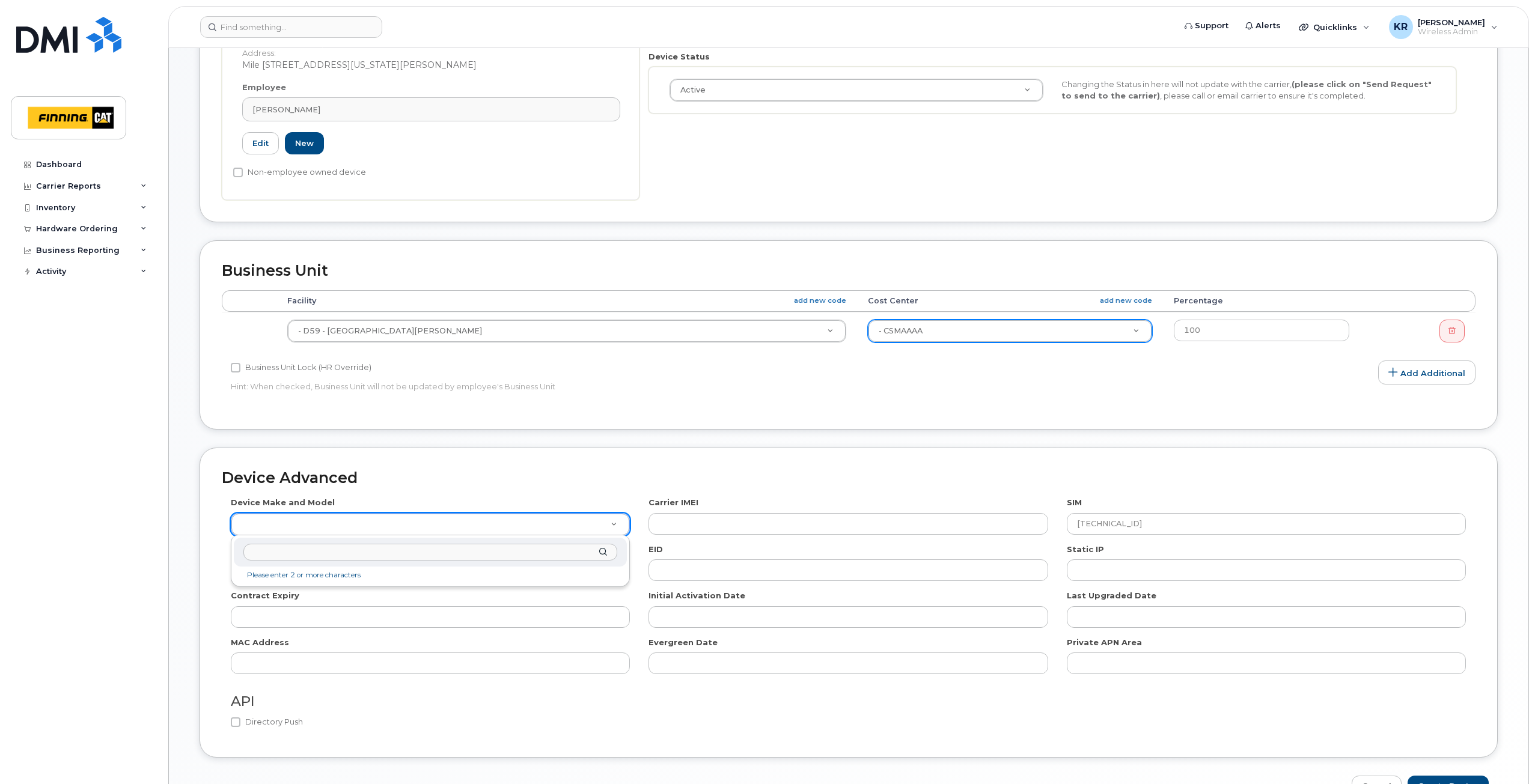
click at [459, 551] on input "text" at bounding box center [430, 552] width 374 height 17
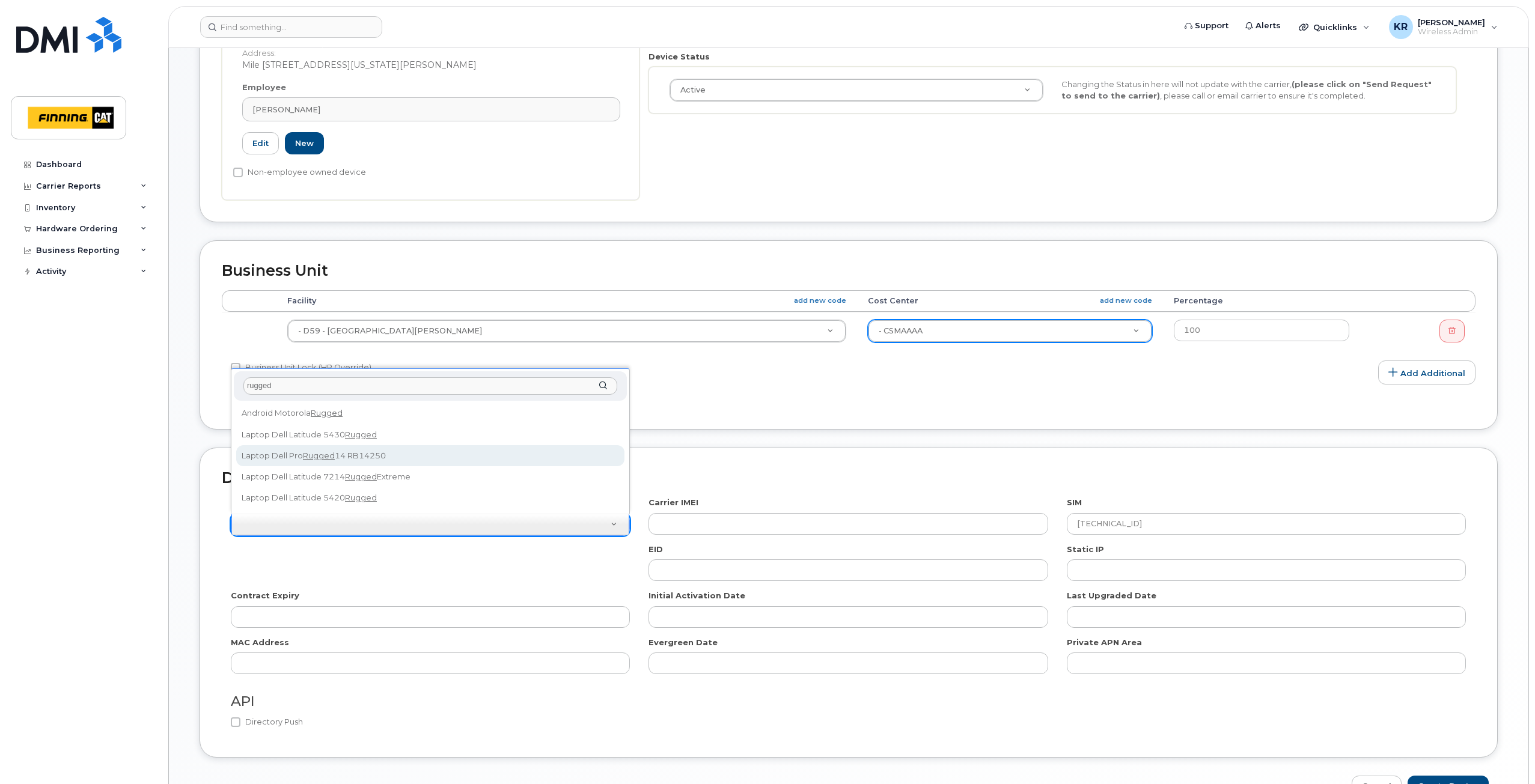
type input "rugged"
select select "2895"
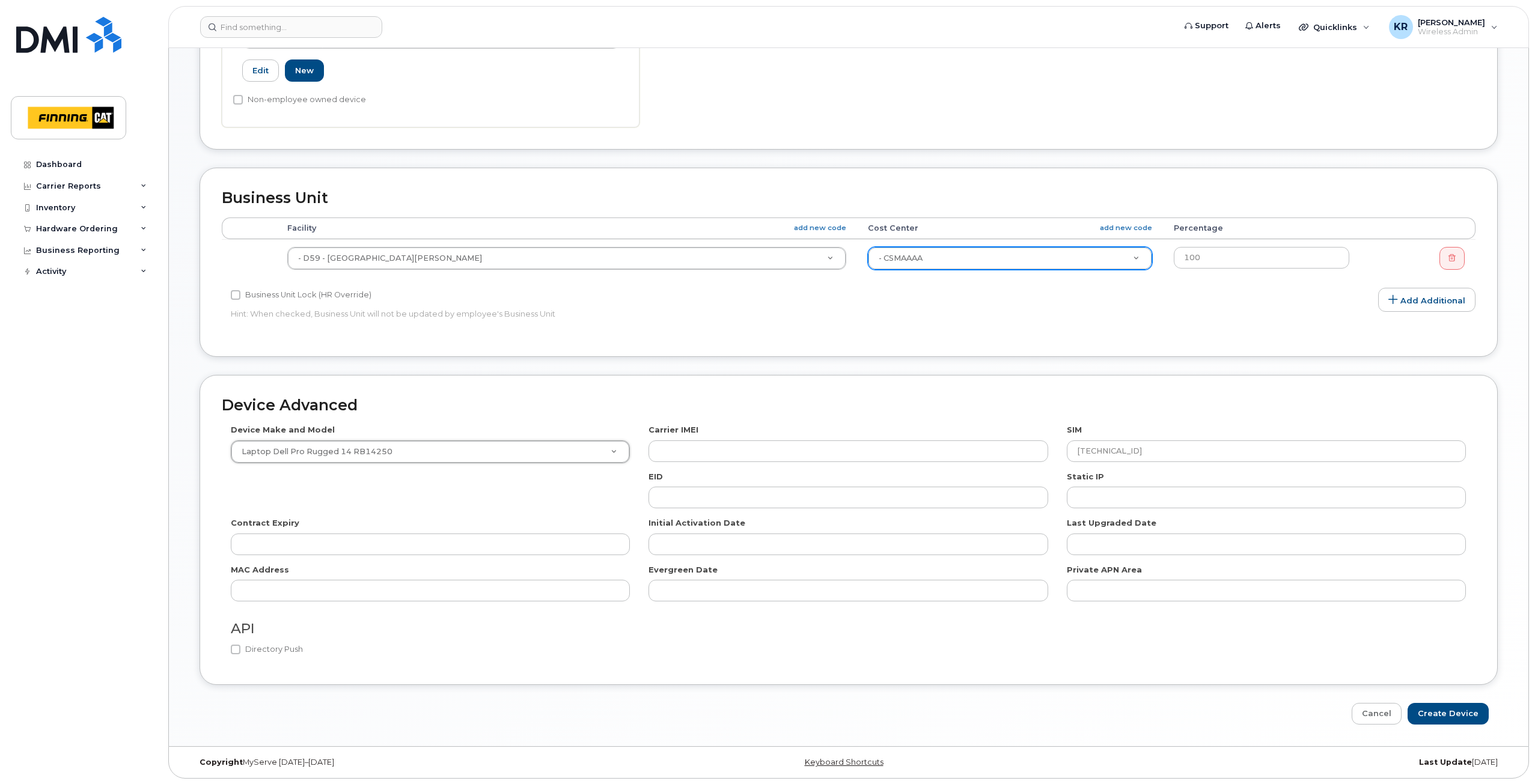
scroll to position [494, 0]
click at [1435, 714] on input "Create Device" at bounding box center [1448, 714] width 81 height 23
type input "Saving..."
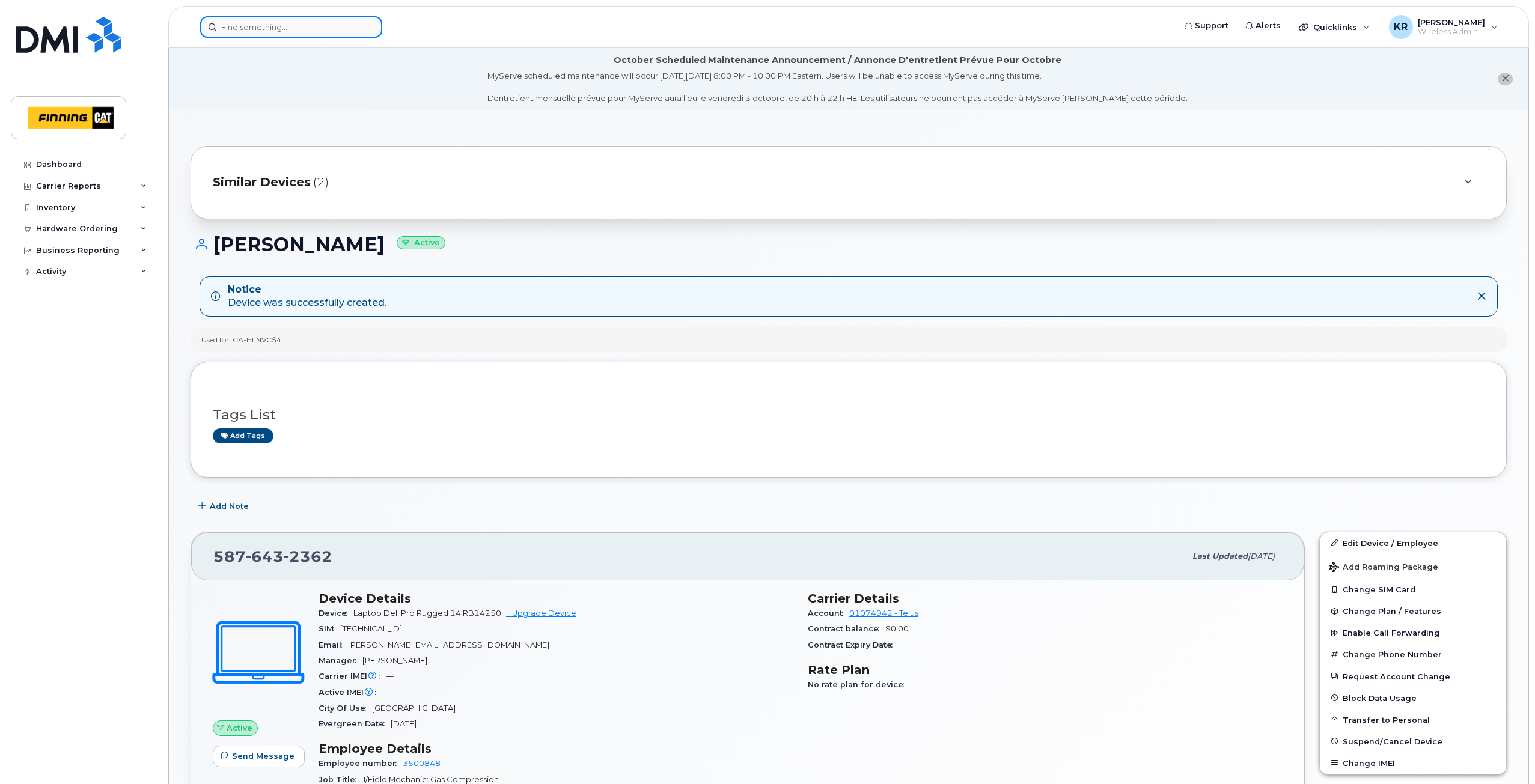
click at [264, 27] on input at bounding box center [291, 27] width 182 height 22
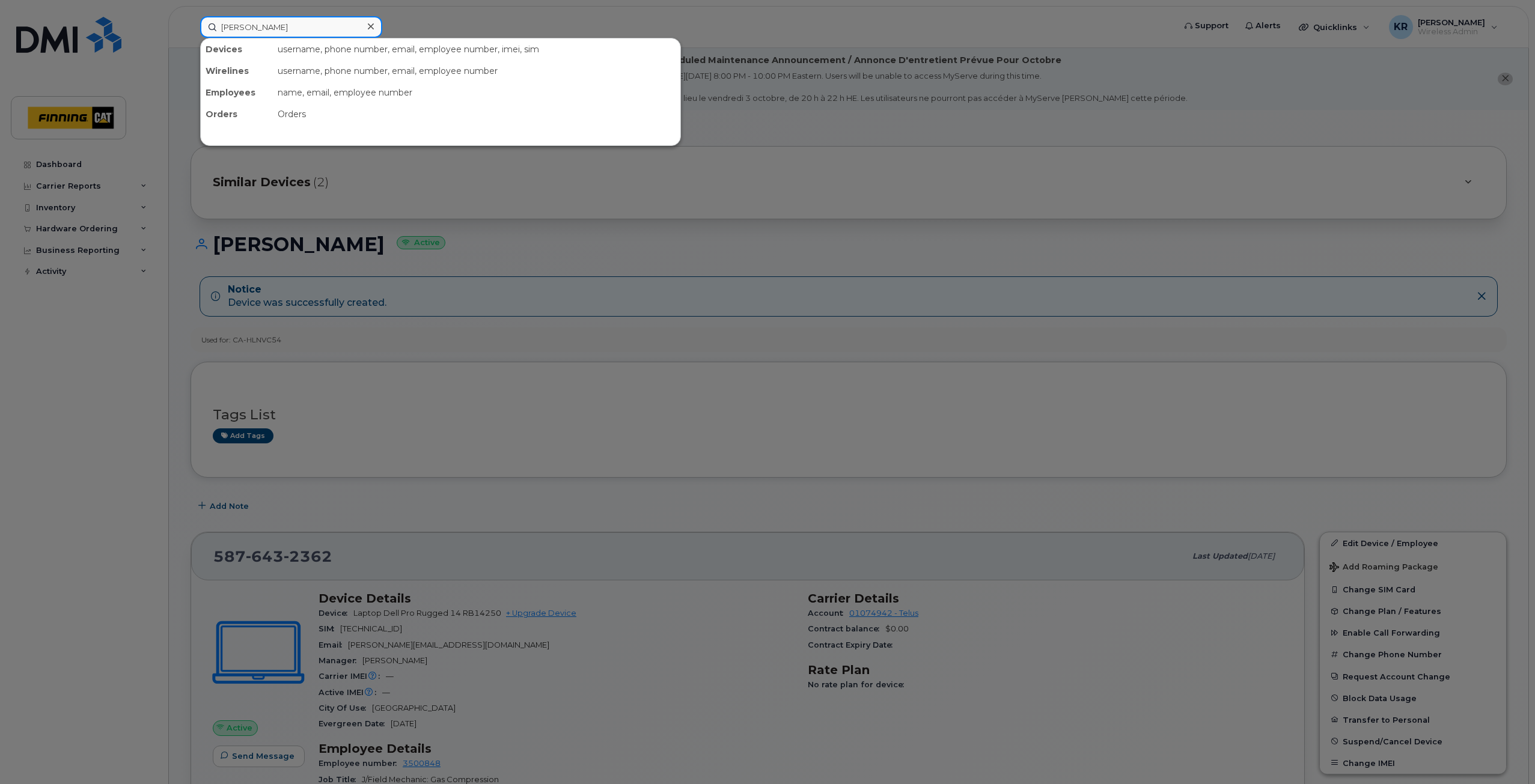
type input "[PERSON_NAME]"
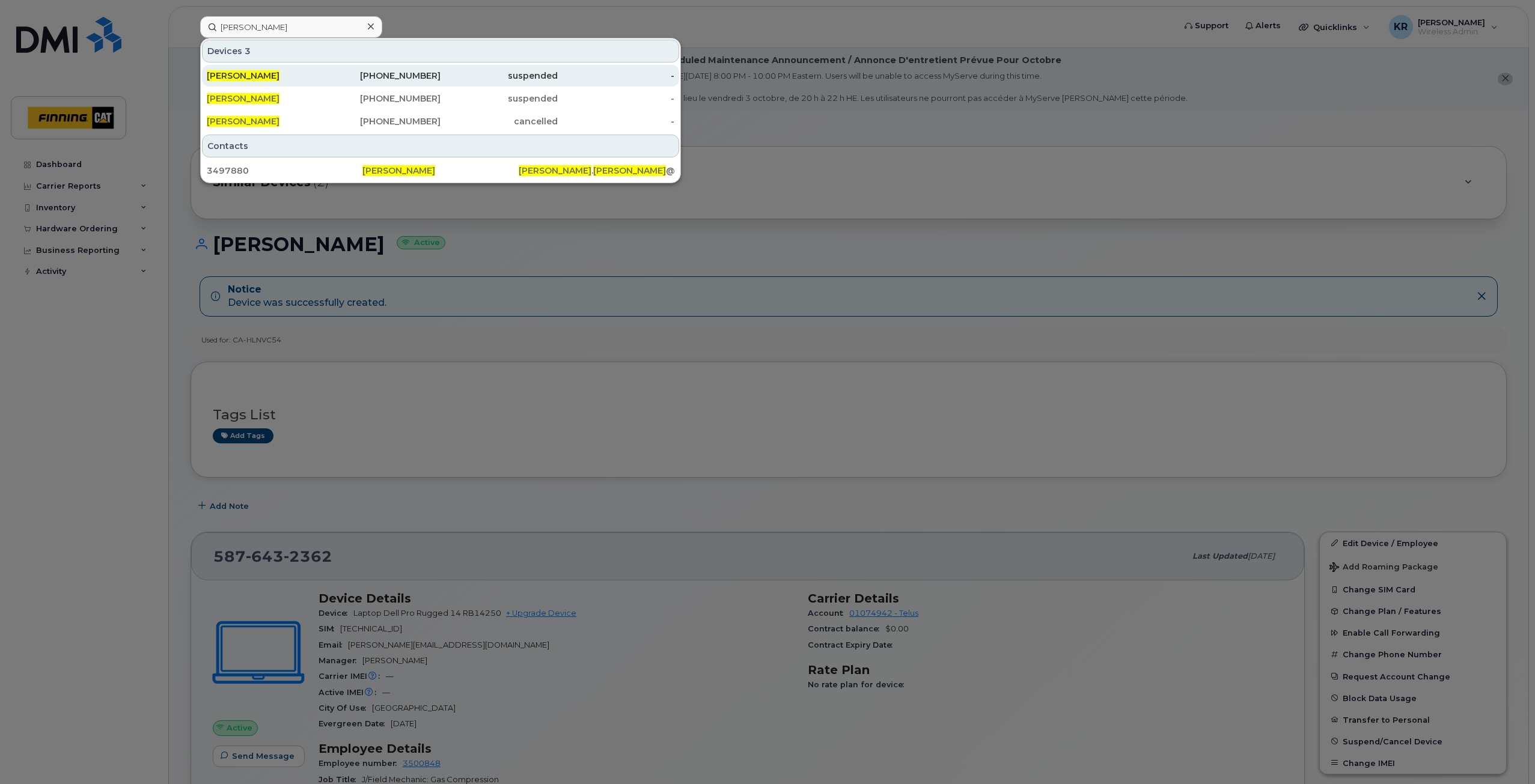
click at [443, 75] on div "suspended" at bounding box center [499, 76] width 117 height 12
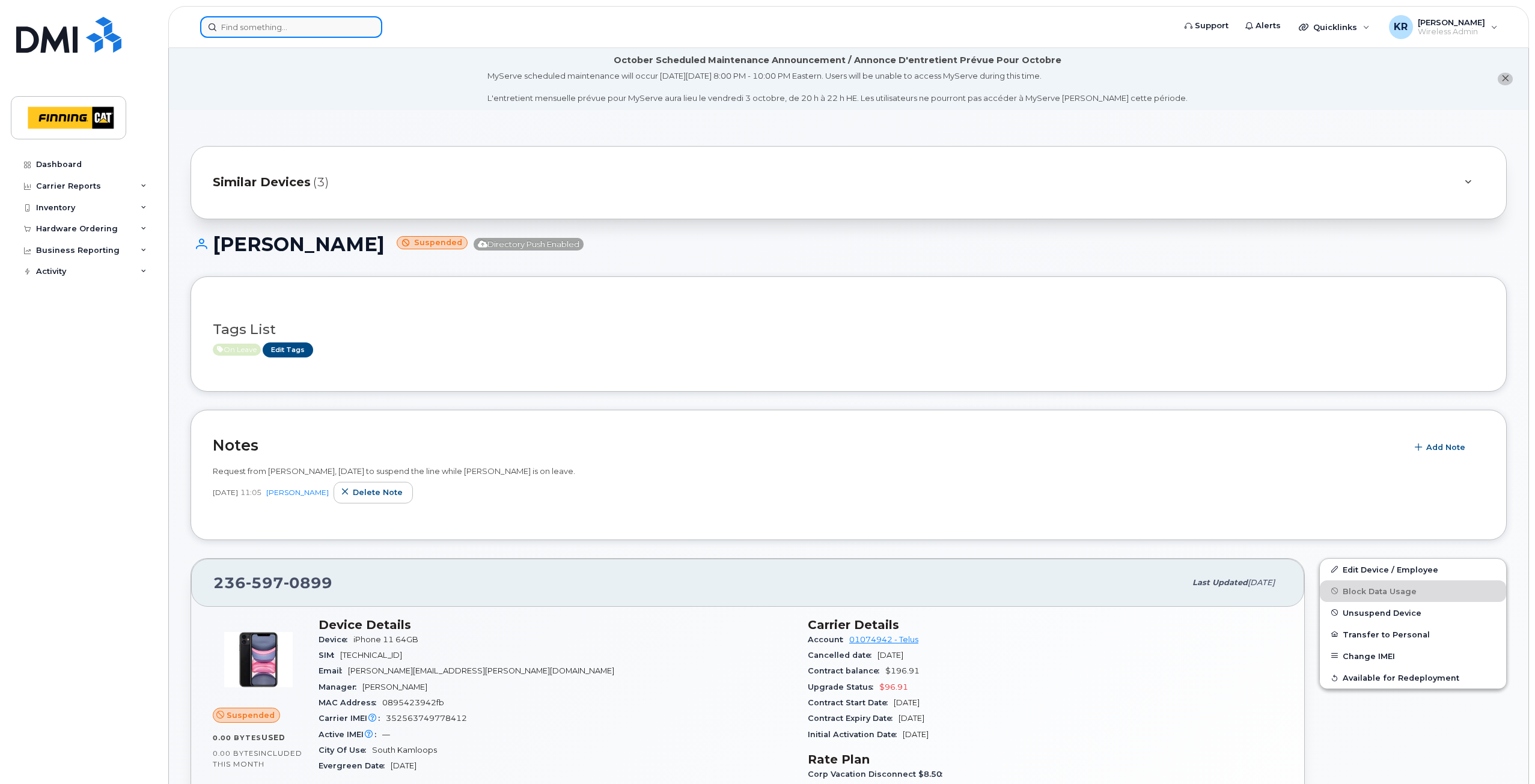
click at [289, 26] on input at bounding box center [291, 27] width 182 height 22
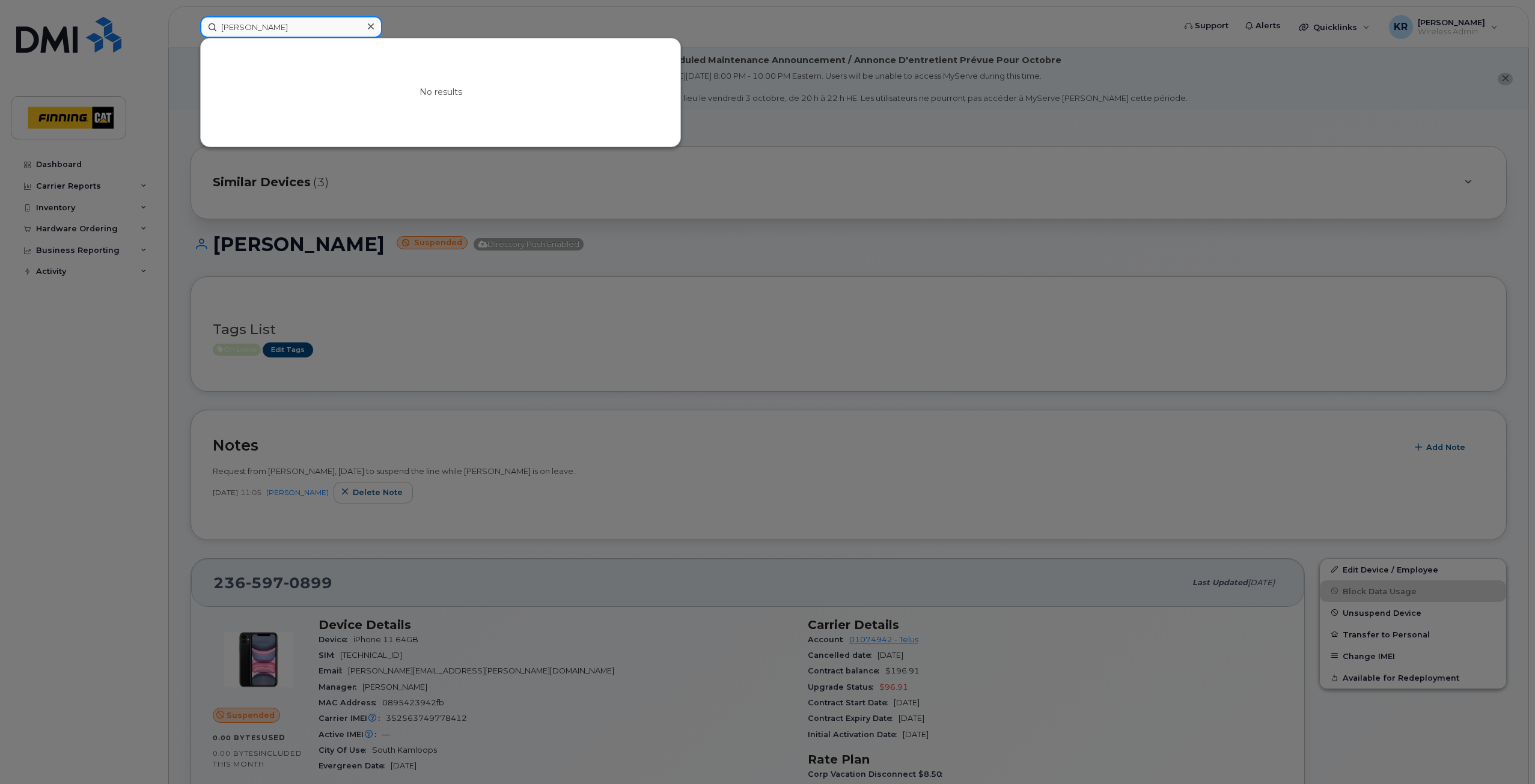
drag, startPoint x: 290, startPoint y: 27, endPoint x: 193, endPoint y: 37, distance: 97.5
click at [193, 37] on div "[PERSON_NAME] No results" at bounding box center [683, 27] width 986 height 22
type input "[PERSON_NAME]"
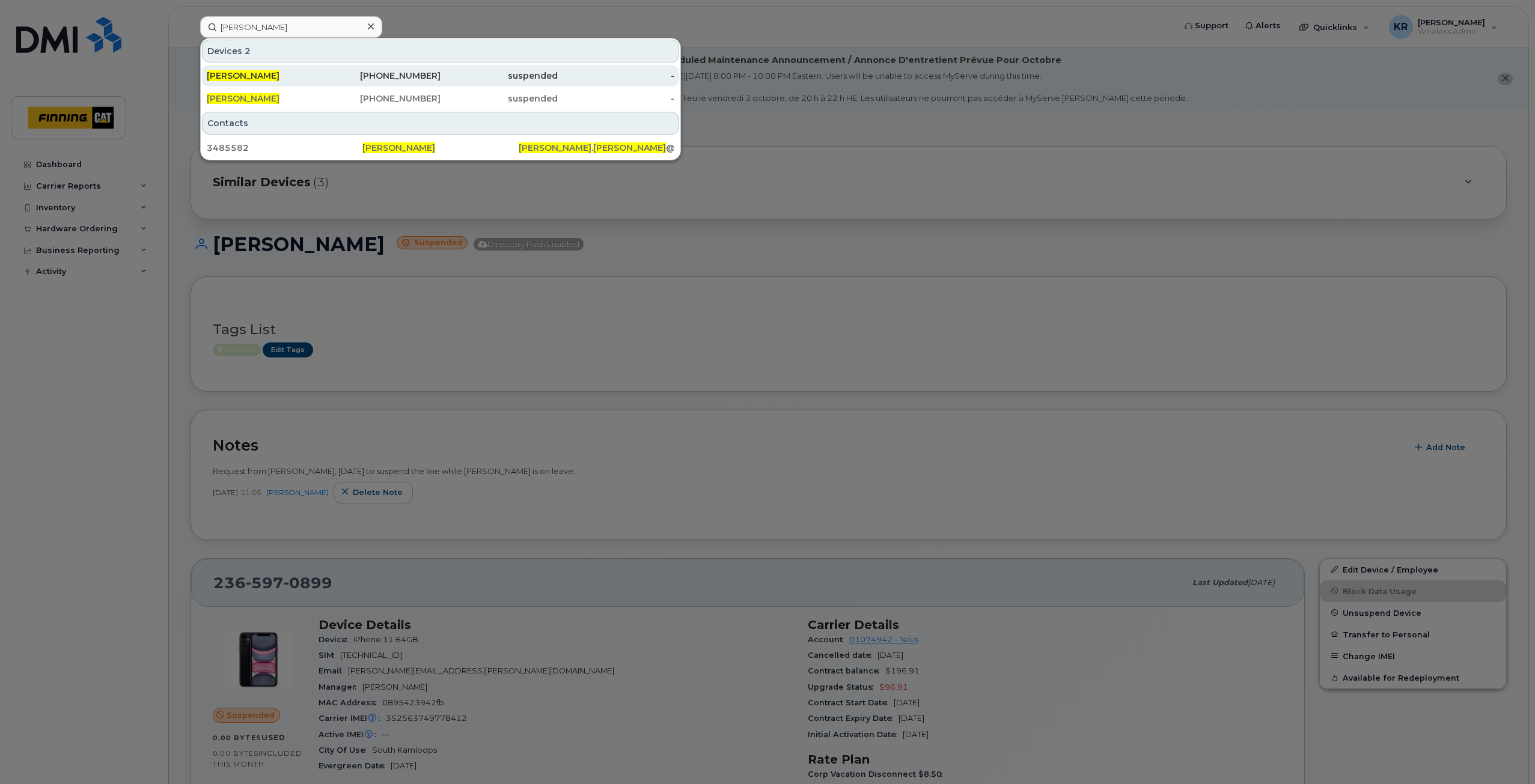
click at [412, 80] on div "[PHONE_NUMBER]" at bounding box center [383, 76] width 117 height 12
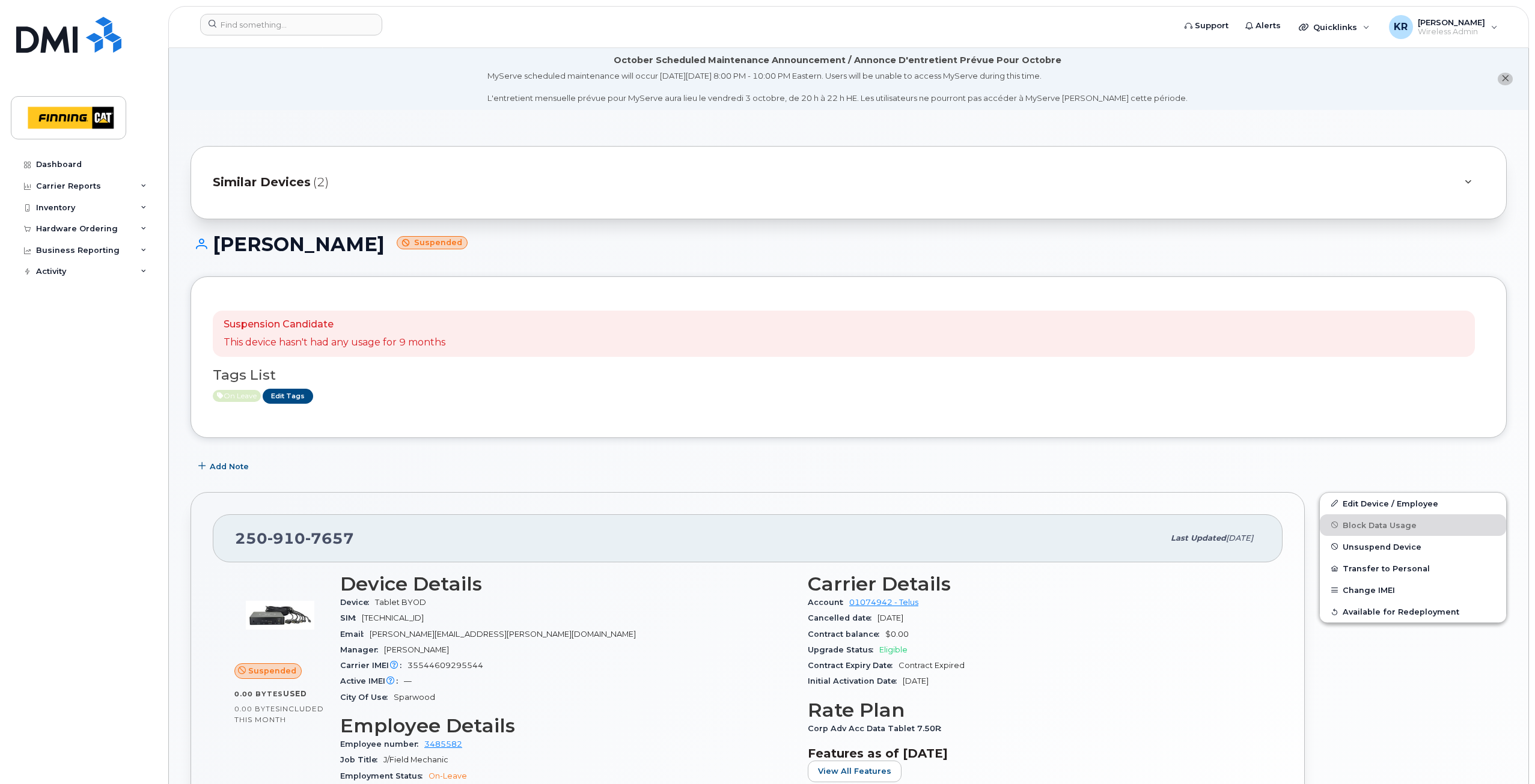
click at [282, 182] on span "Similar Devices" at bounding box center [261, 182] width 98 height 17
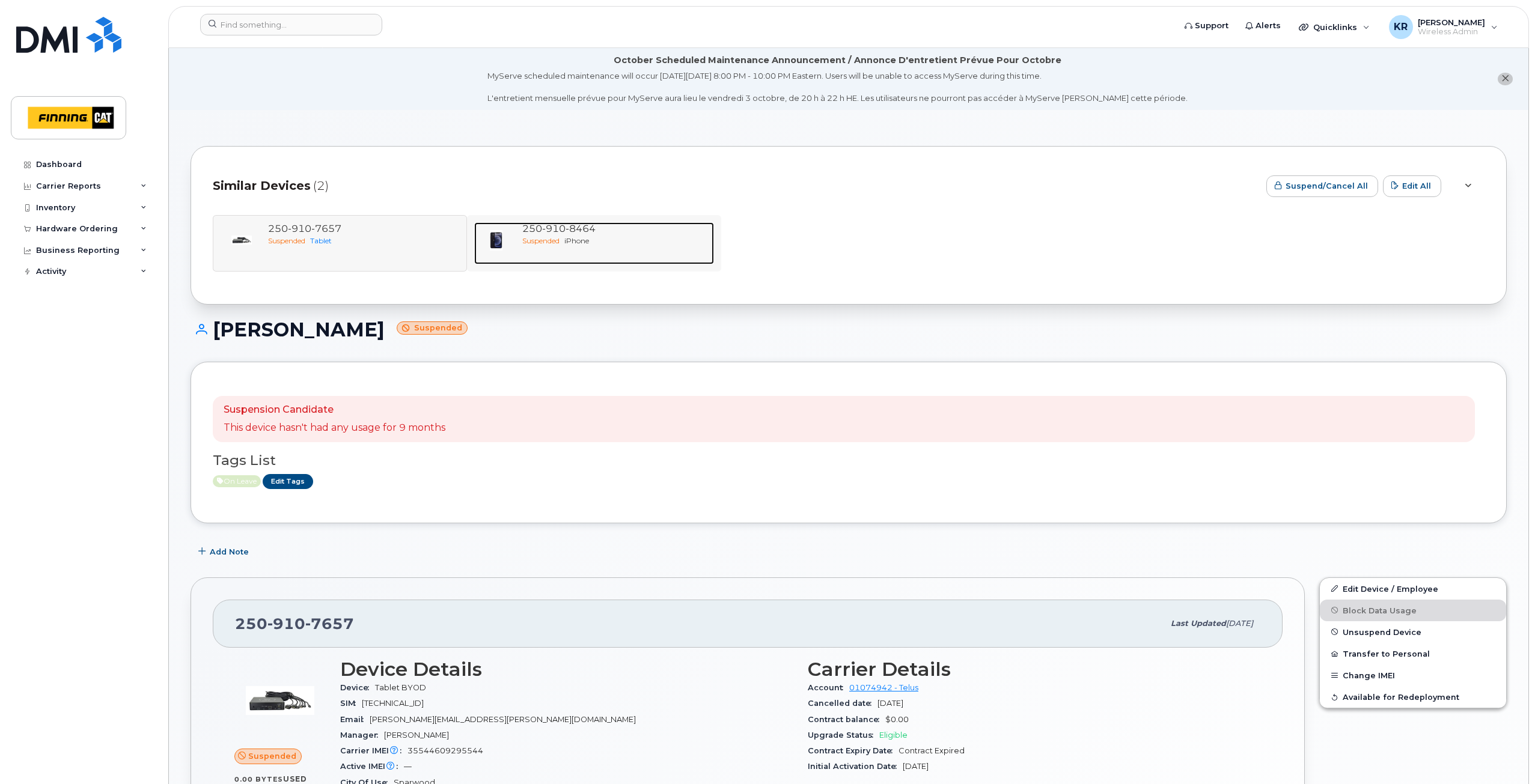
click at [548, 238] on span "Suspended" at bounding box center [540, 241] width 37 height 9
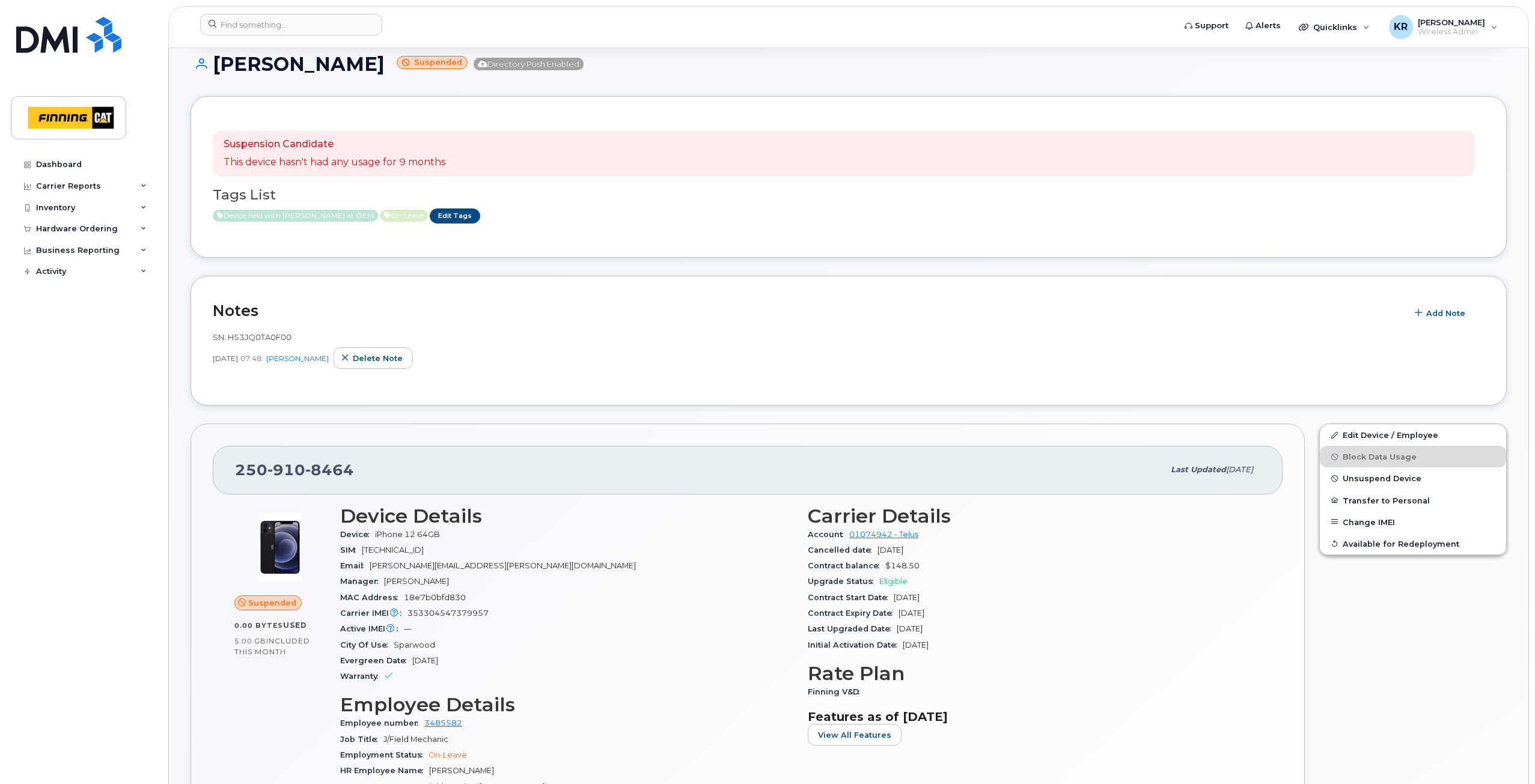
scroll to position [240, 0]
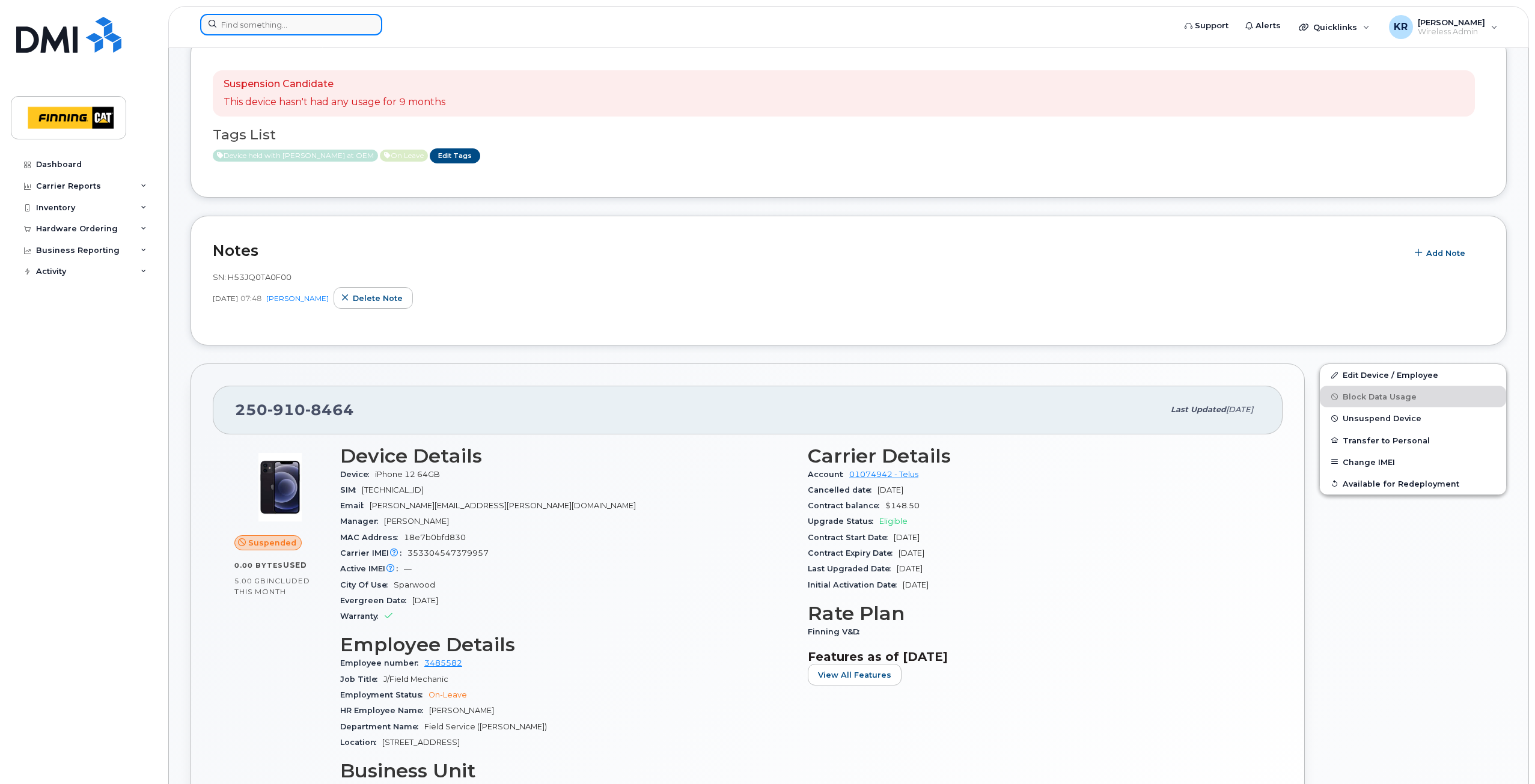
click at [253, 23] on input at bounding box center [291, 24] width 182 height 22
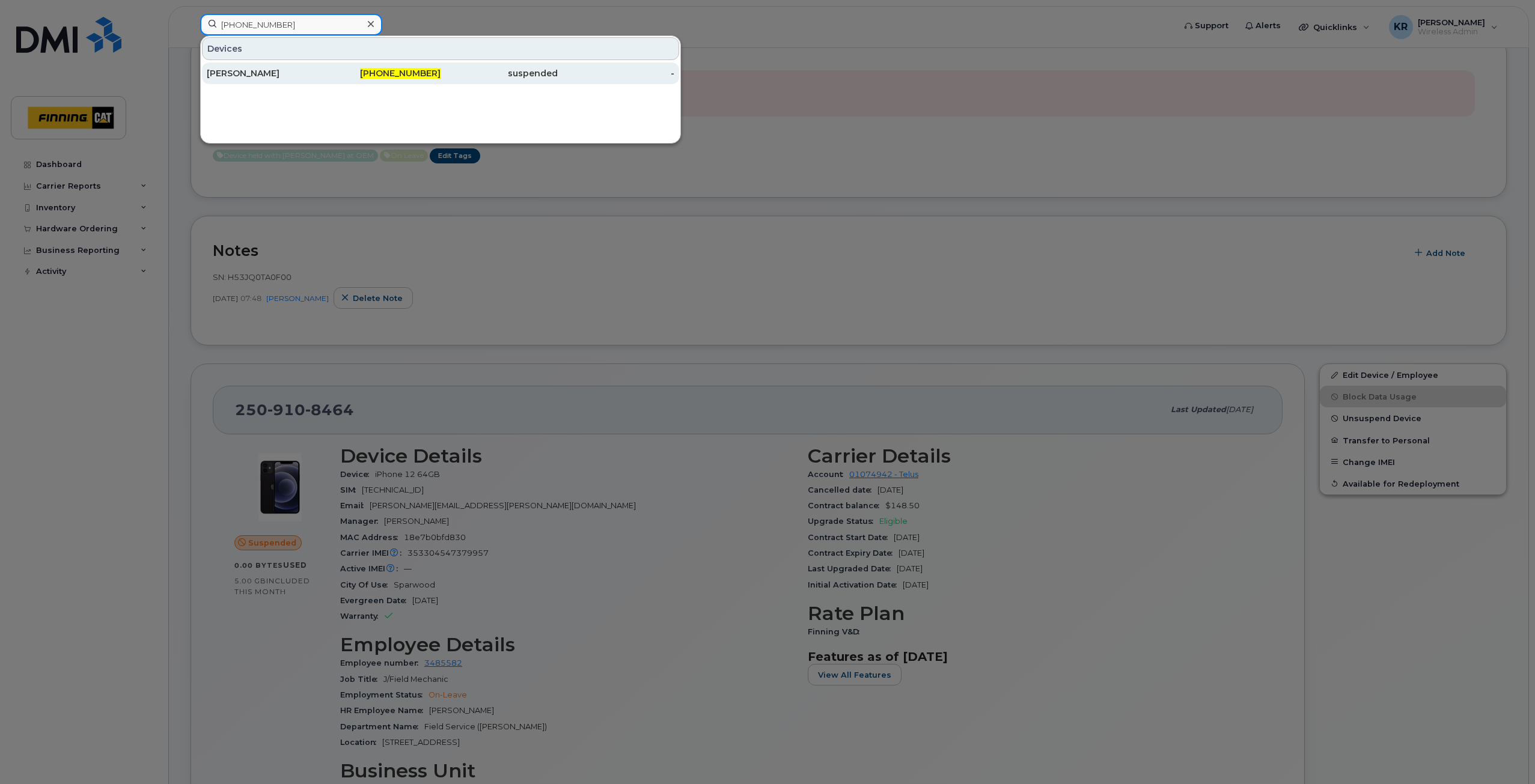
type input "[PHONE_NUMBER]"
click at [298, 69] on div "Ryan Ferguson" at bounding box center [265, 73] width 117 height 12
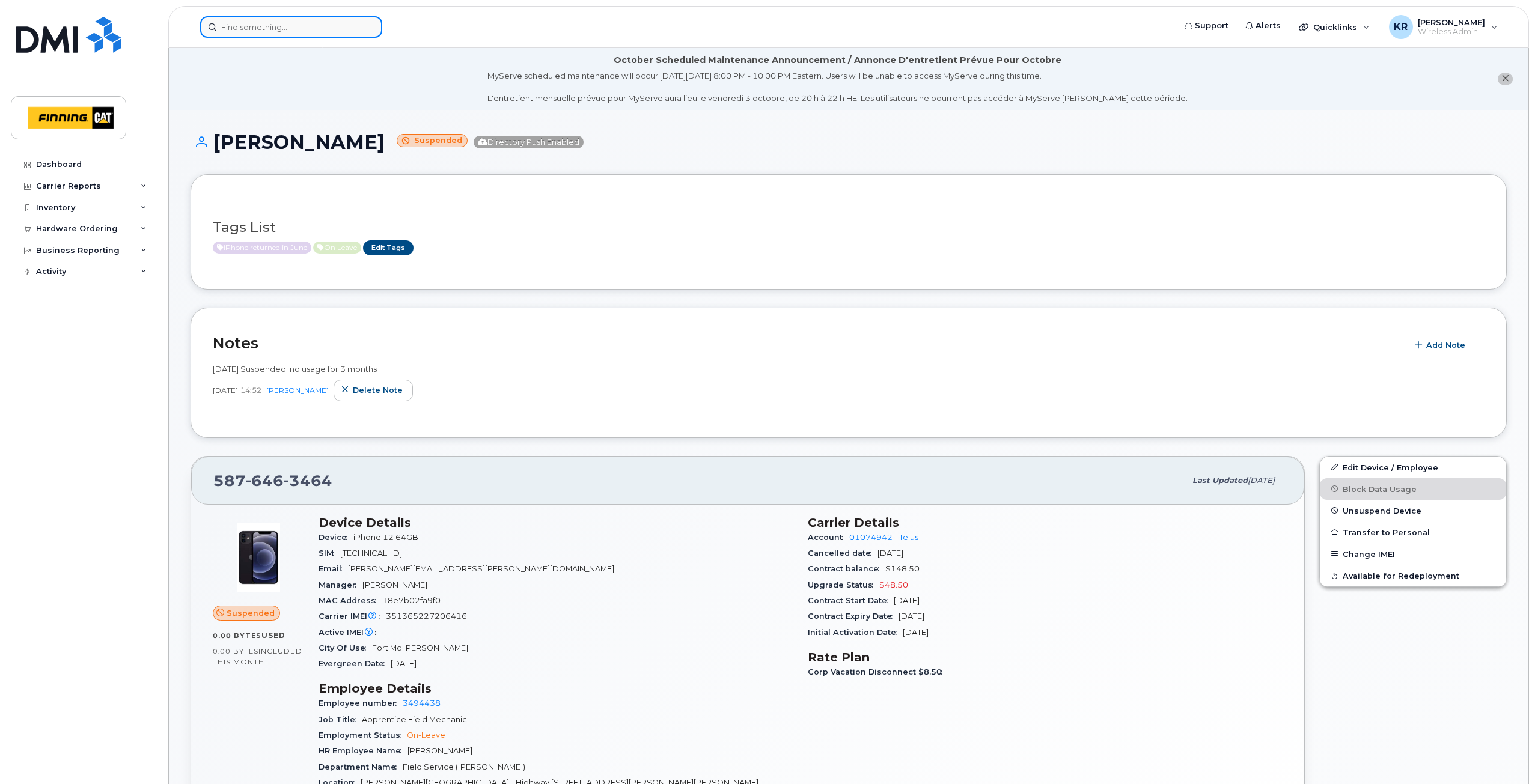
click at [257, 26] on input at bounding box center [291, 27] width 182 height 22
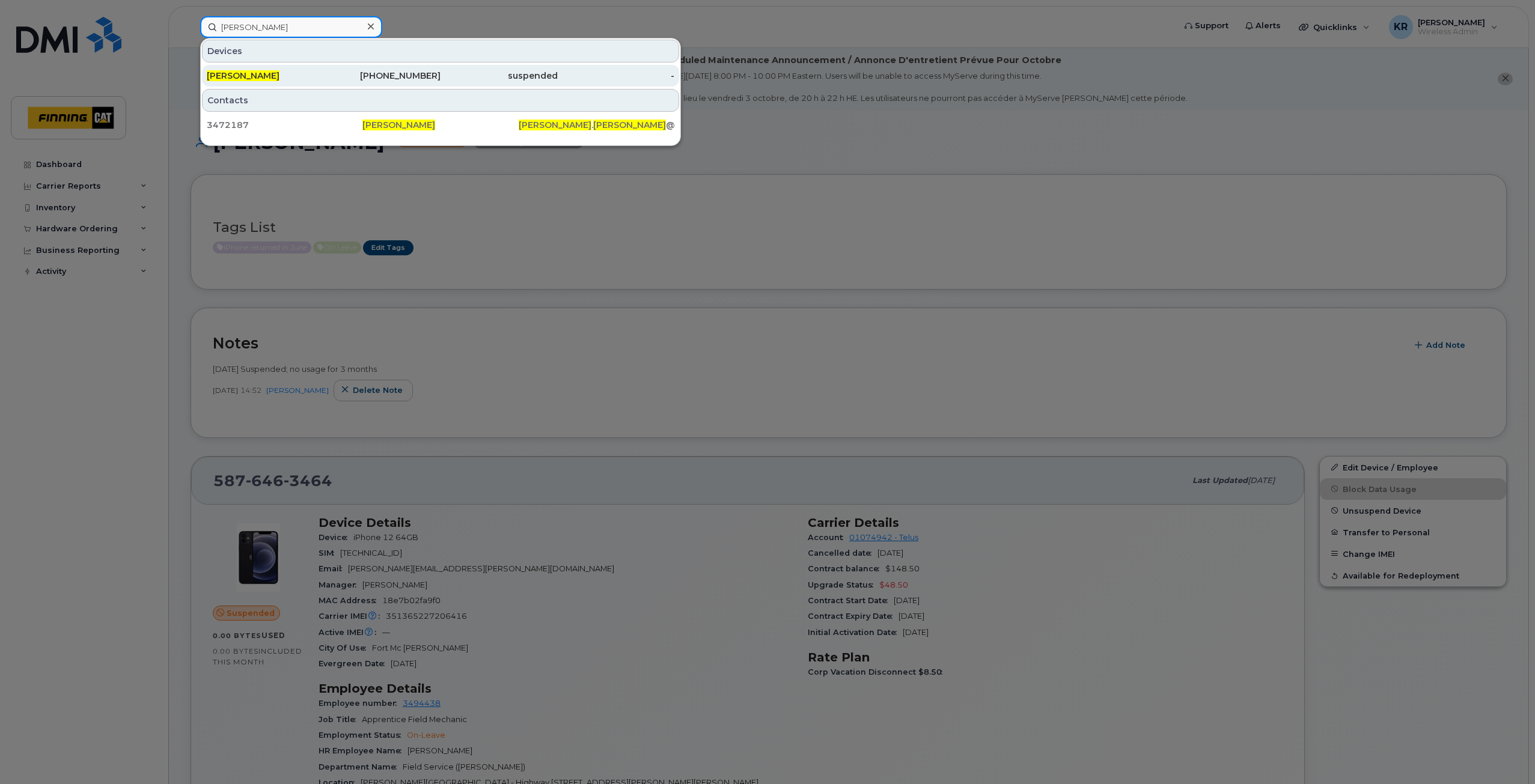
type input "chad bibaud"
click at [277, 75] on div "Chad Bibaud" at bounding box center [265, 76] width 117 height 12
